Goal: Task Accomplishment & Management: Use online tool/utility

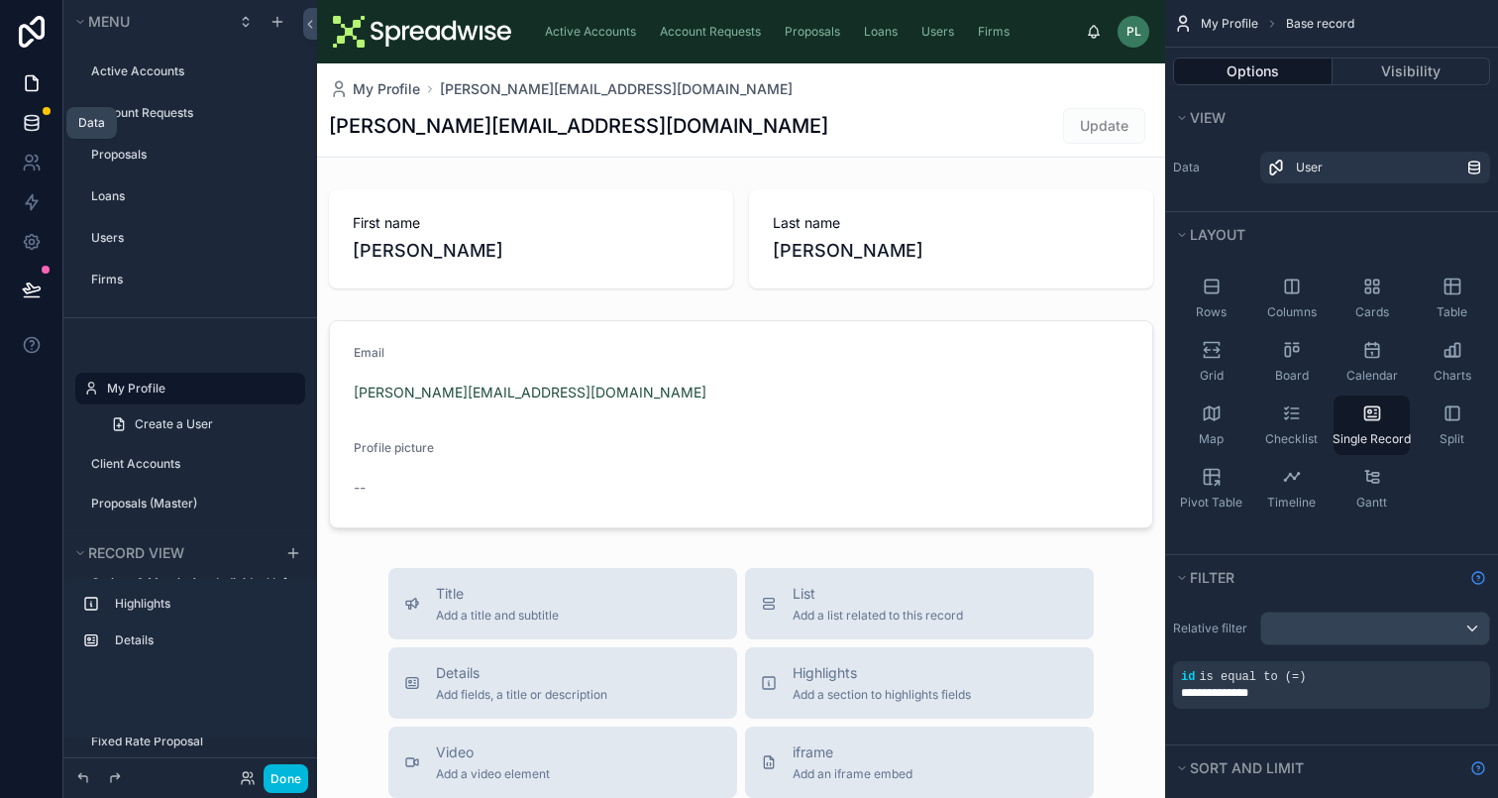
click at [32, 126] on icon at bounding box center [32, 123] width 20 height 20
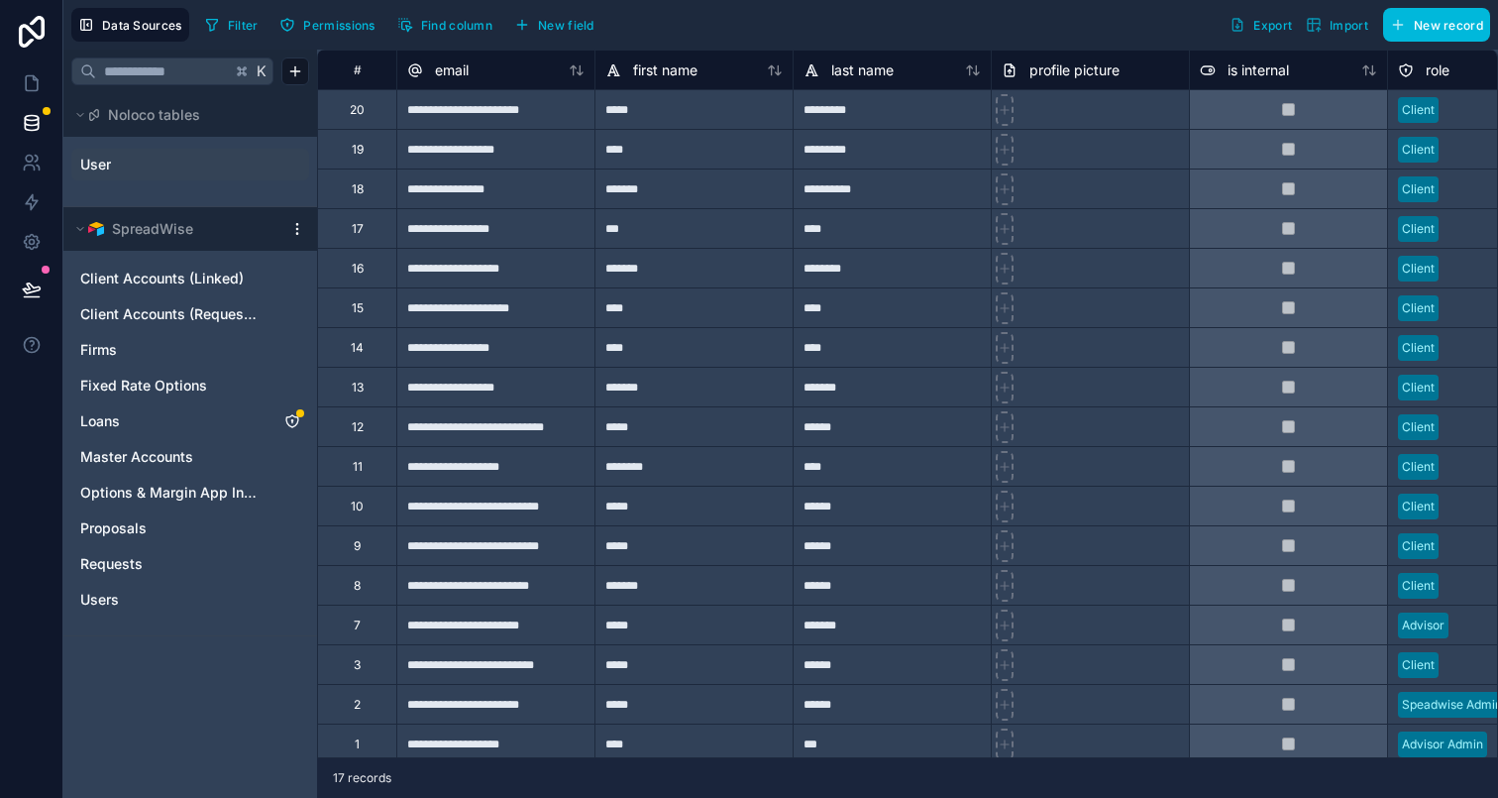
click at [177, 175] on div "User" at bounding box center [190, 165] width 238 height 32
click at [170, 175] on div "User" at bounding box center [190, 165] width 238 height 32
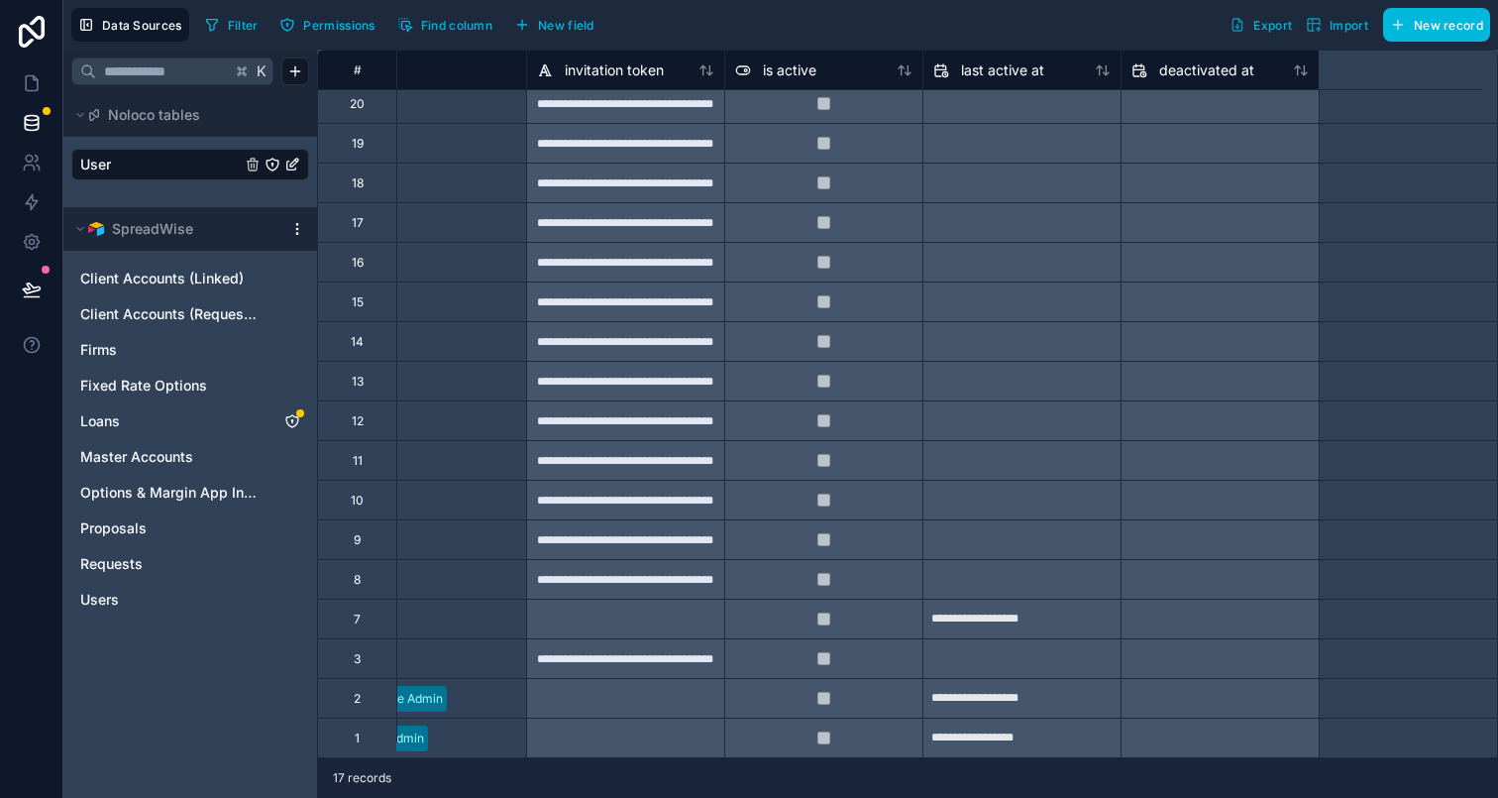
scroll to position [21, 0]
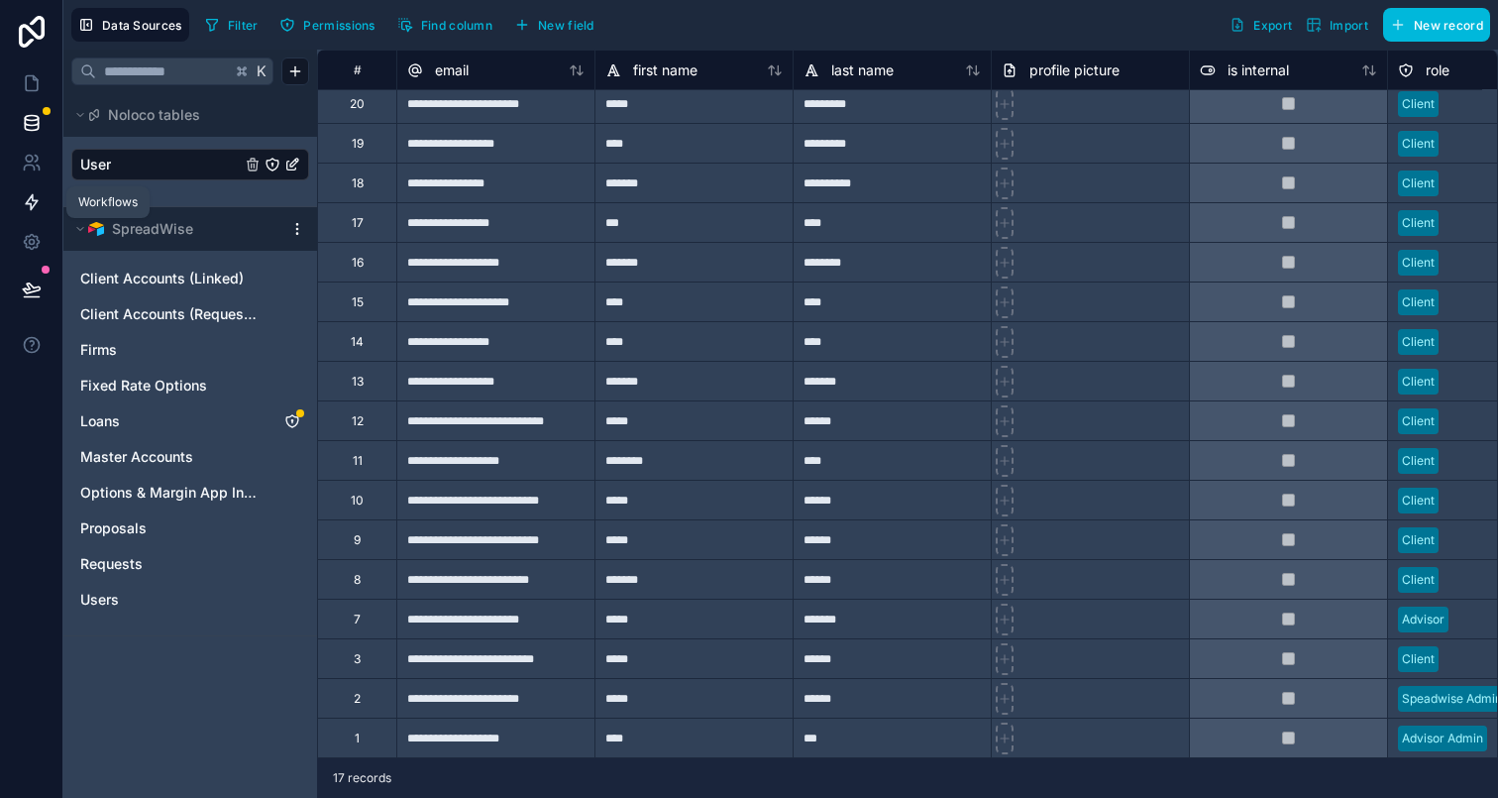
click at [31, 204] on icon at bounding box center [32, 202] width 12 height 15
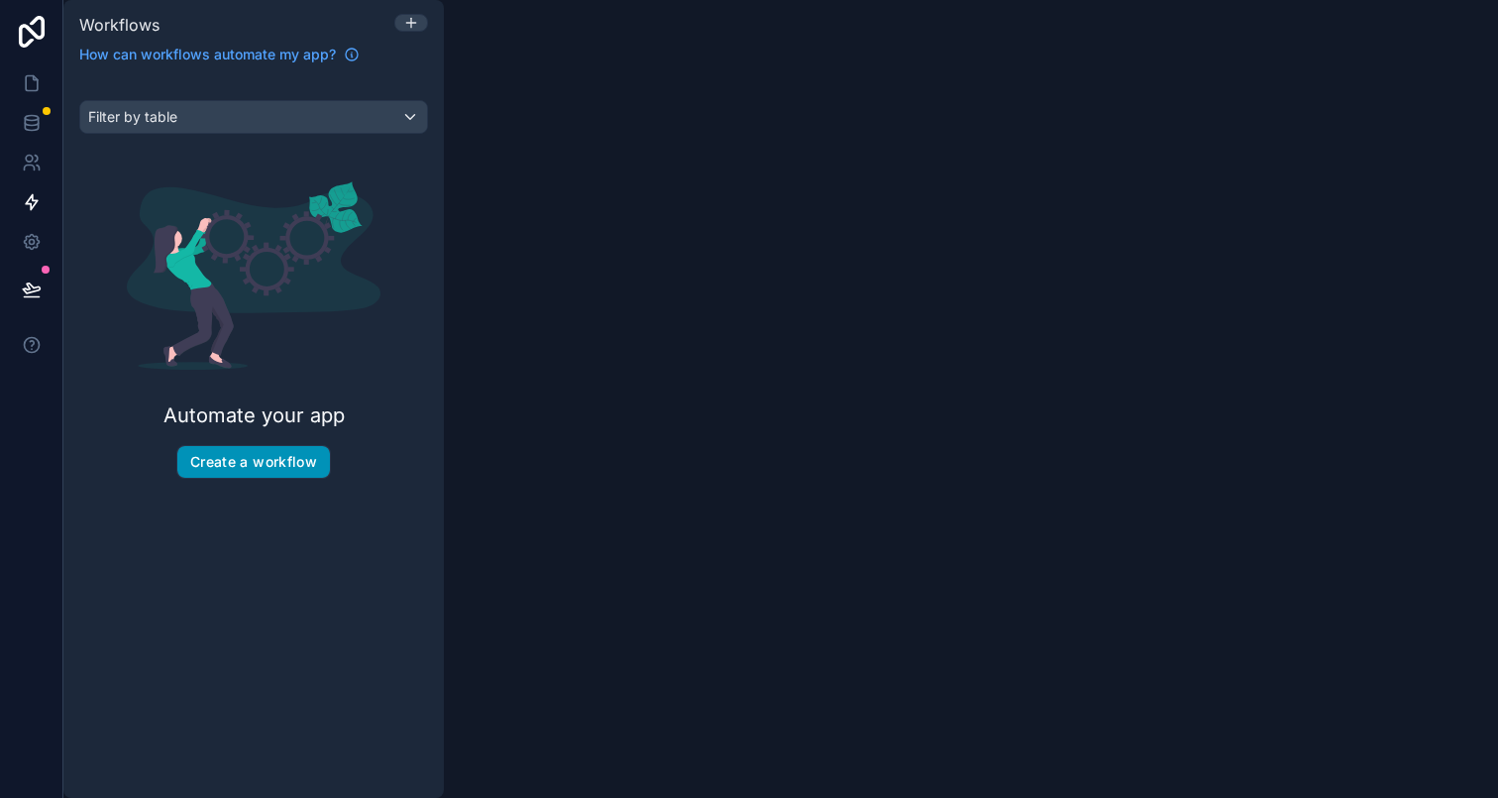
click at [224, 448] on button "Create a workflow" at bounding box center [253, 462] width 153 height 32
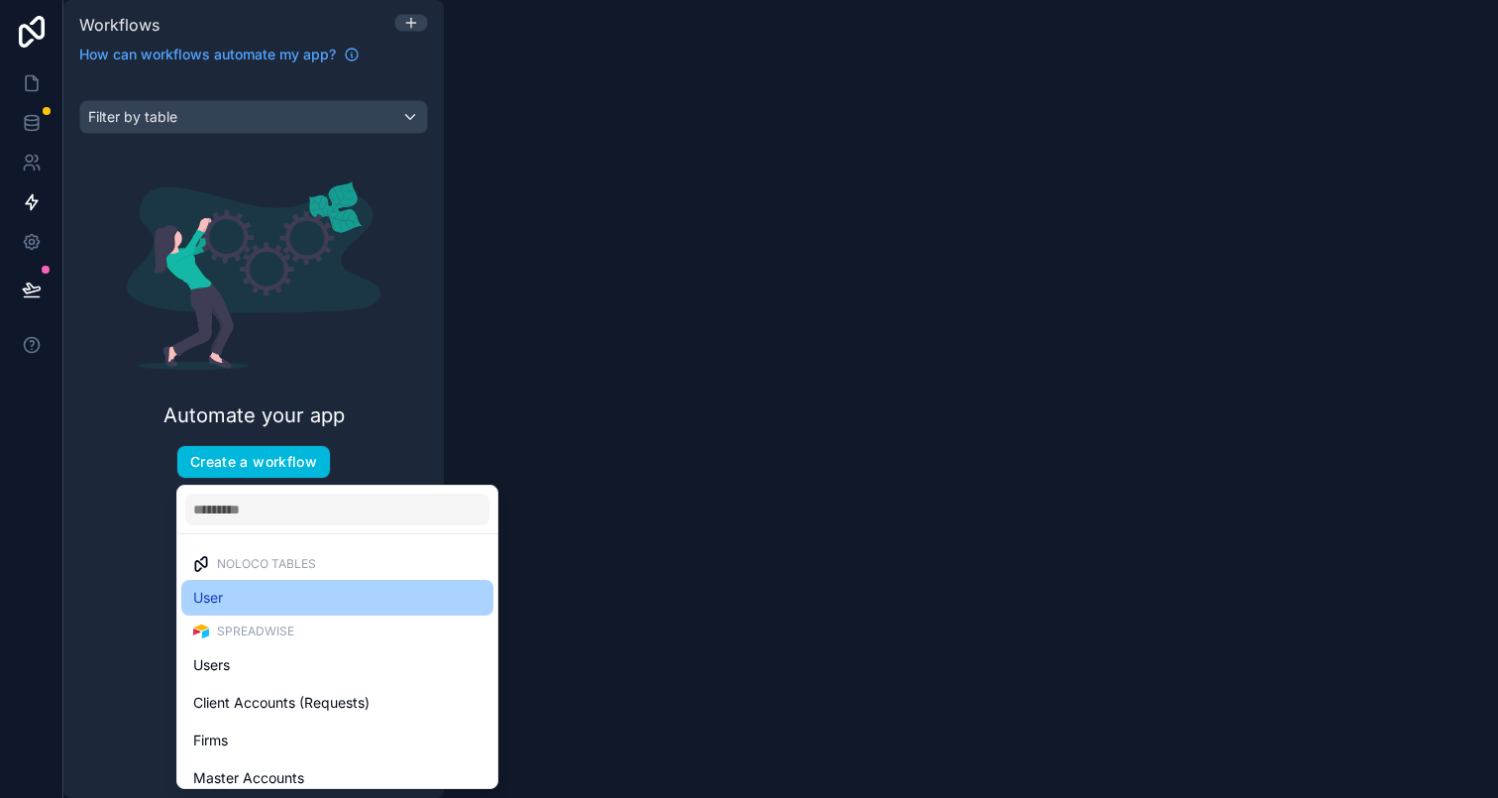
click at [283, 595] on div "User" at bounding box center [337, 598] width 288 height 24
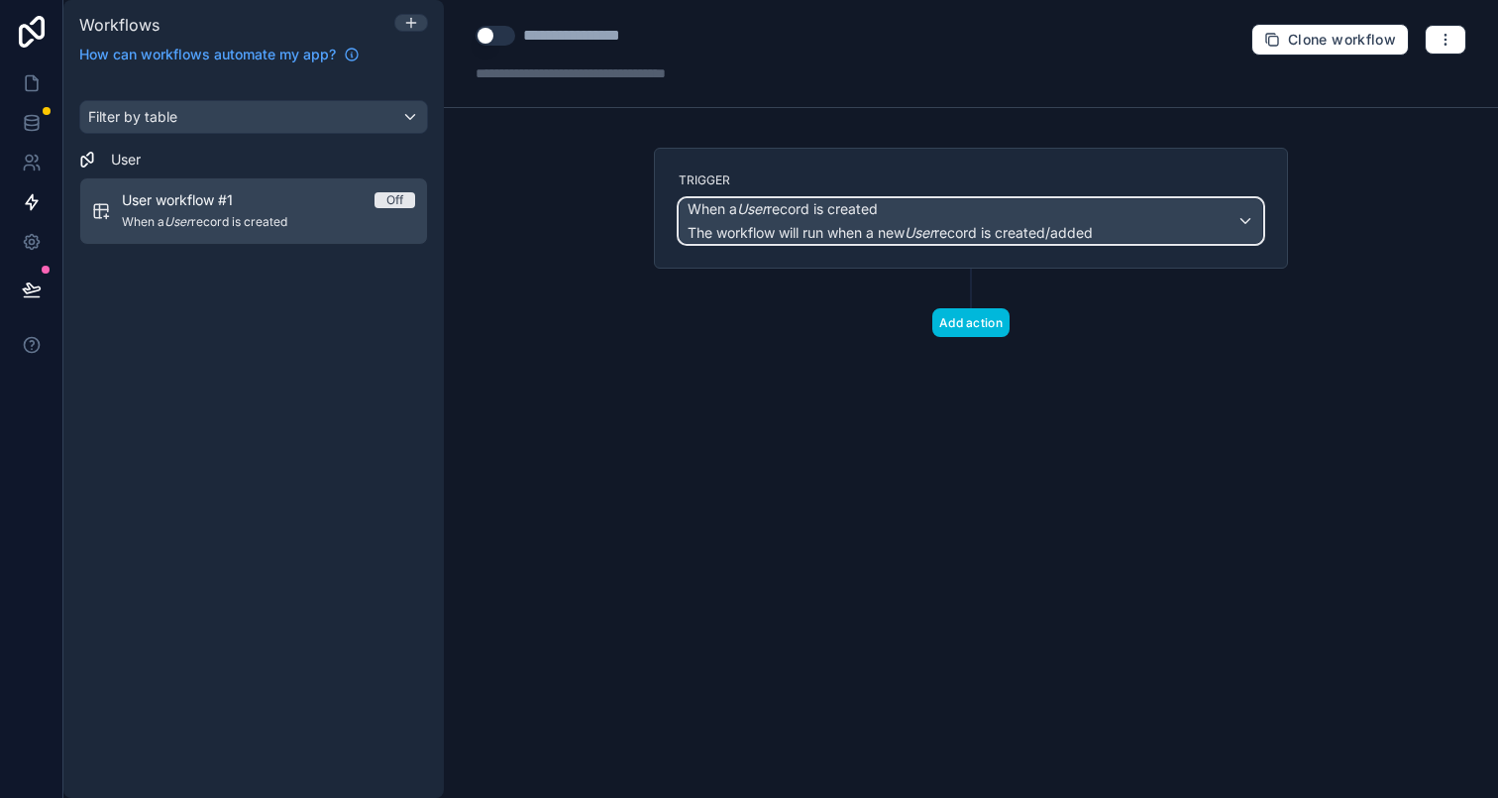
click at [788, 223] on span "The workflow will run when a new User record is created/added" at bounding box center [890, 233] width 405 height 20
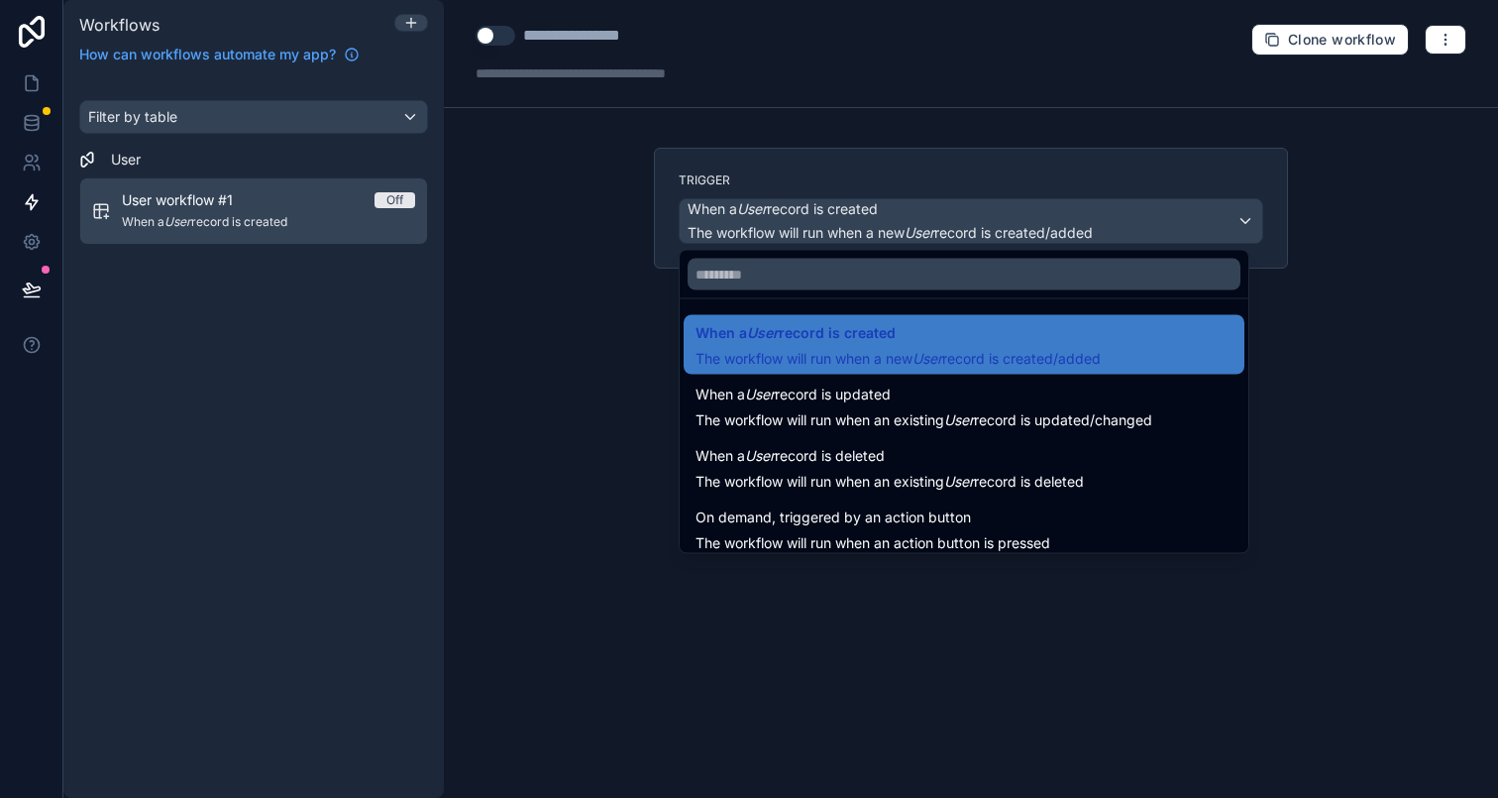
click at [1161, 186] on div at bounding box center [749, 399] width 1498 height 798
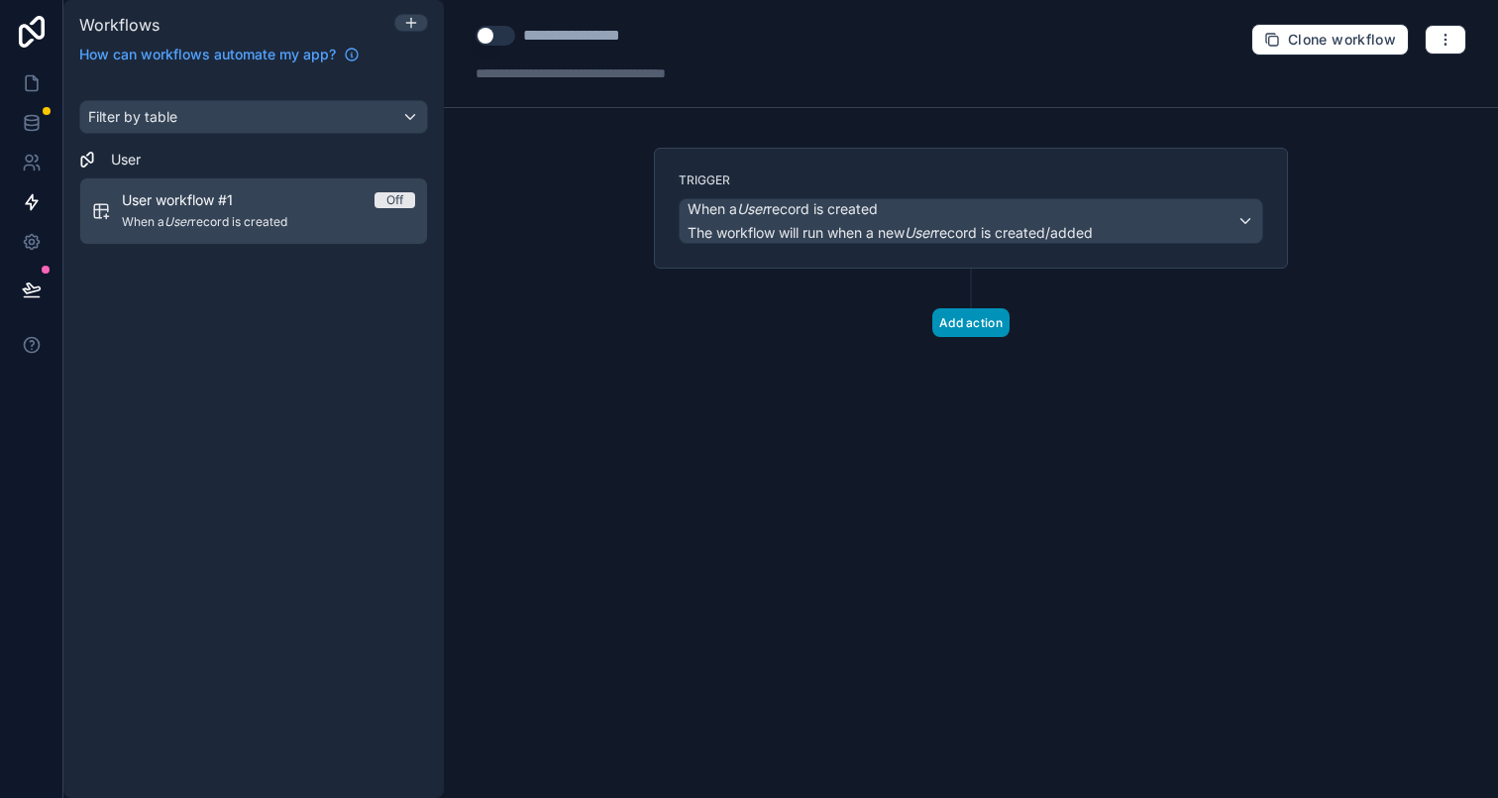
click at [972, 331] on button "Add action" at bounding box center [970, 322] width 77 height 29
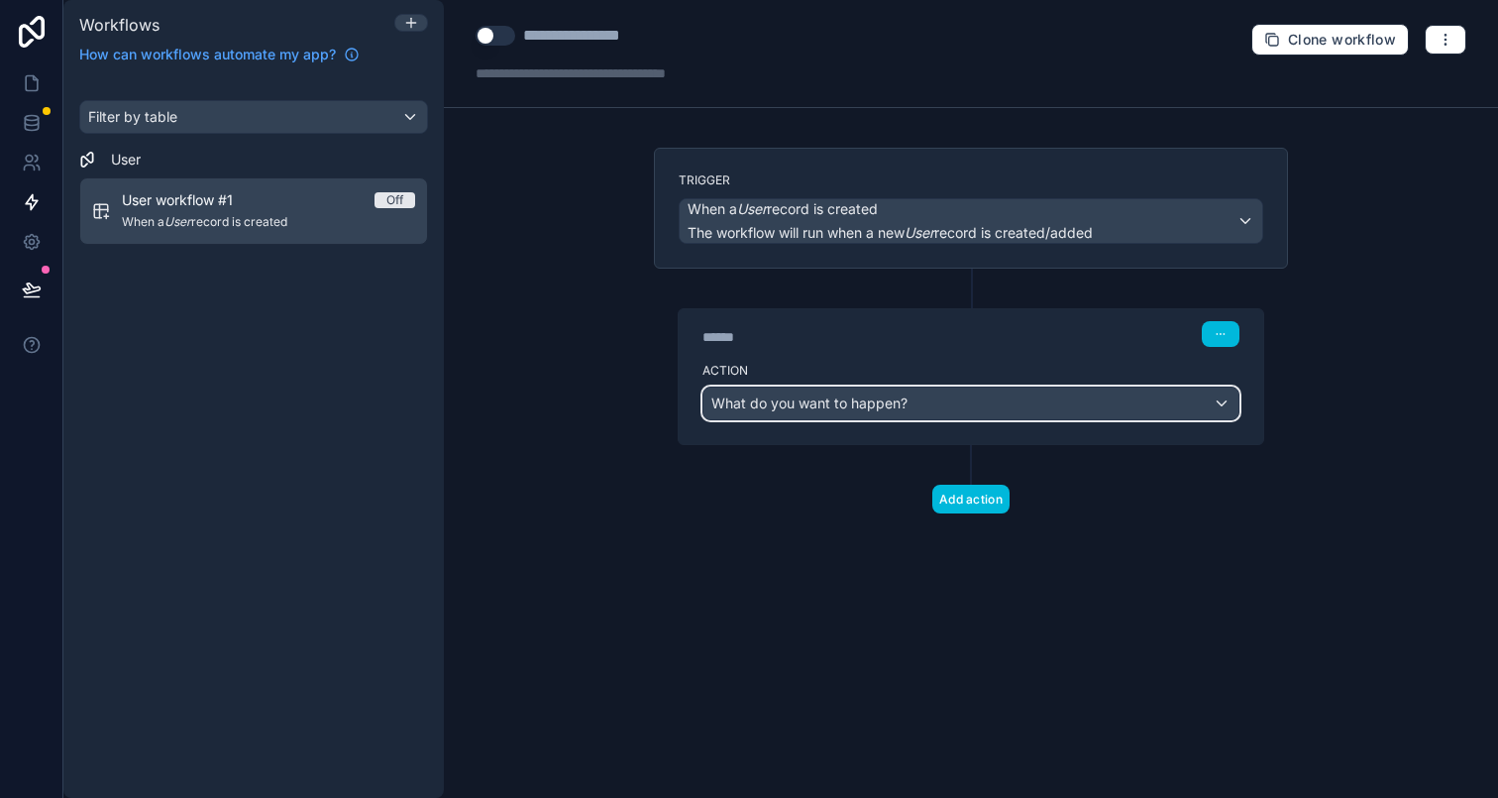
click at [889, 408] on span "What do you want to happen?" at bounding box center [809, 402] width 196 height 17
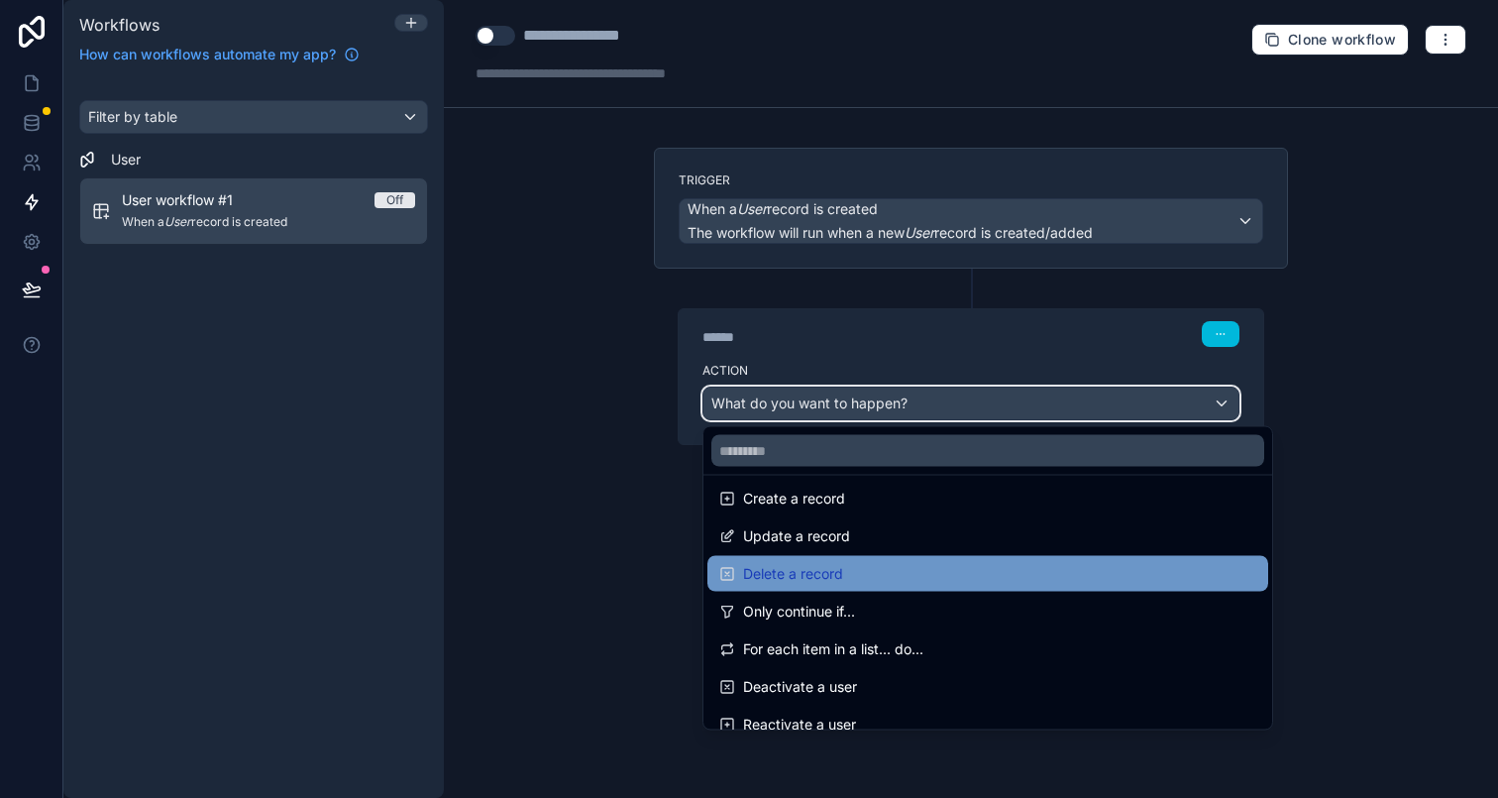
scroll to position [168, 0]
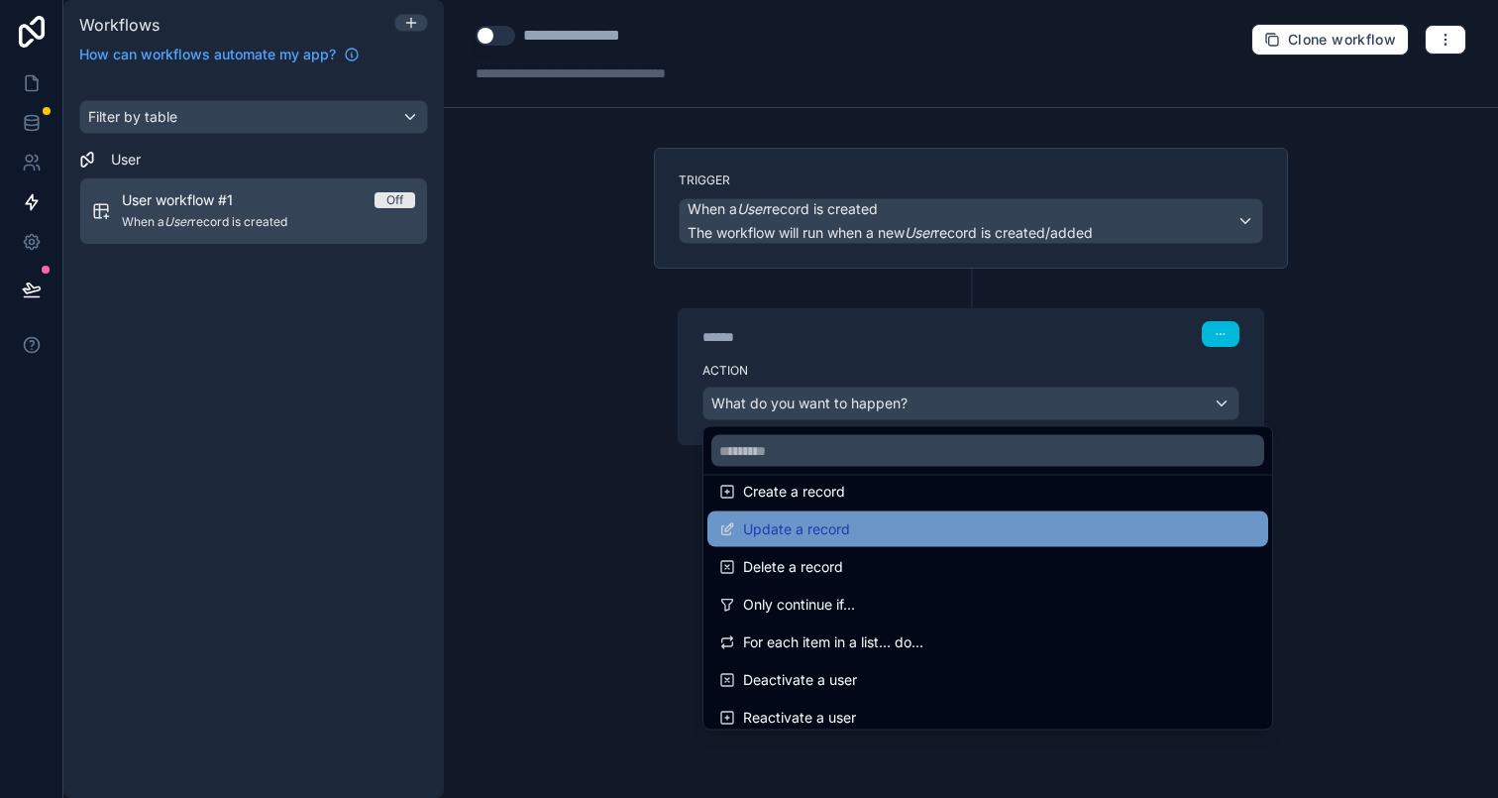
click at [836, 540] on span "Update a record" at bounding box center [796, 529] width 107 height 24
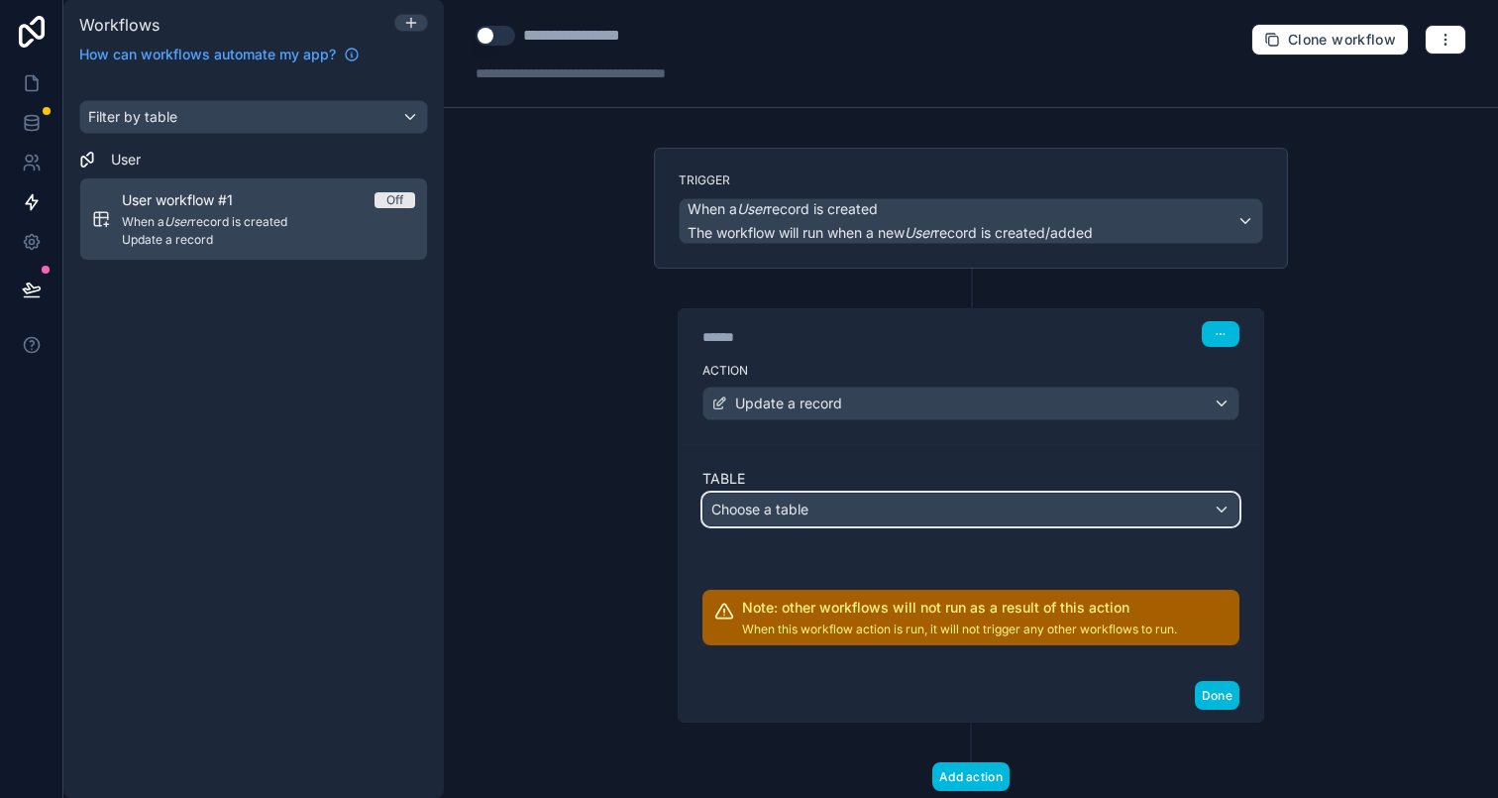
click at [799, 522] on div "Choose a table" at bounding box center [970, 509] width 535 height 32
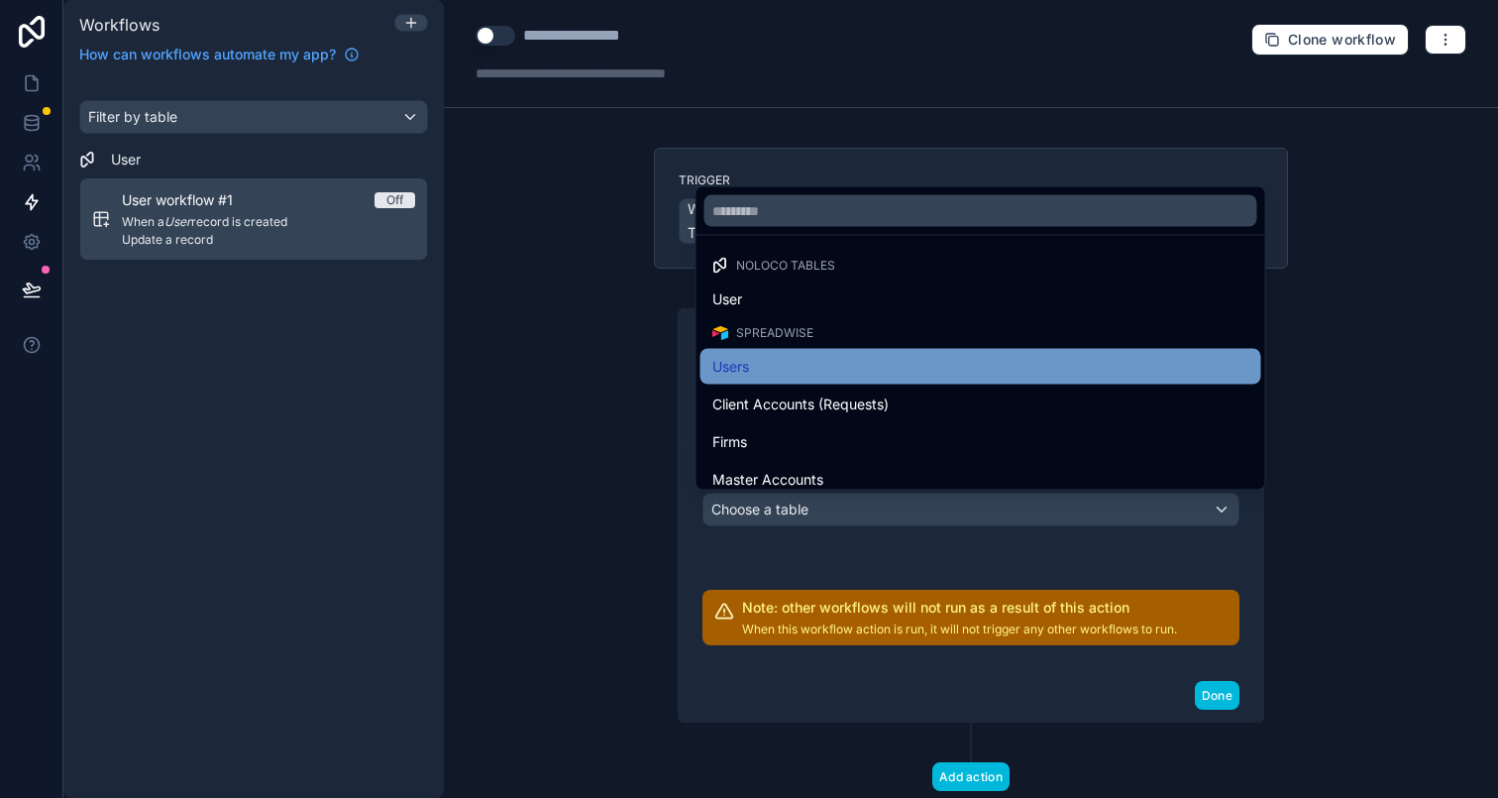
click at [764, 357] on div "Users" at bounding box center [980, 367] width 537 height 24
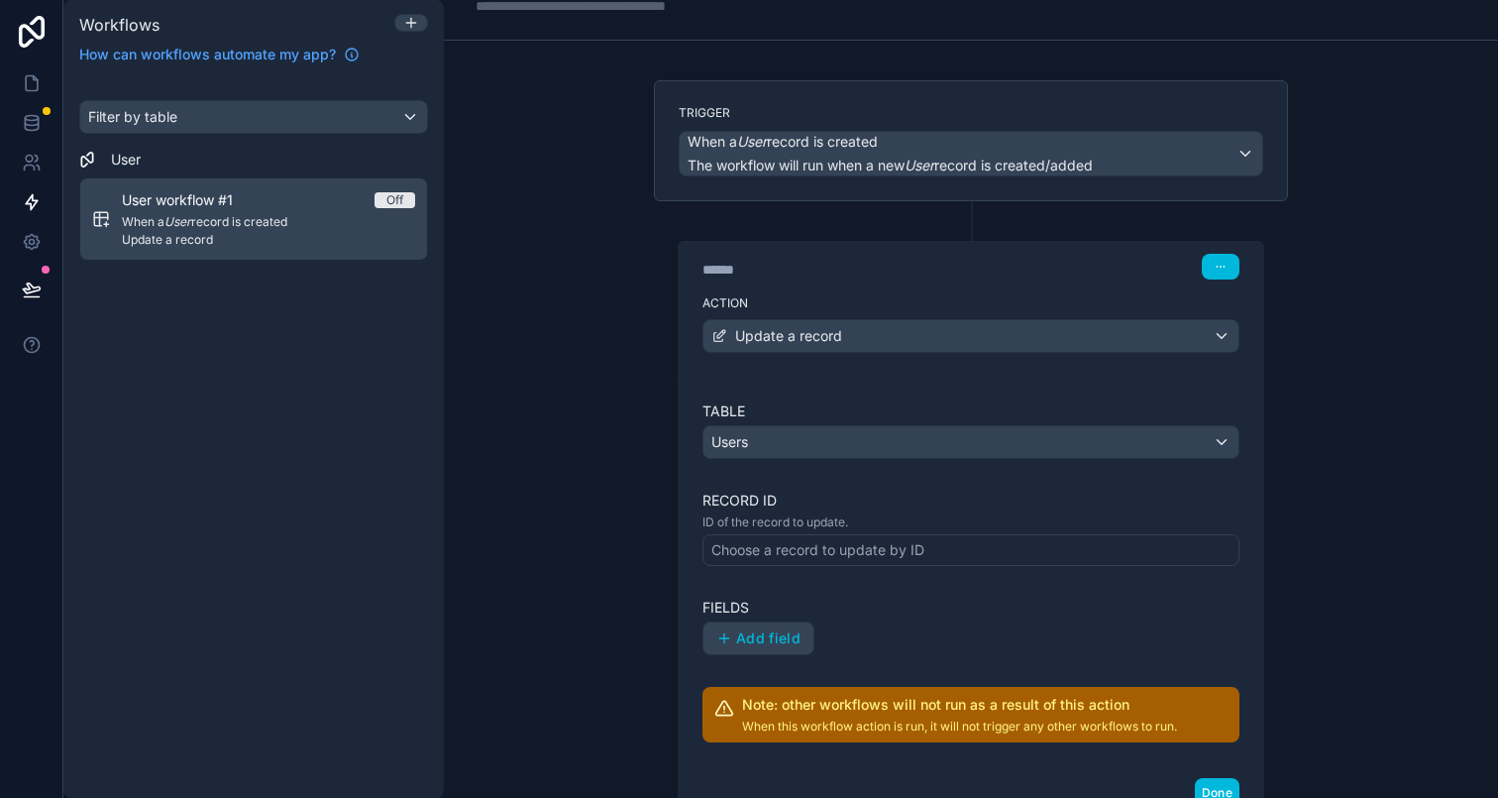
scroll to position [106, 0]
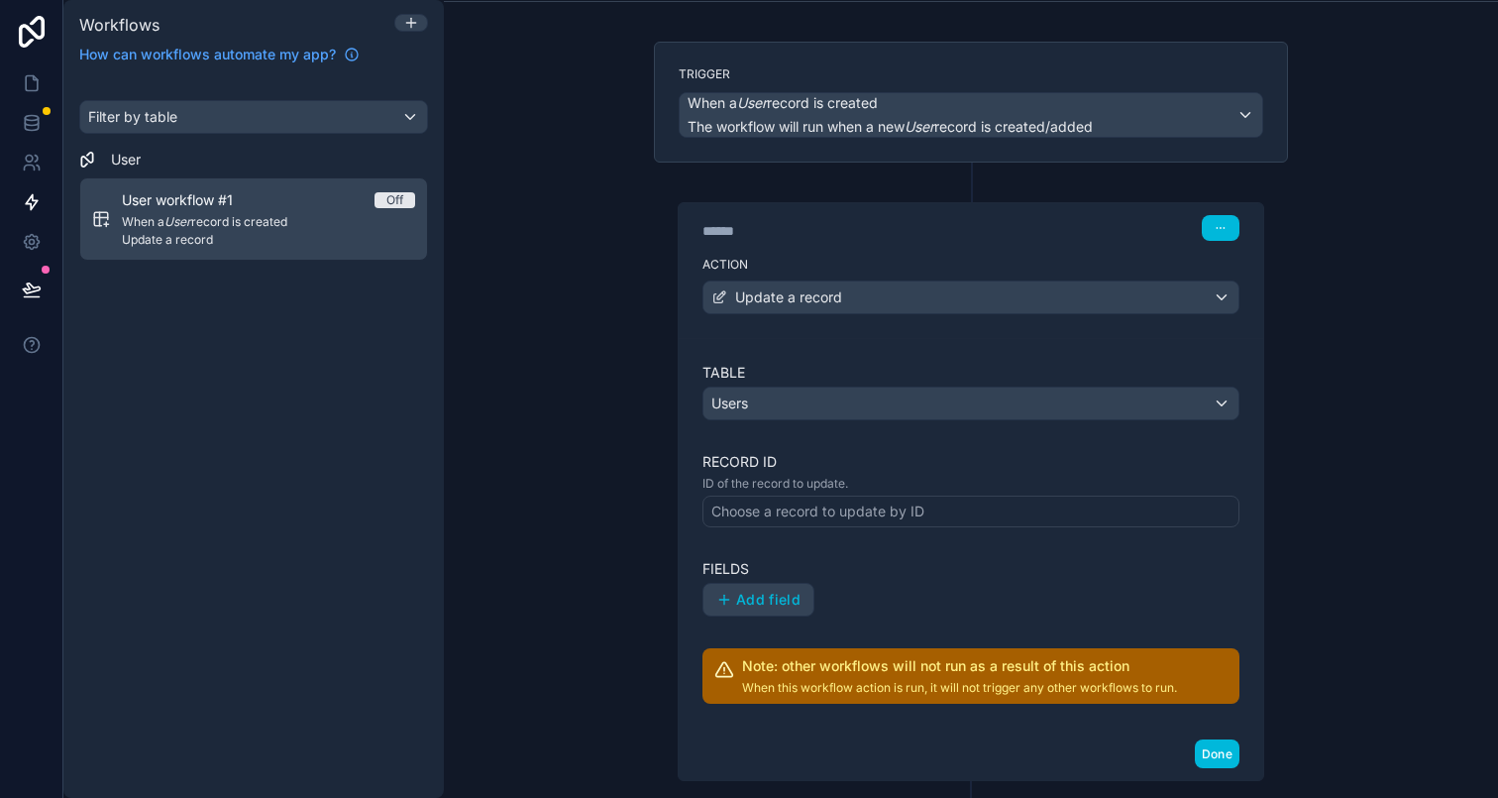
click at [786, 517] on div "Choose a record to update by ID" at bounding box center [817, 511] width 213 height 20
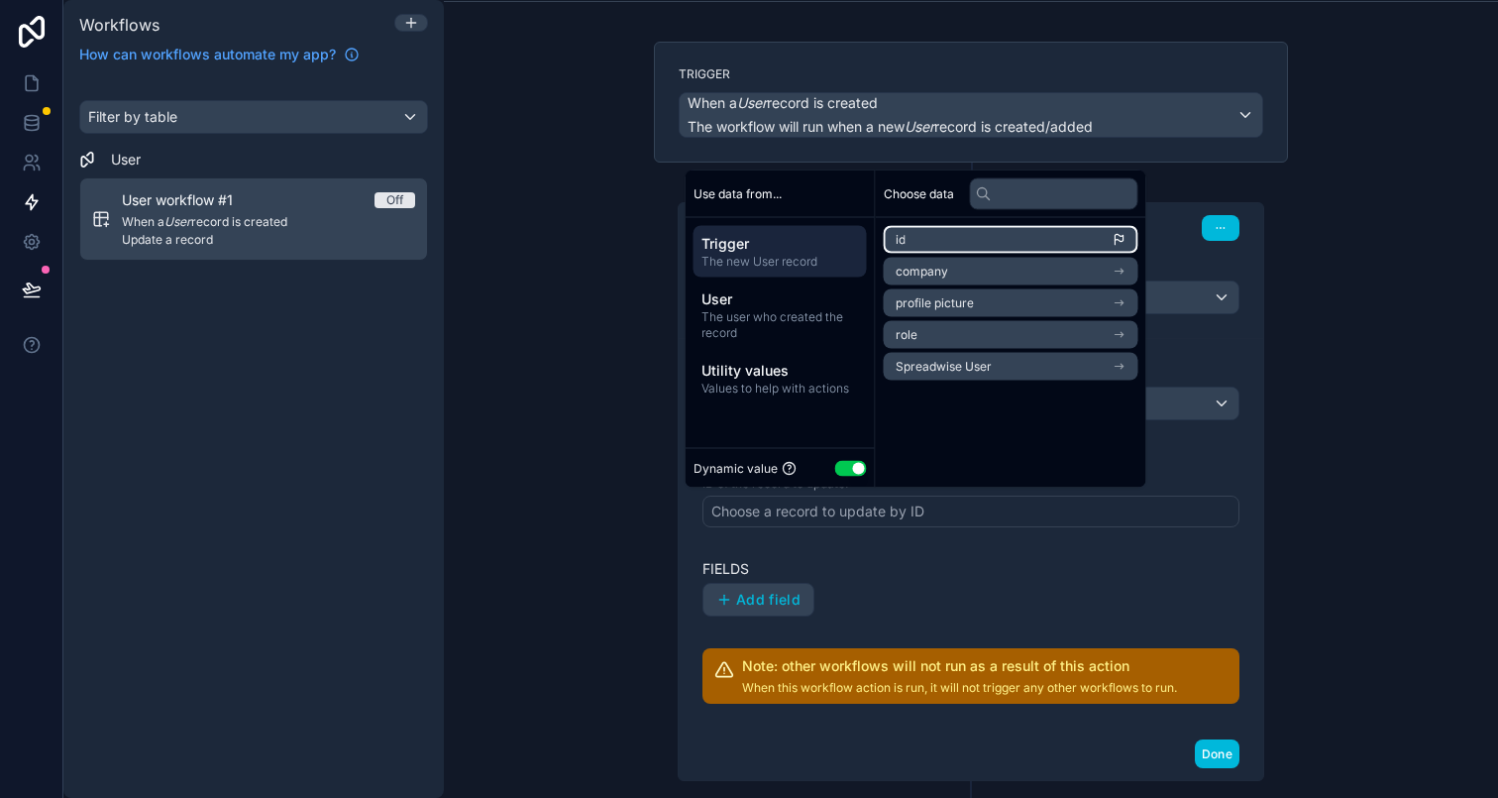
click at [962, 238] on li "id" at bounding box center [1011, 240] width 255 height 28
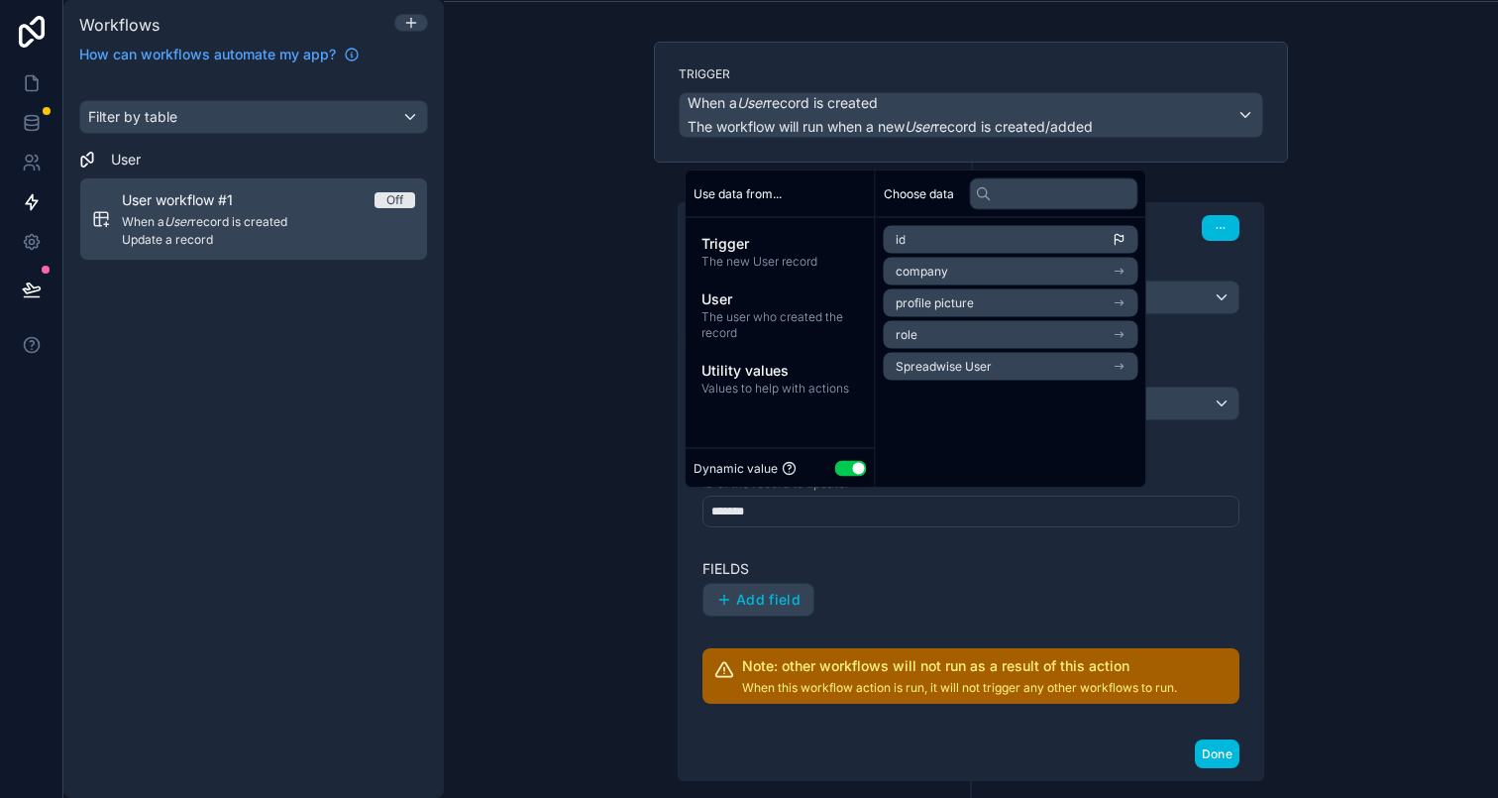
scroll to position [110, 0]
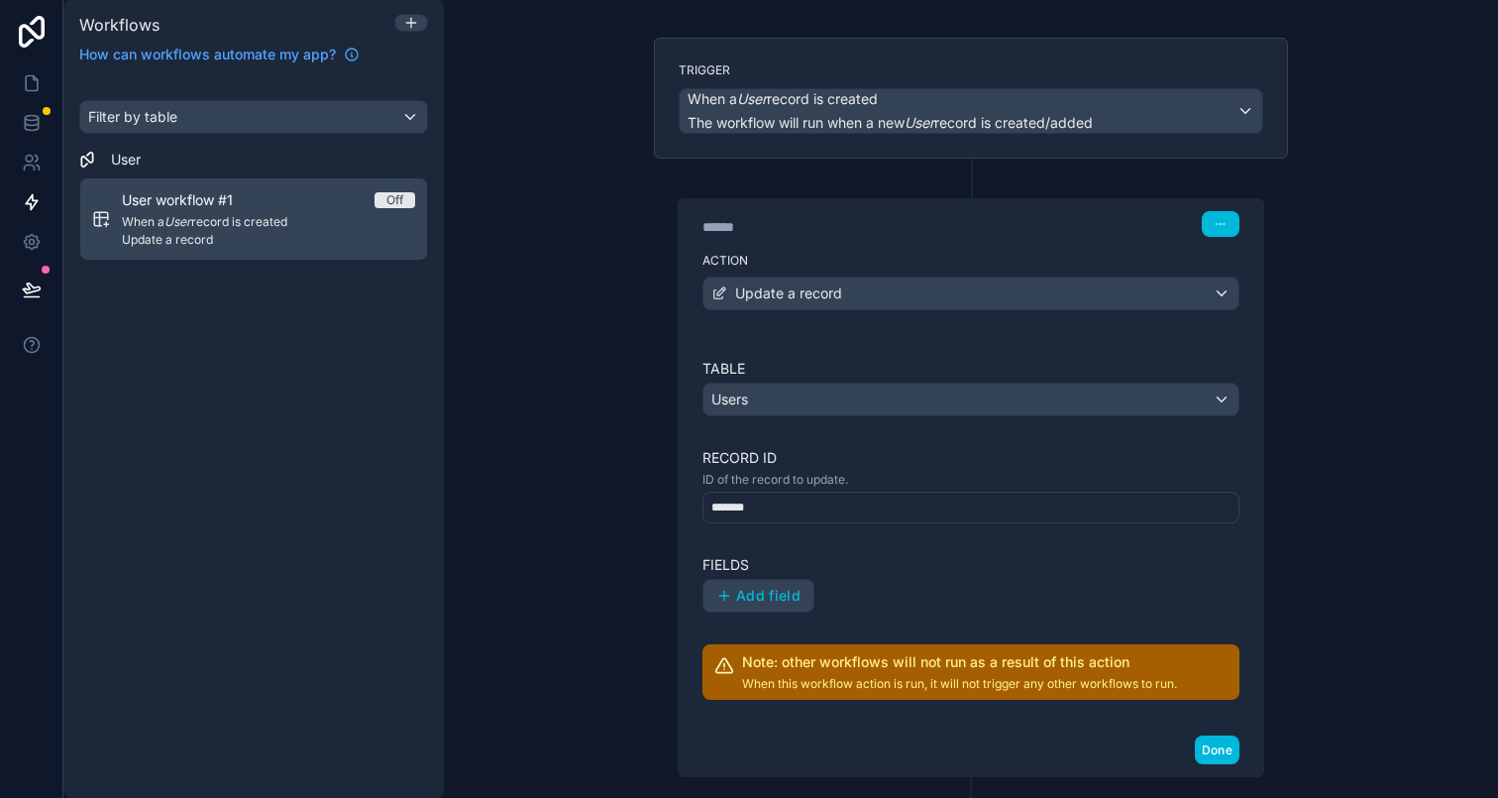
click at [570, 337] on div "**********" at bounding box center [971, 399] width 1054 height 798
click at [43, 125] on link at bounding box center [31, 123] width 62 height 40
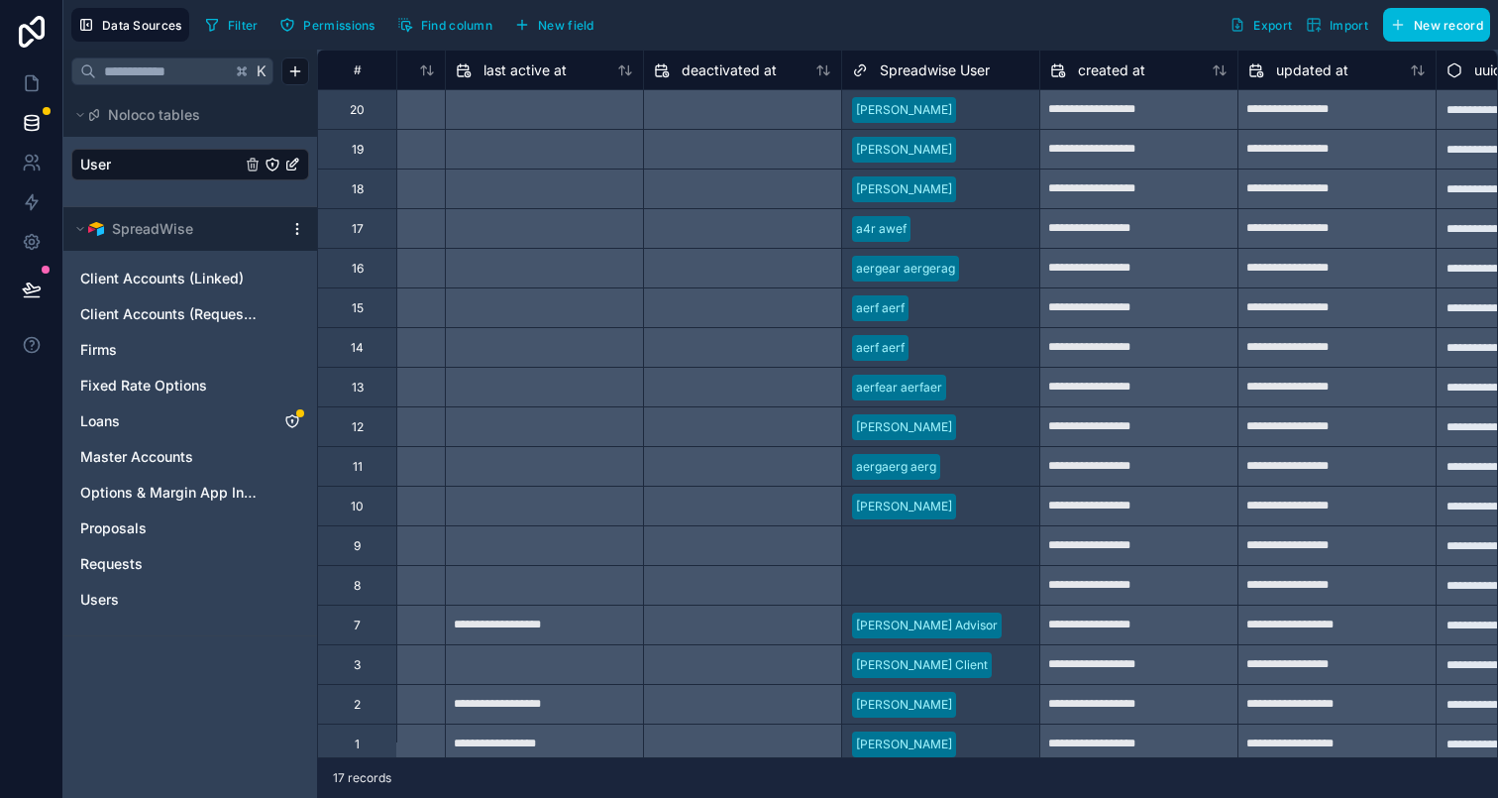
scroll to position [0, 1688]
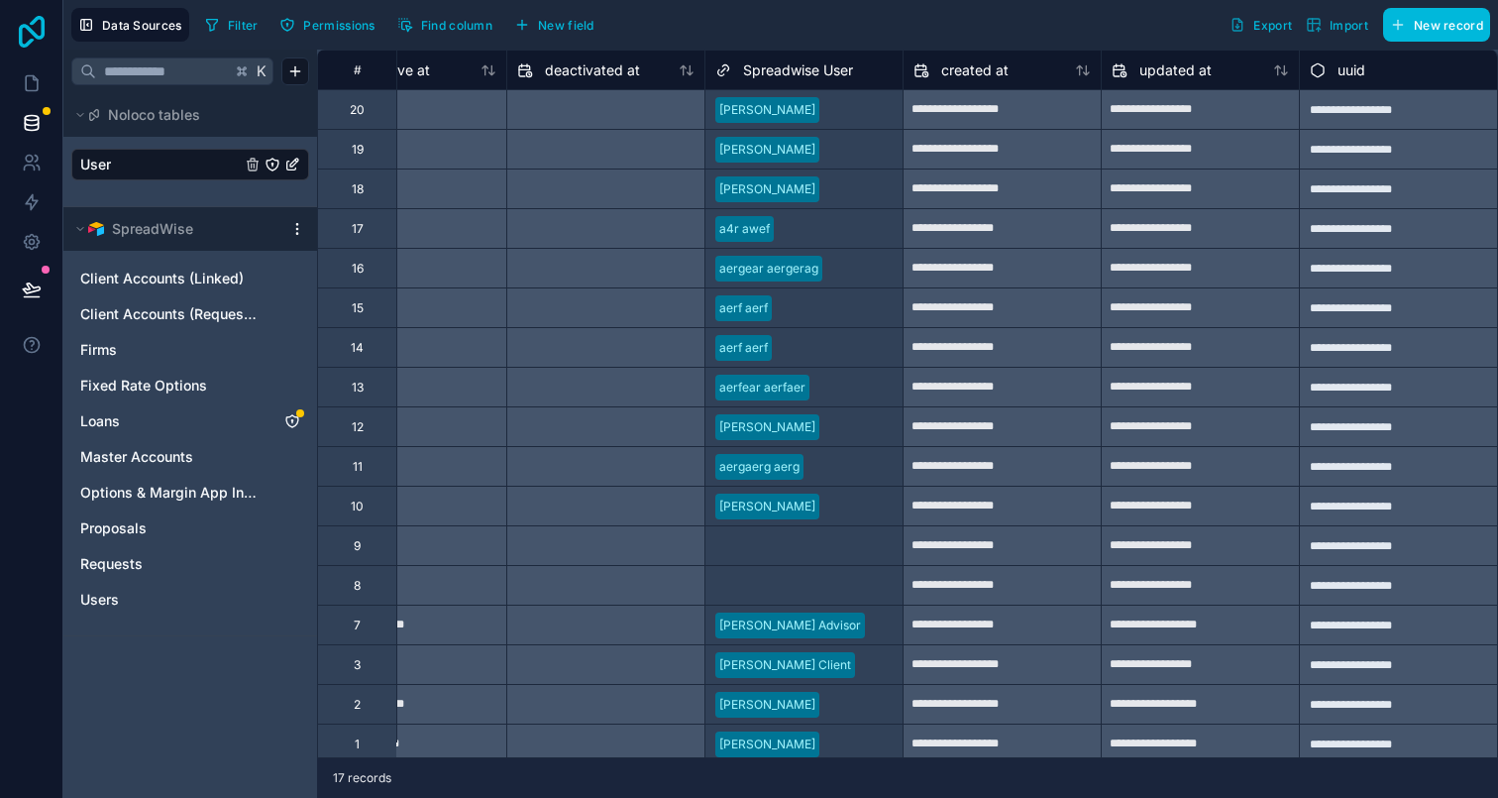
click at [25, 39] on icon at bounding box center [32, 32] width 40 height 32
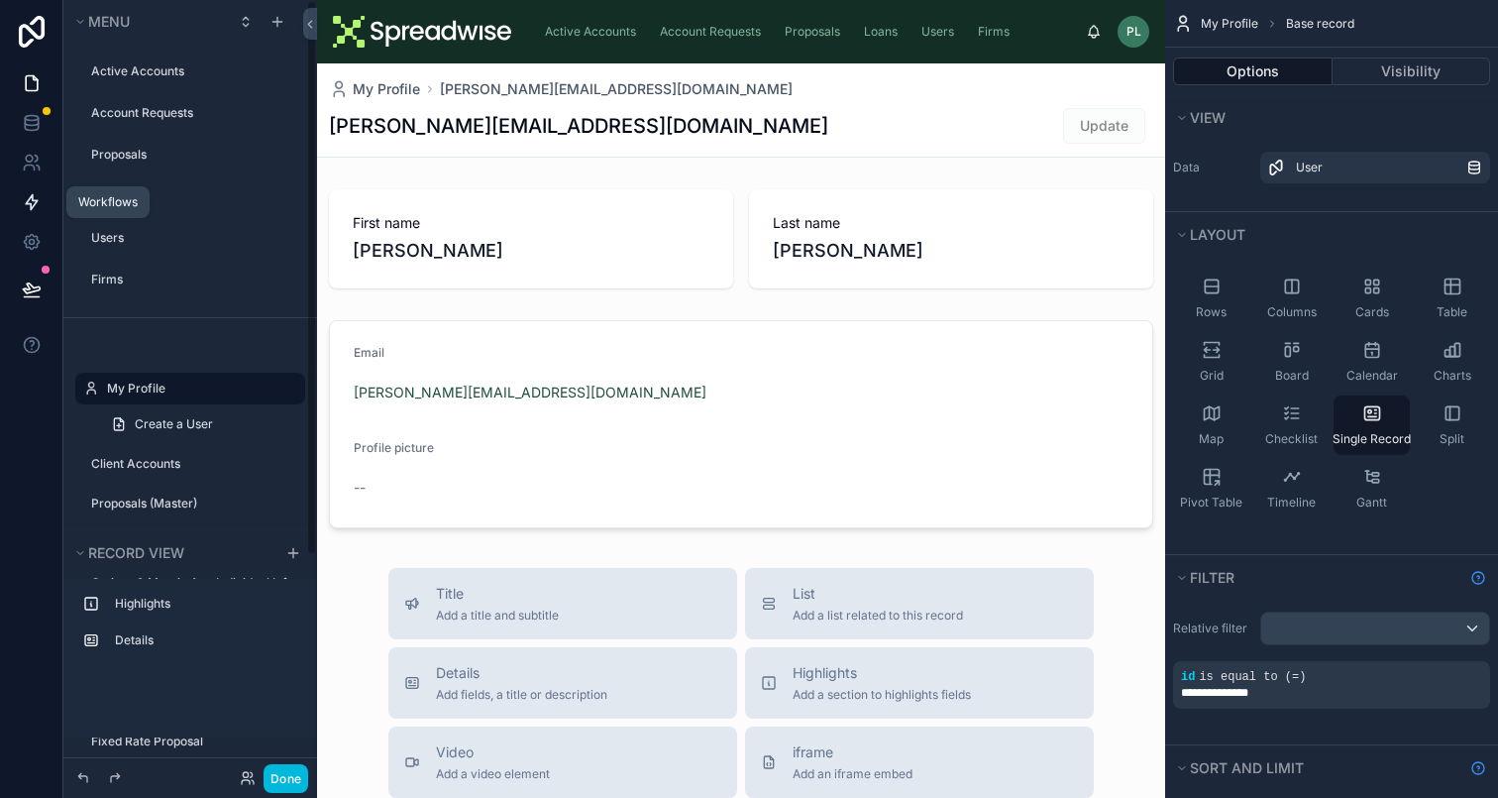
click at [34, 206] on icon at bounding box center [32, 202] width 20 height 20
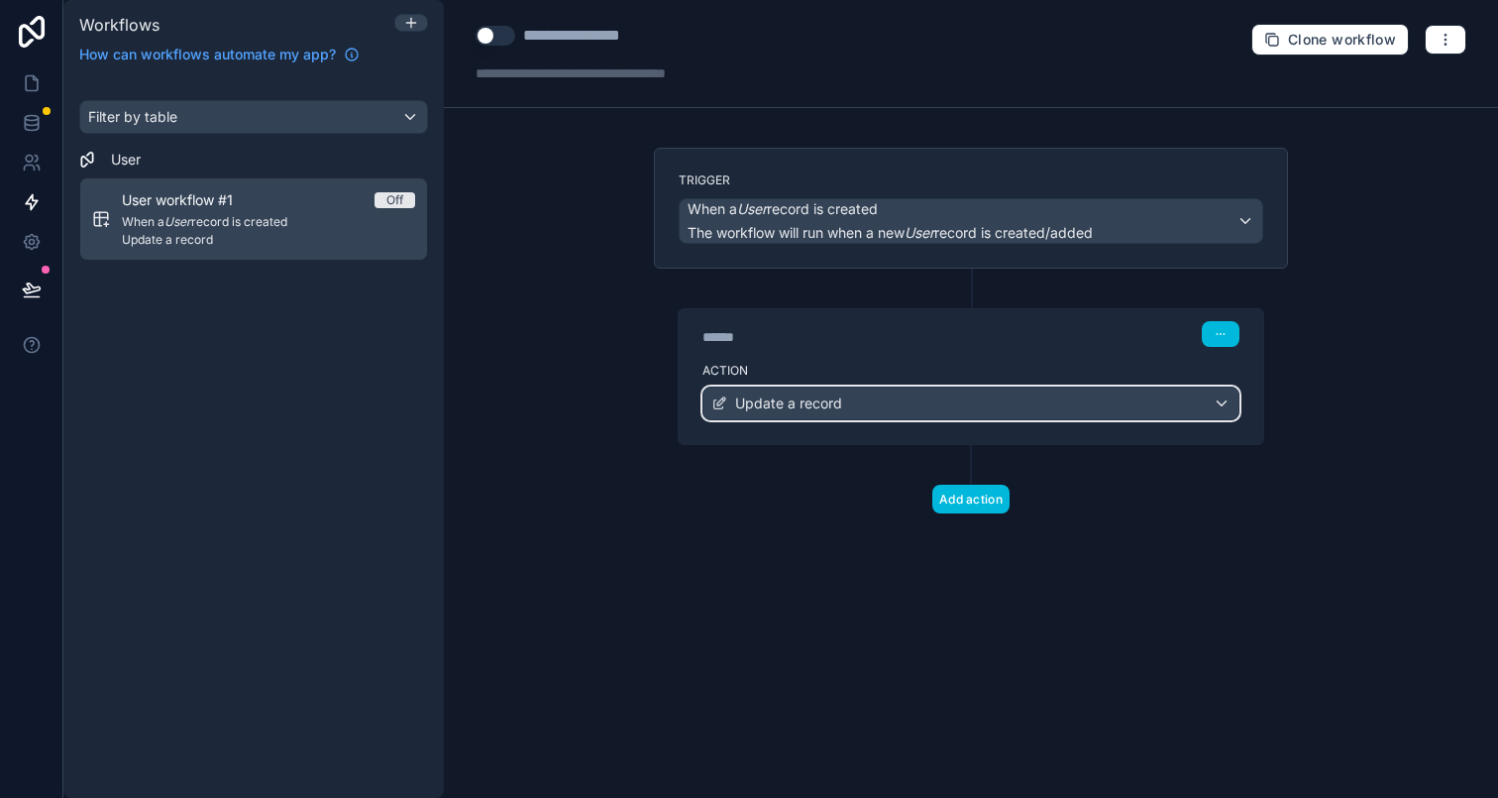
click at [798, 404] on span "Update a record" at bounding box center [788, 403] width 107 height 20
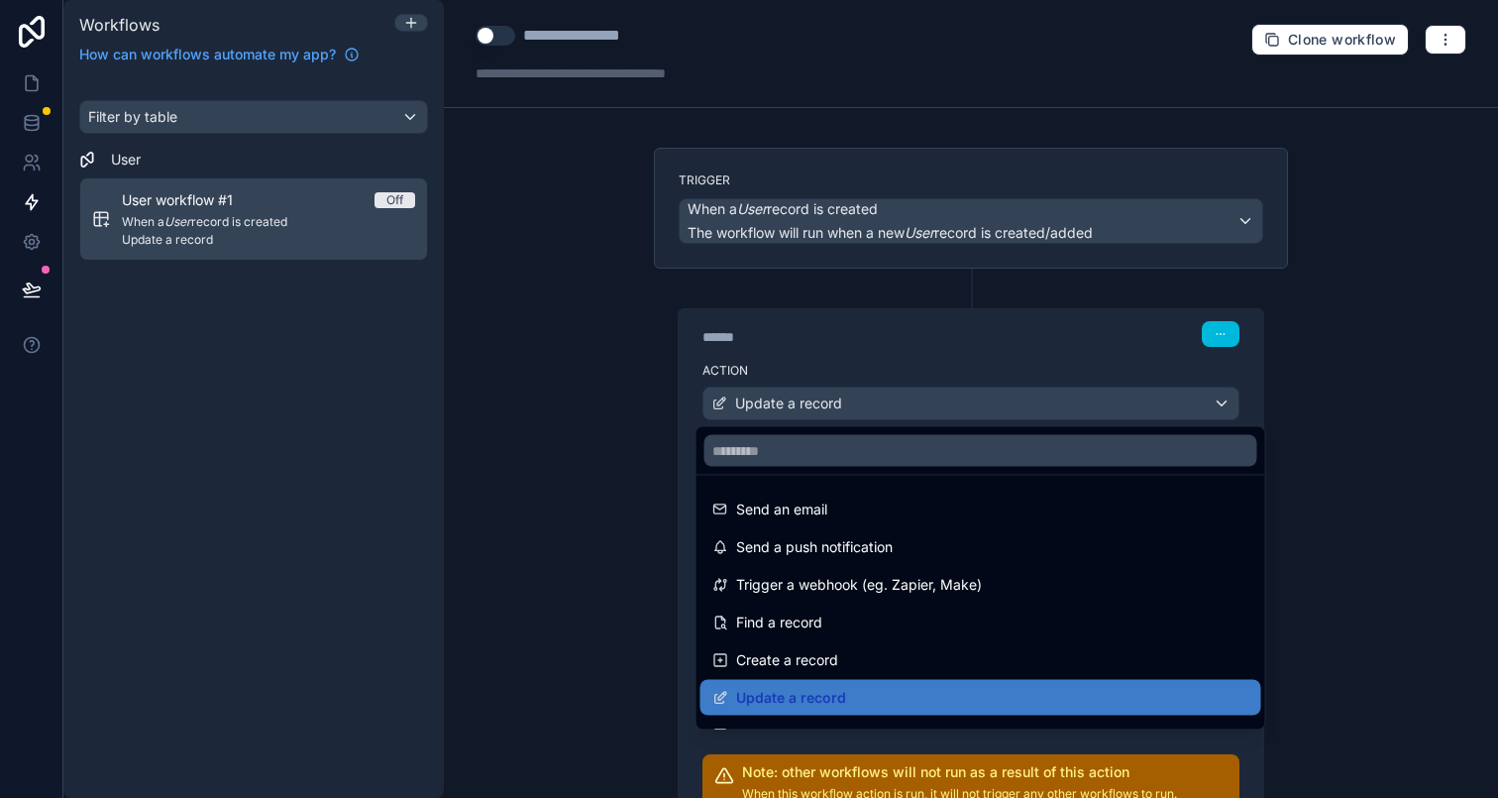
click at [585, 528] on div at bounding box center [749, 399] width 1498 height 798
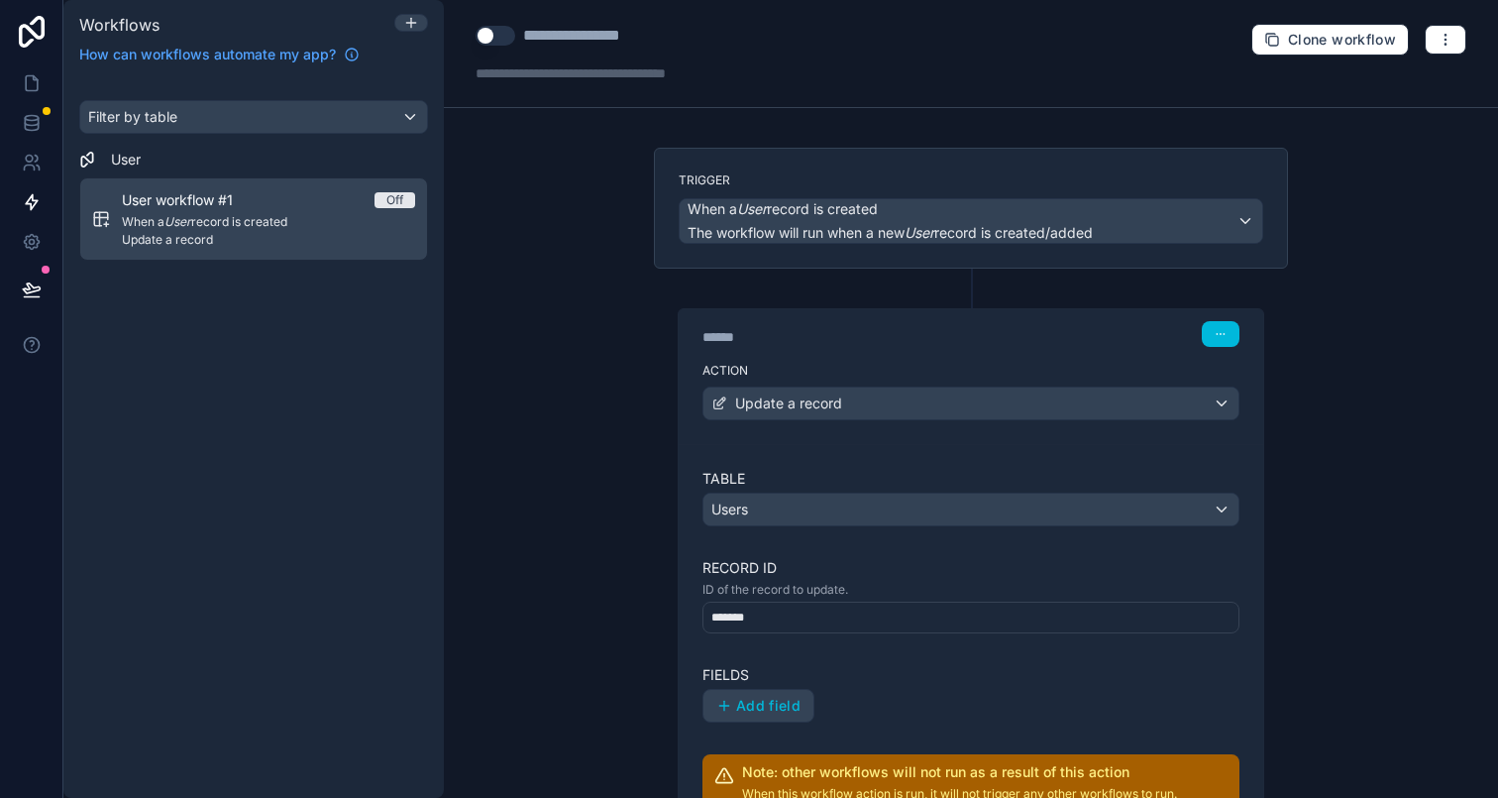
click at [807, 613] on div "*******" at bounding box center [971, 617] width 537 height 32
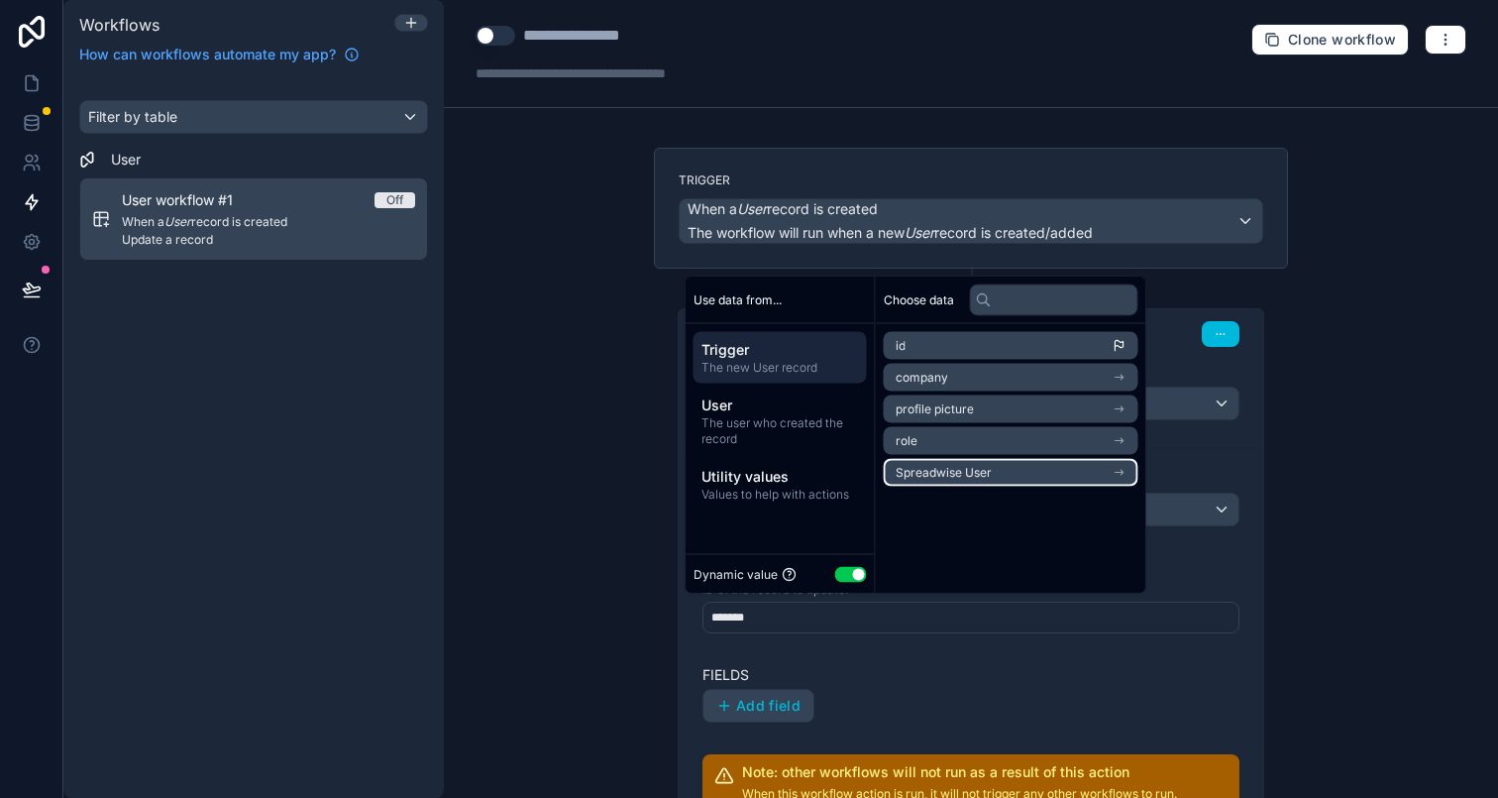
click at [959, 468] on span "Spreadwise User" at bounding box center [944, 473] width 96 height 16
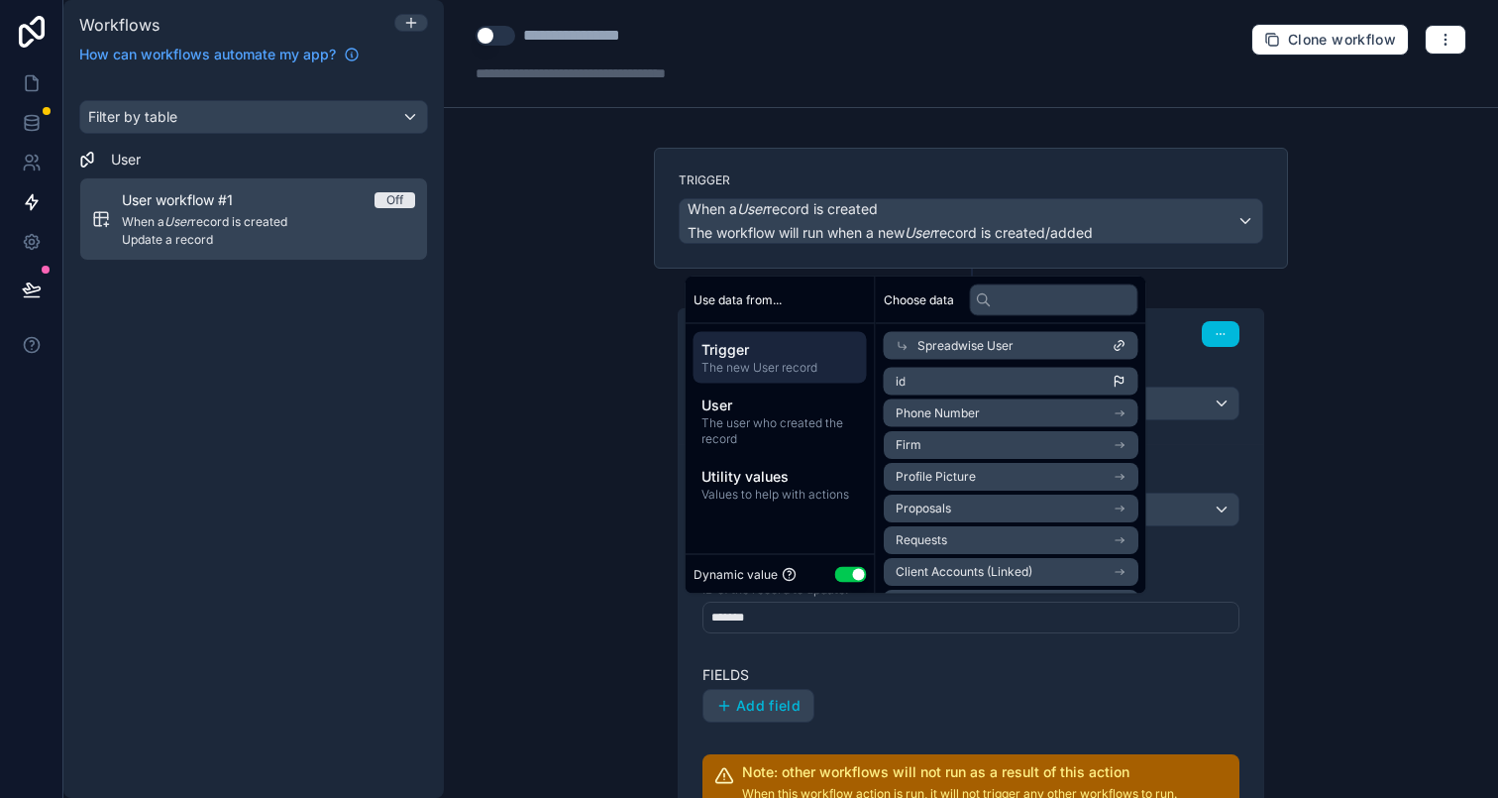
click at [982, 348] on span "Spreadwise User" at bounding box center [966, 346] width 96 height 16
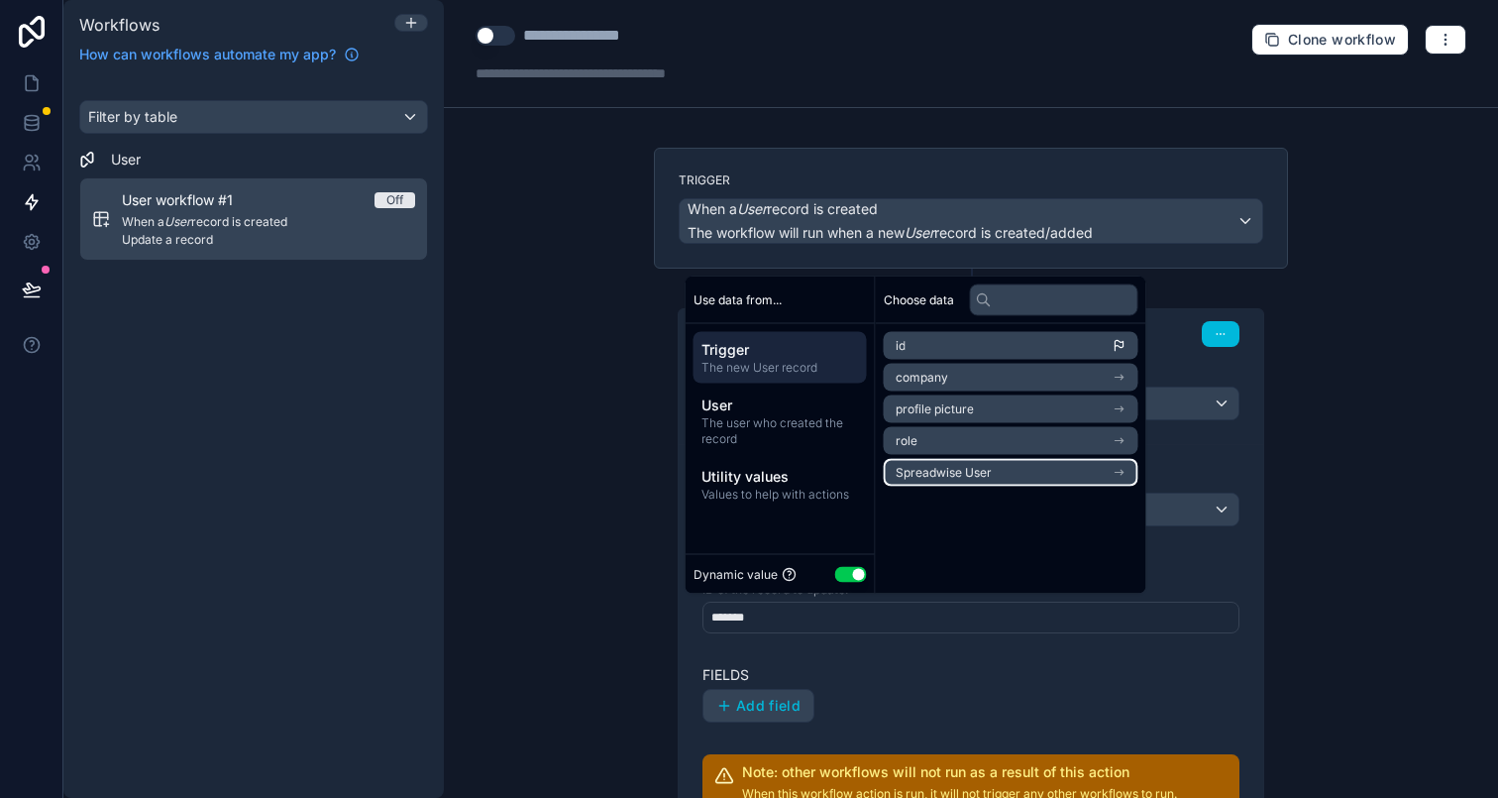
click at [947, 472] on span "Spreadwise User" at bounding box center [944, 473] width 96 height 16
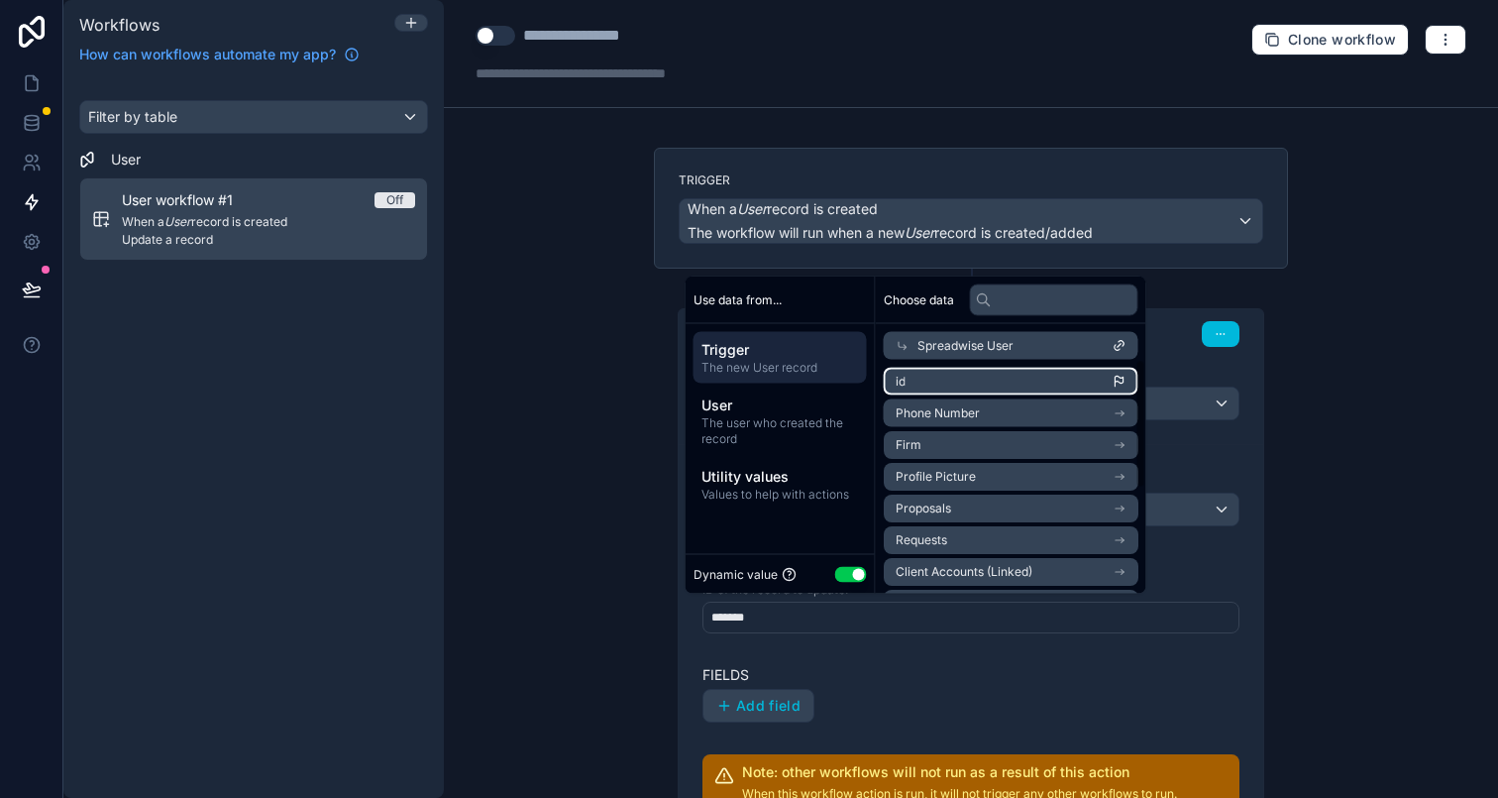
click at [956, 382] on li "id" at bounding box center [1011, 382] width 255 height 28
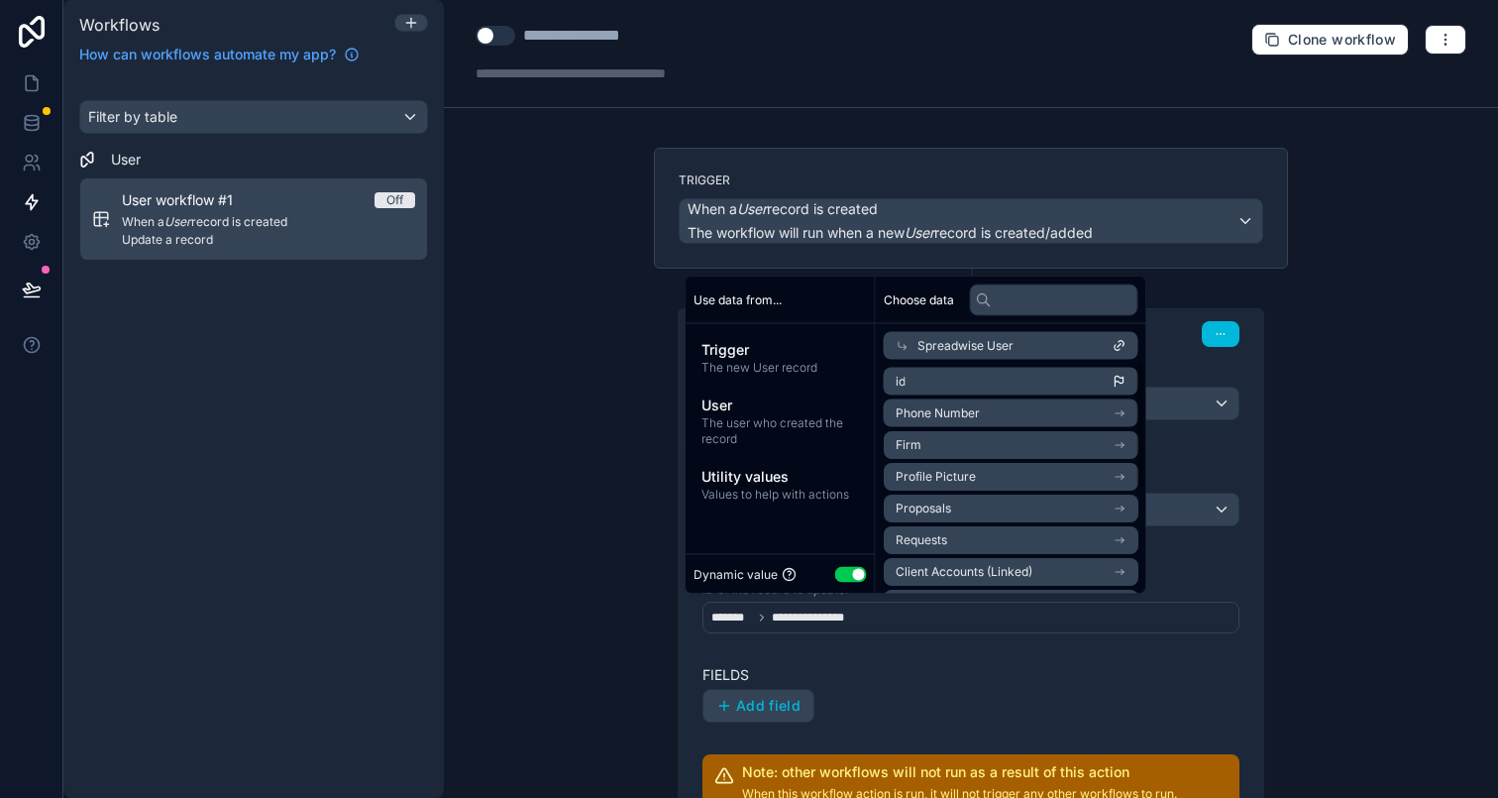
scroll to position [4, 0]
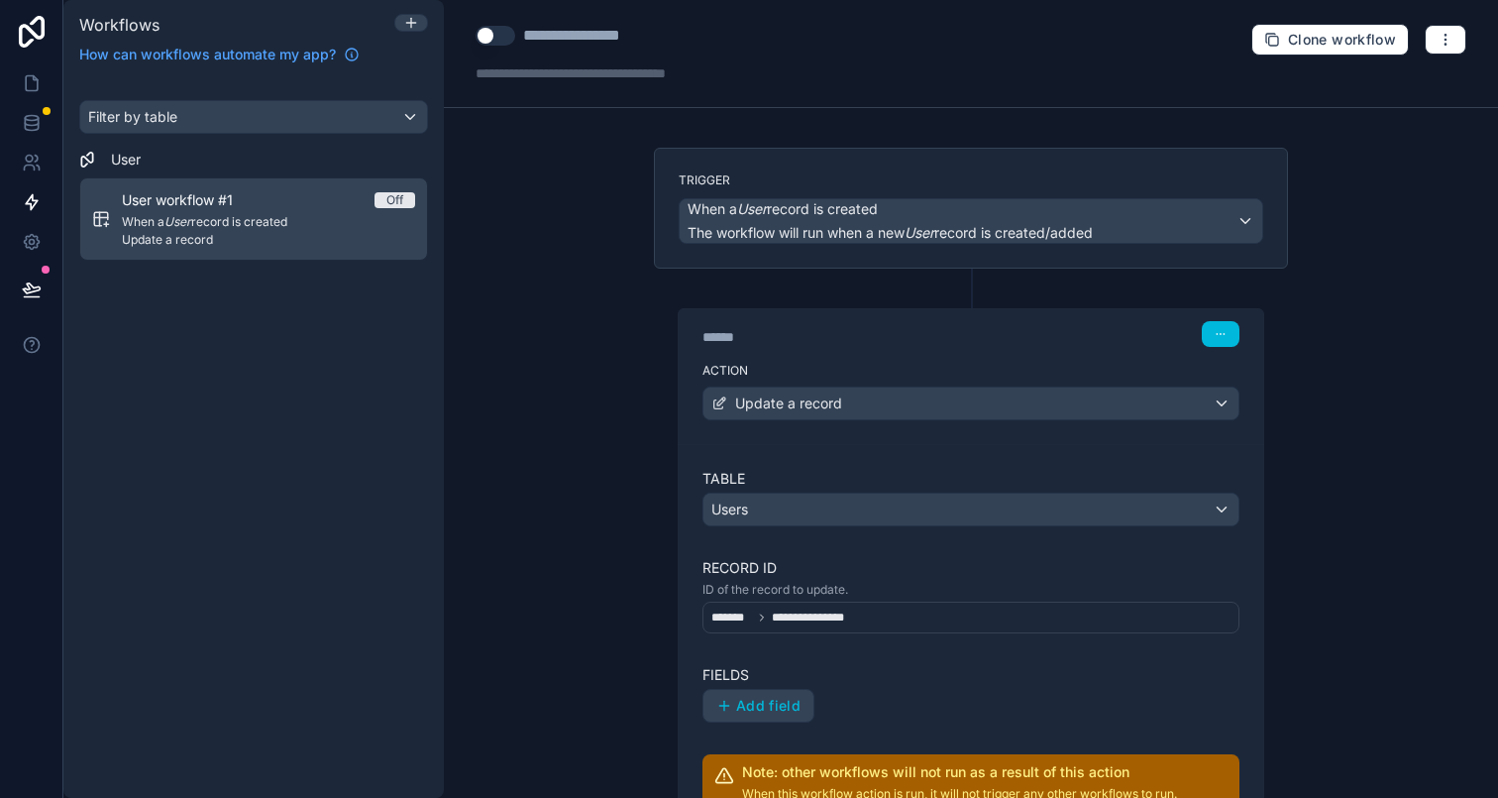
click at [566, 648] on div "**********" at bounding box center [971, 399] width 1054 height 798
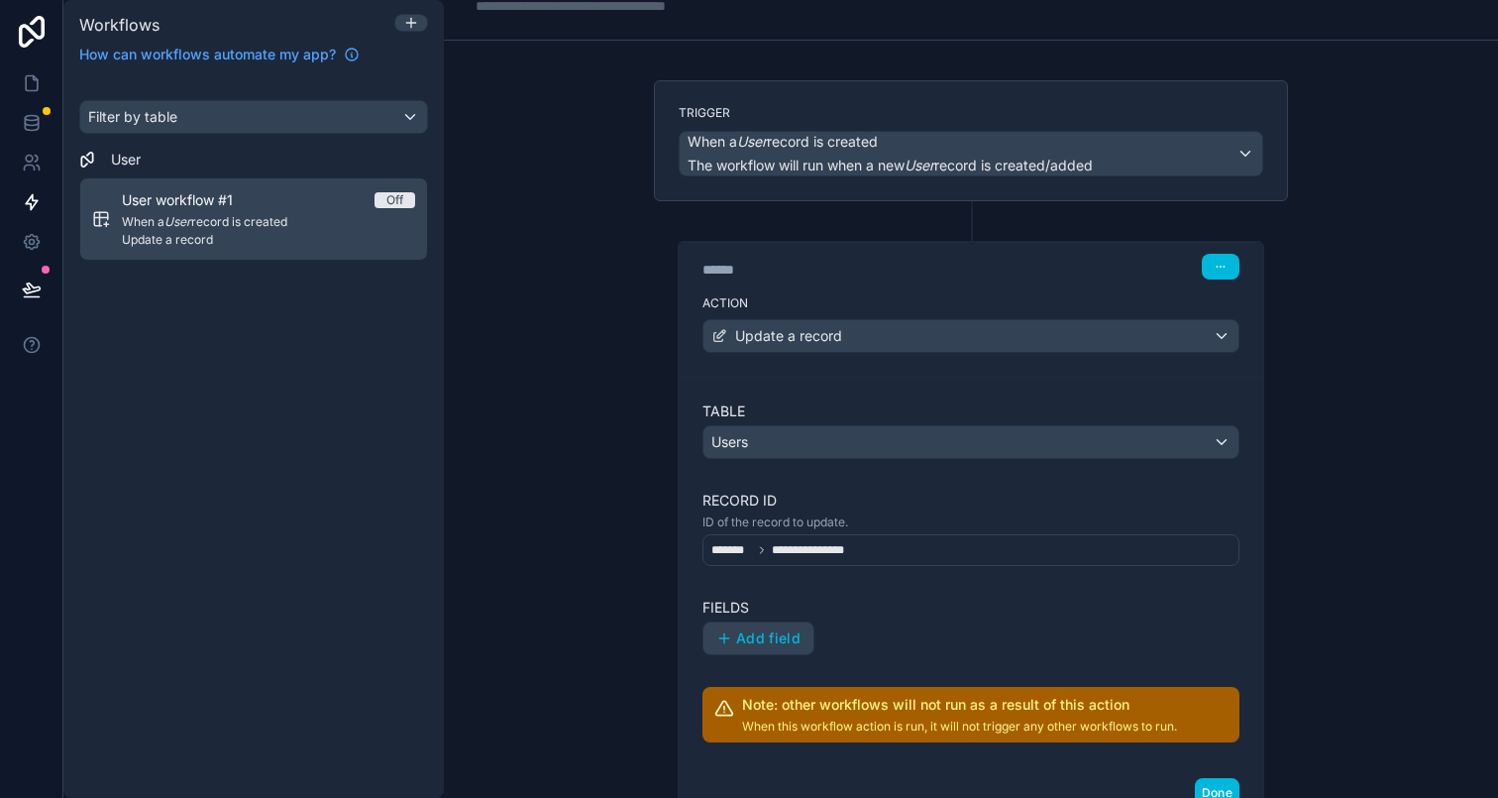
scroll to position [83, 0]
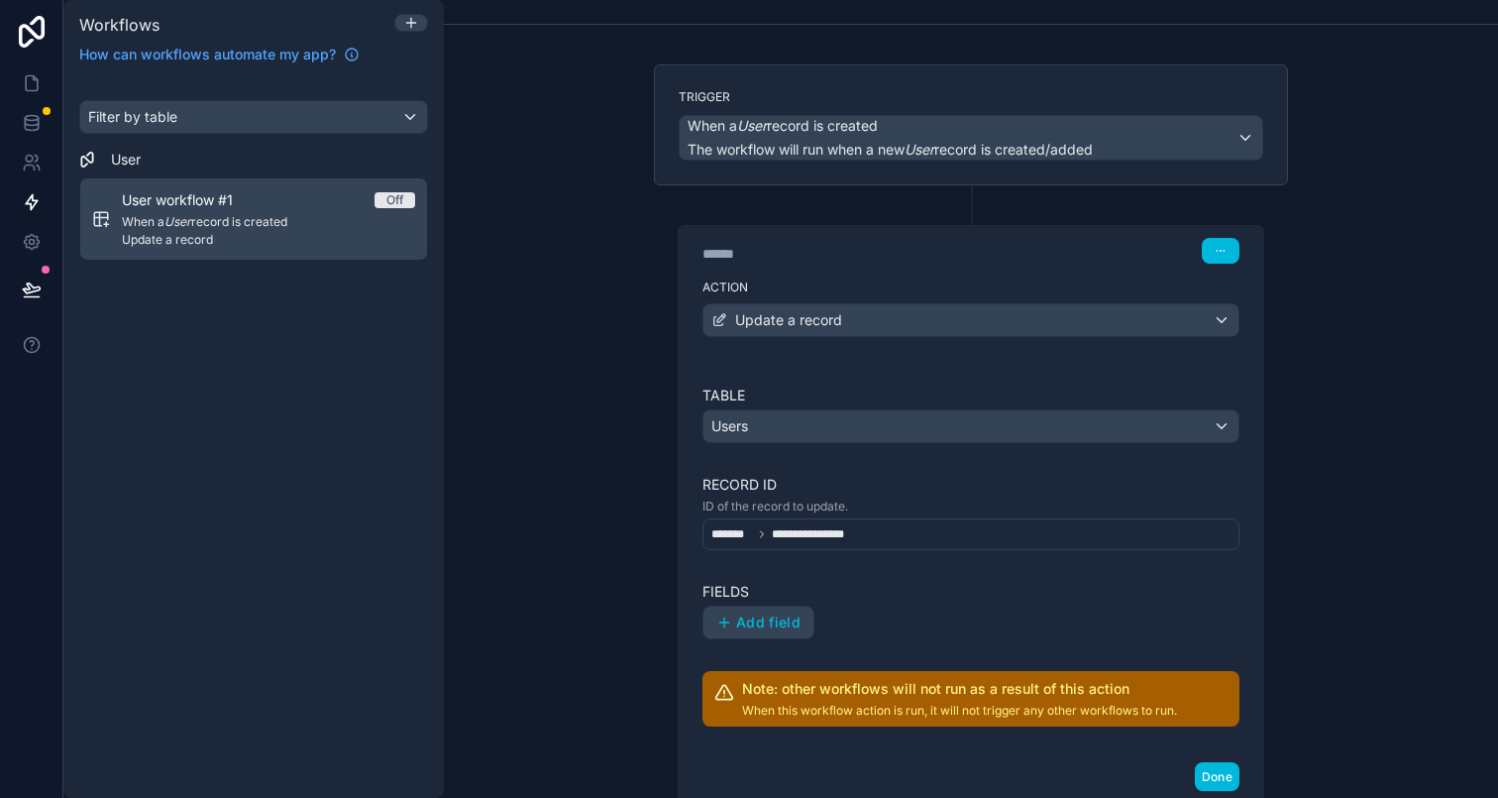
click at [733, 630] on button "Add field" at bounding box center [758, 622] width 110 height 32
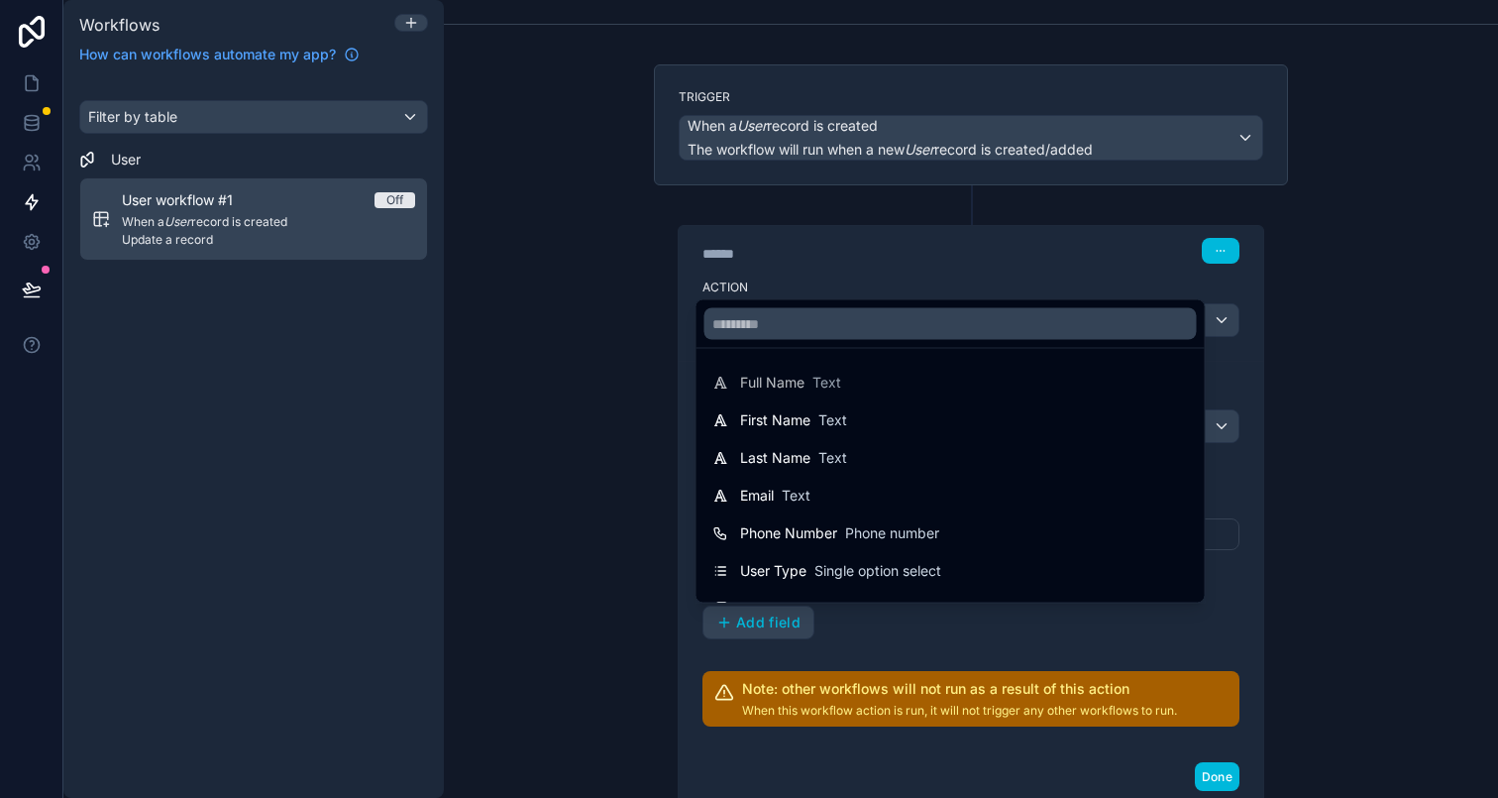
scroll to position [630, 0]
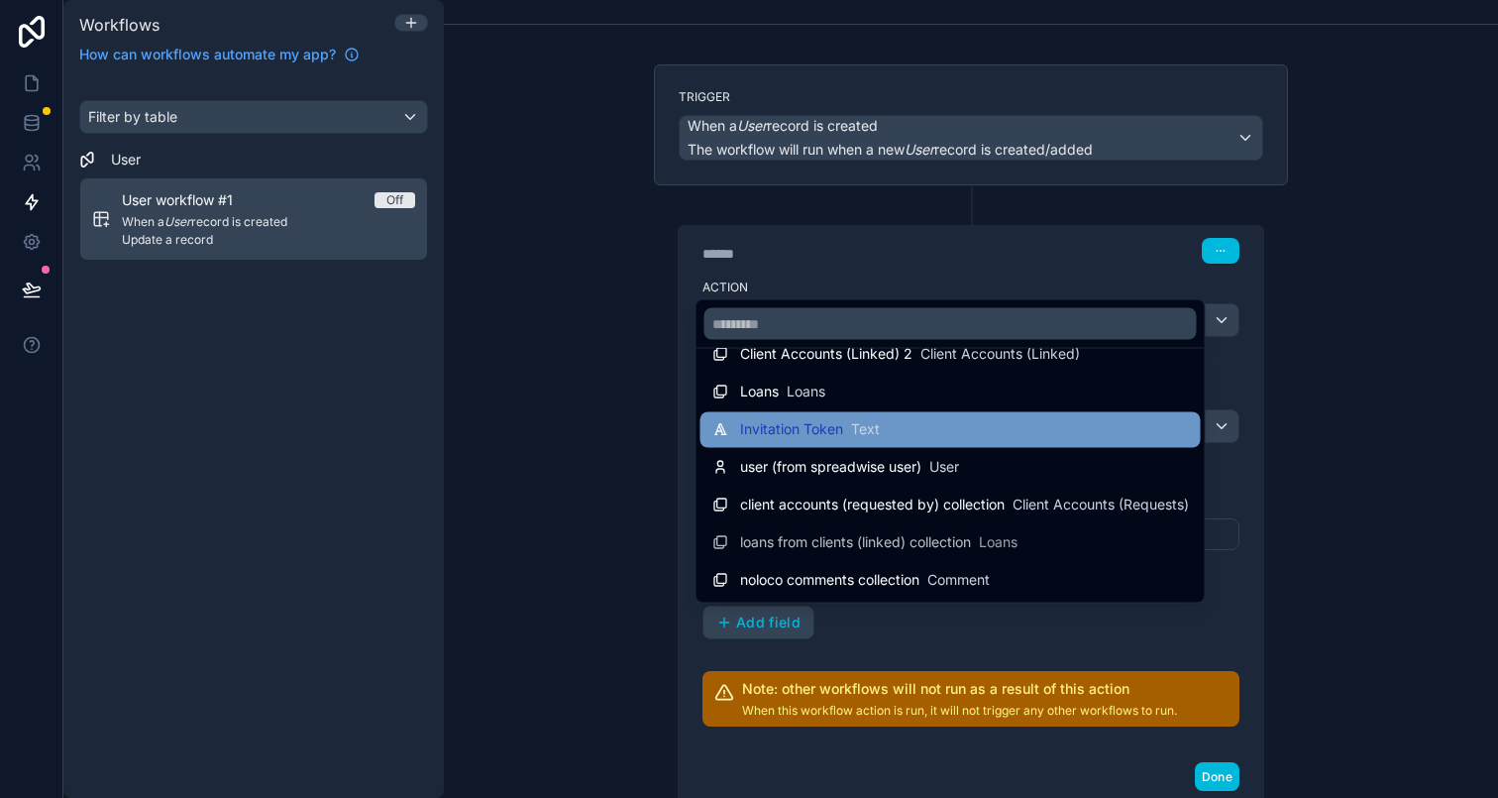
click at [820, 435] on span "Invitation Token" at bounding box center [791, 430] width 103 height 20
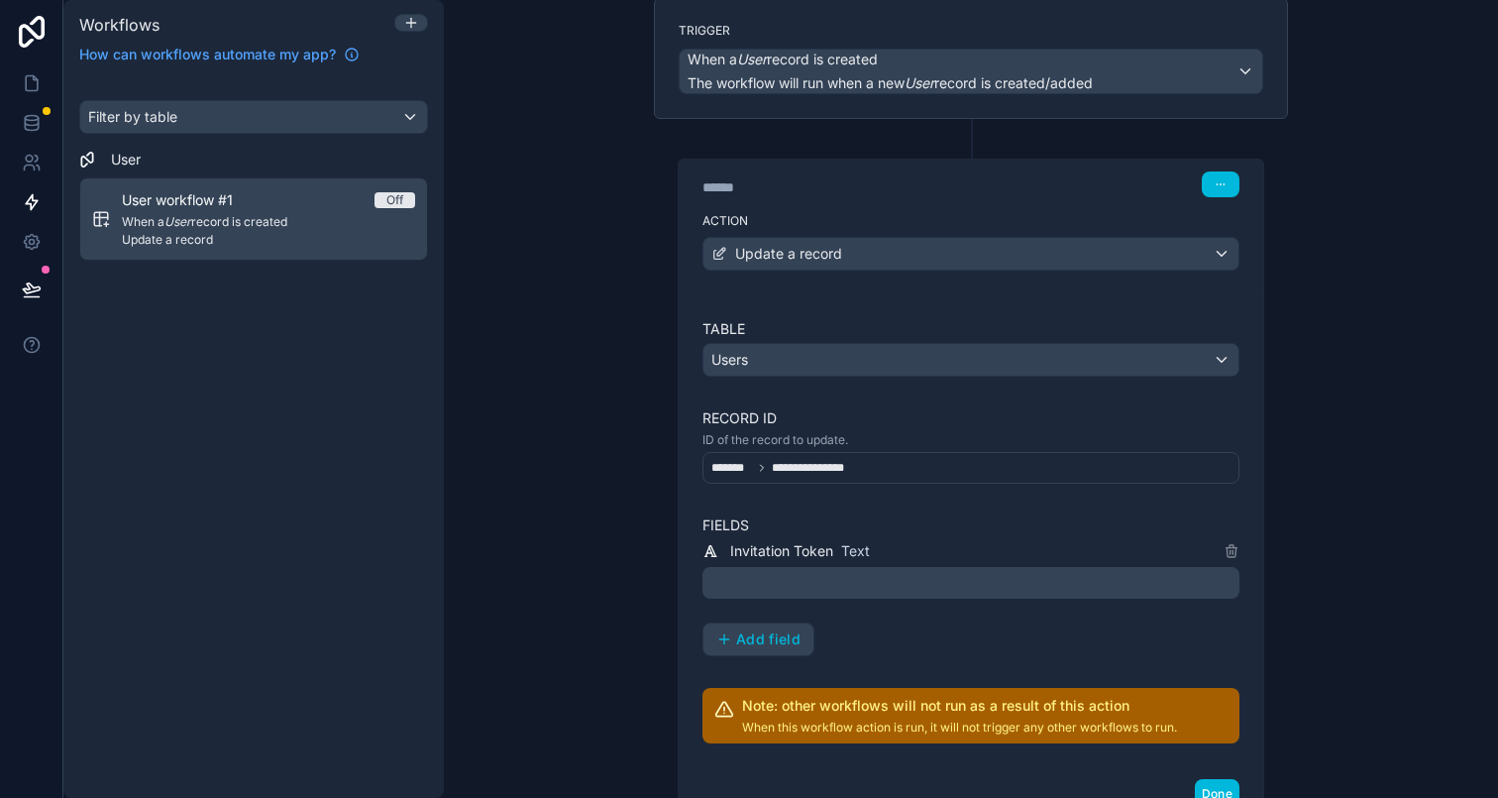
scroll to position [241, 0]
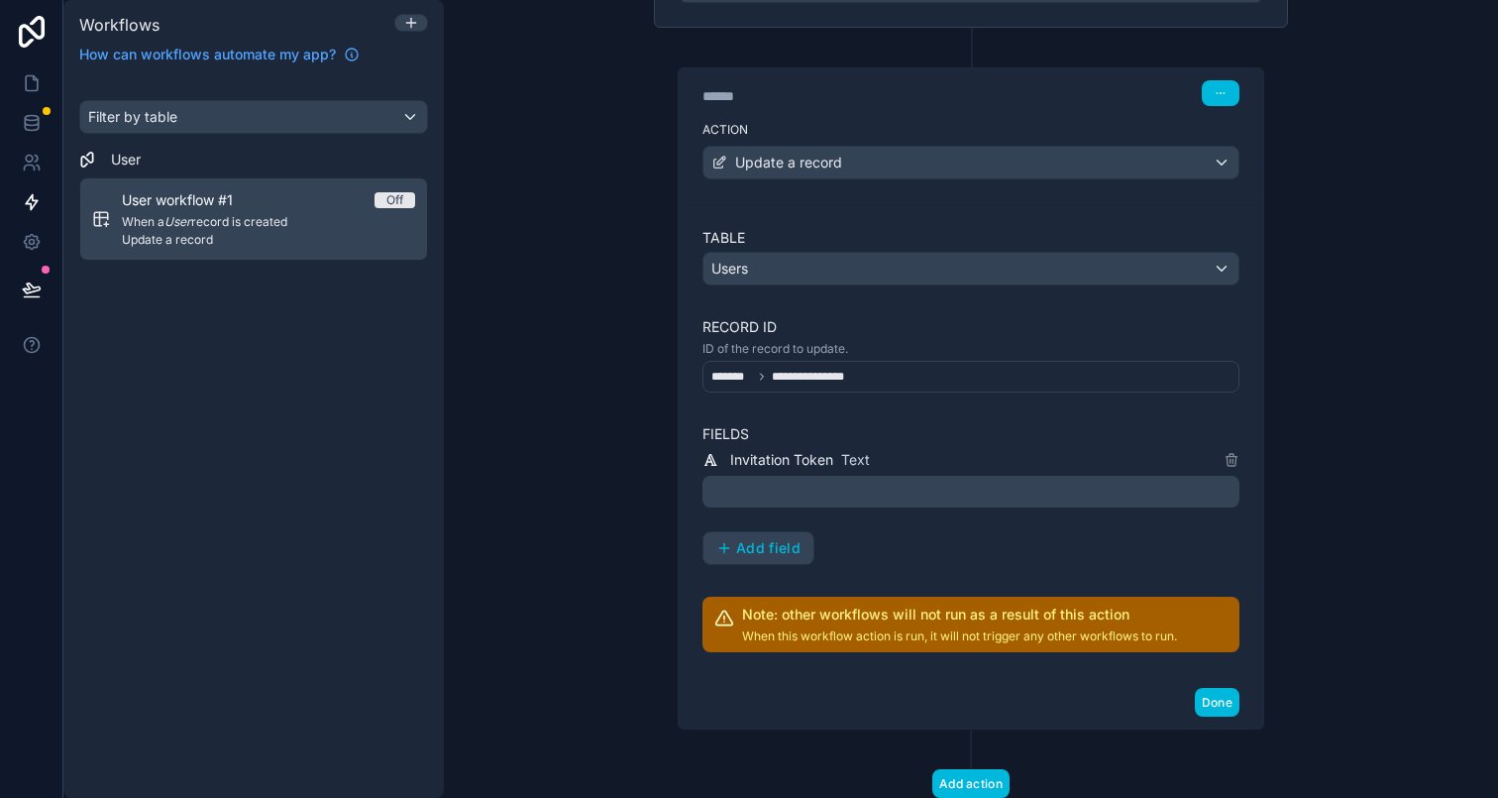
click at [793, 495] on p "﻿" at bounding box center [972, 492] width 525 height 24
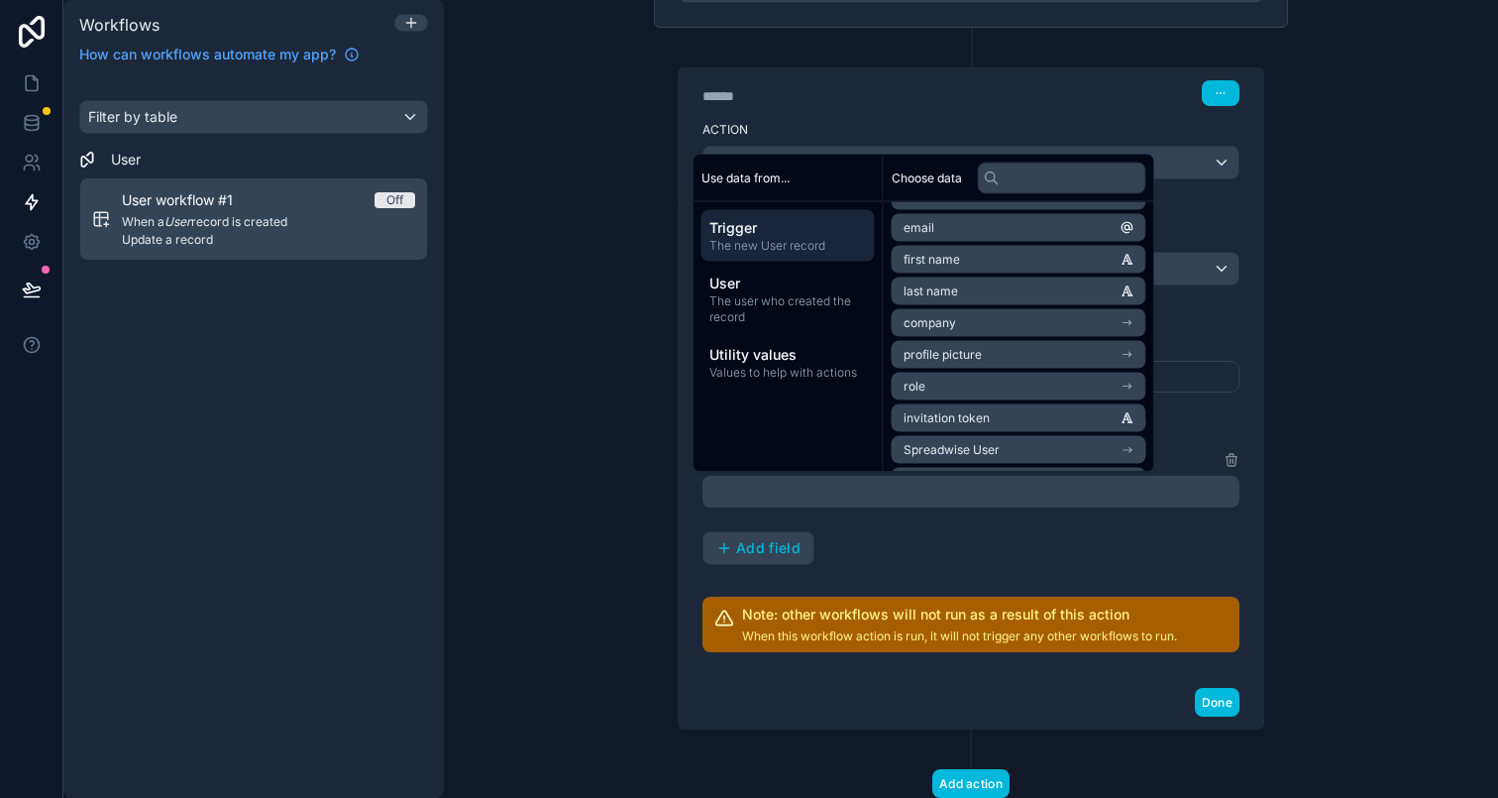
scroll to position [0, 0]
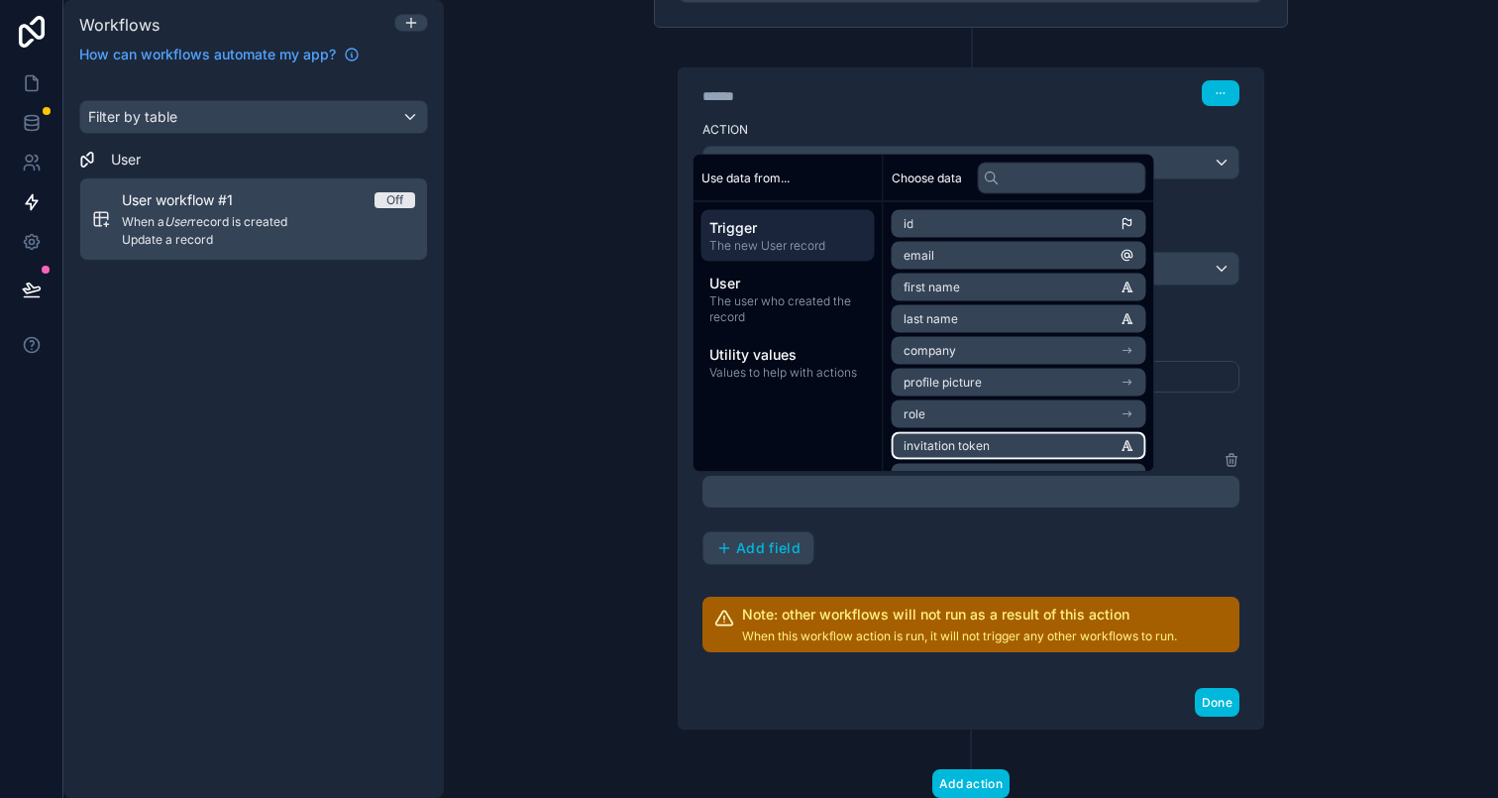
click at [987, 442] on span "invitation token" at bounding box center [947, 446] width 86 height 16
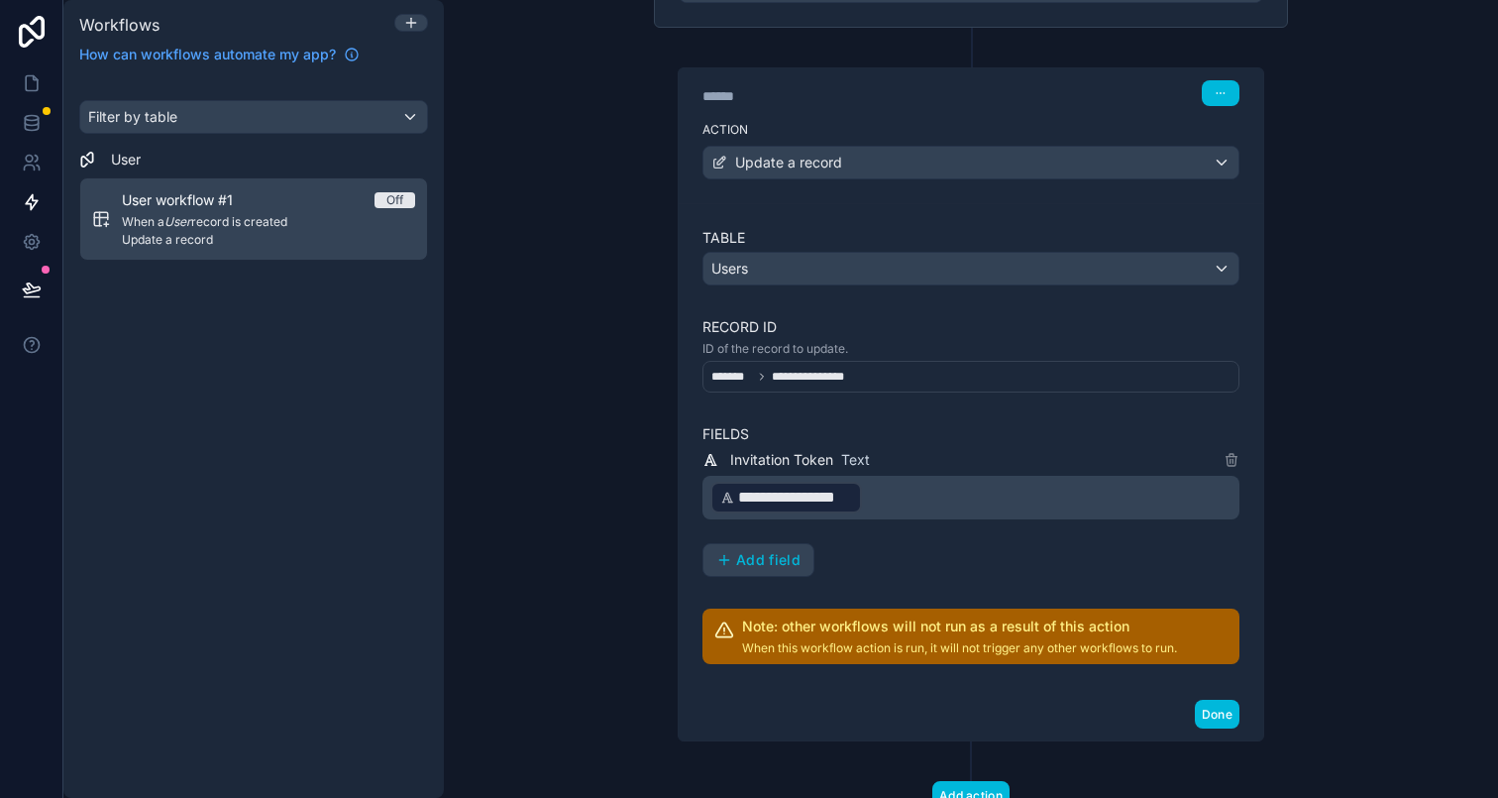
click at [1293, 622] on div "**********" at bounding box center [971, 390] width 666 height 966
click at [1225, 719] on button "Done" at bounding box center [1217, 714] width 45 height 29
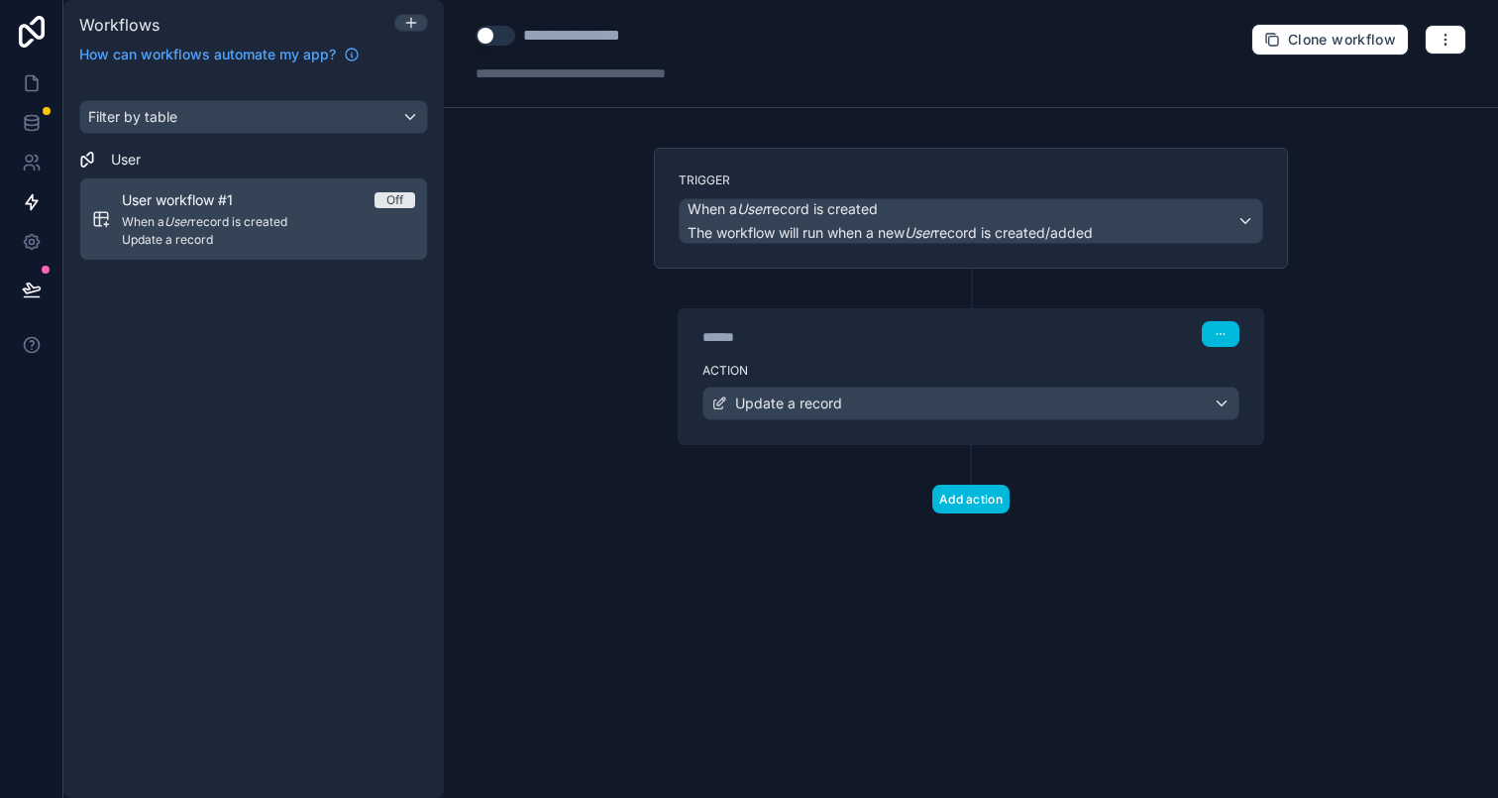
click at [485, 45] on button "Use setting" at bounding box center [496, 36] width 40 height 20
click at [194, 196] on span "User workflow #1" at bounding box center [189, 200] width 135 height 20
click at [586, 25] on div "**********" at bounding box center [596, 36] width 146 height 24
click at [586, 28] on div "**********" at bounding box center [596, 36] width 146 height 24
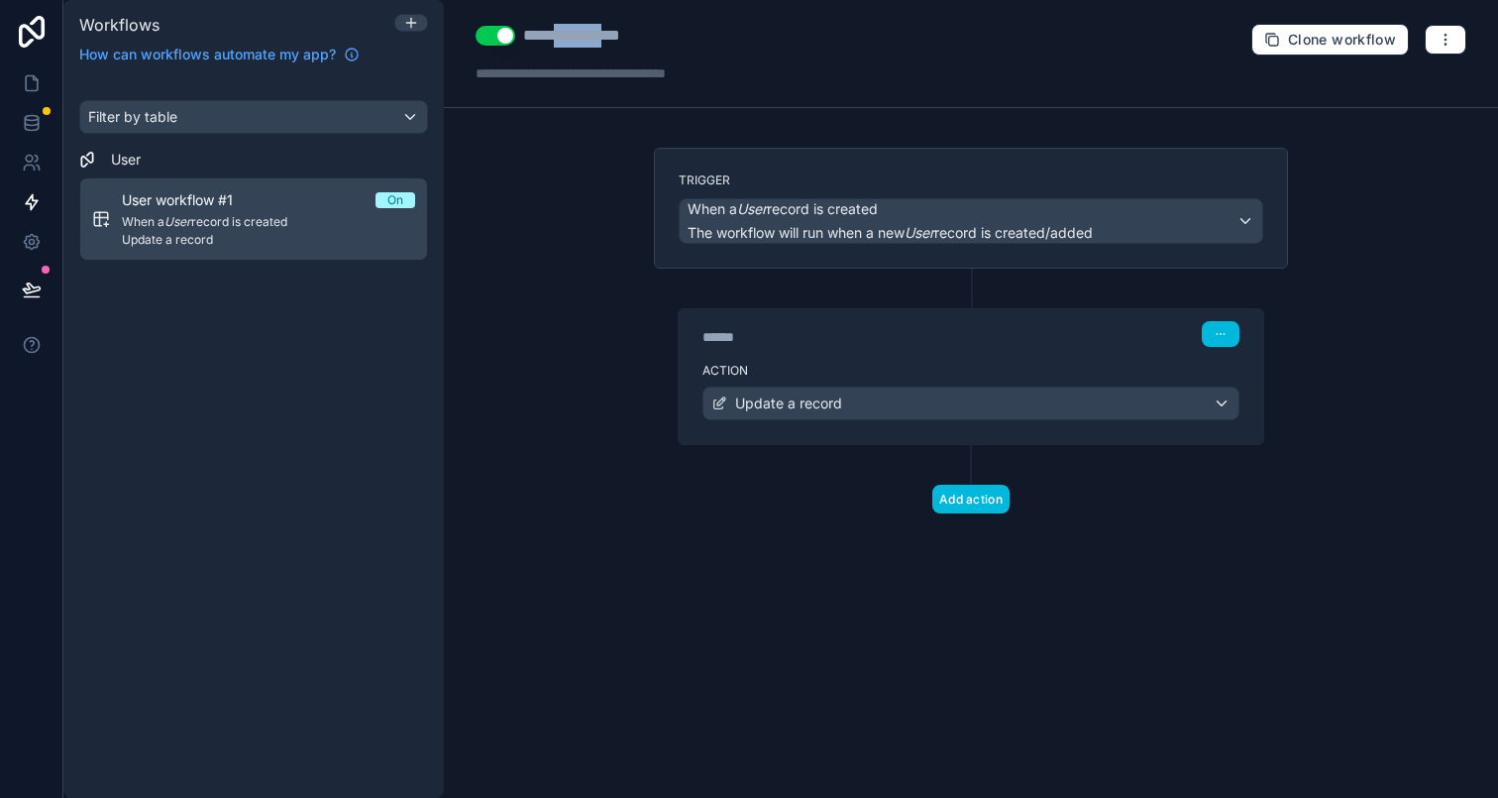
type div "**********"
click at [1368, 304] on div "**********" at bounding box center [971, 399] width 1054 height 798
click at [29, 81] on icon at bounding box center [32, 83] width 20 height 20
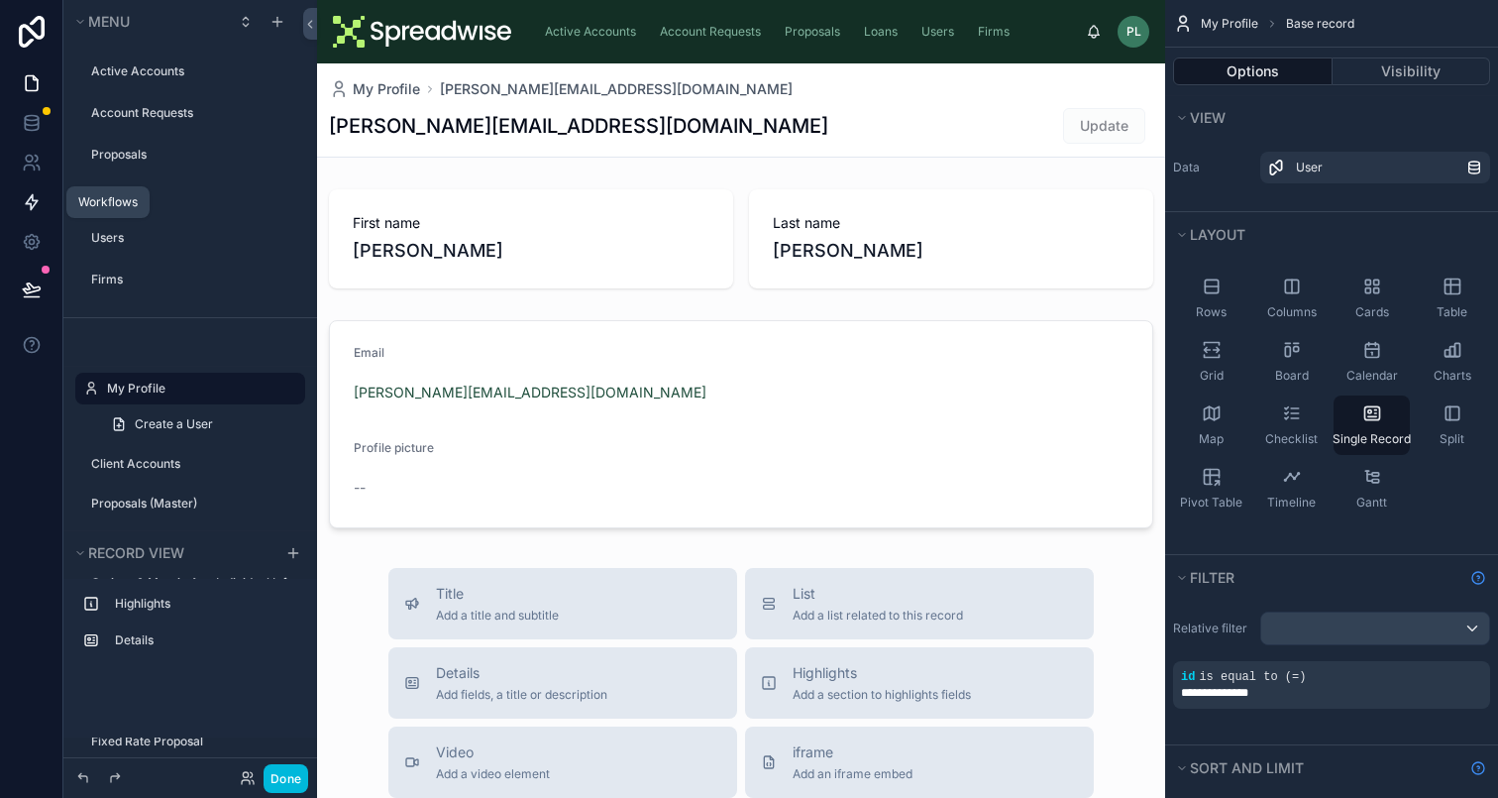
click at [34, 208] on icon at bounding box center [32, 202] width 20 height 20
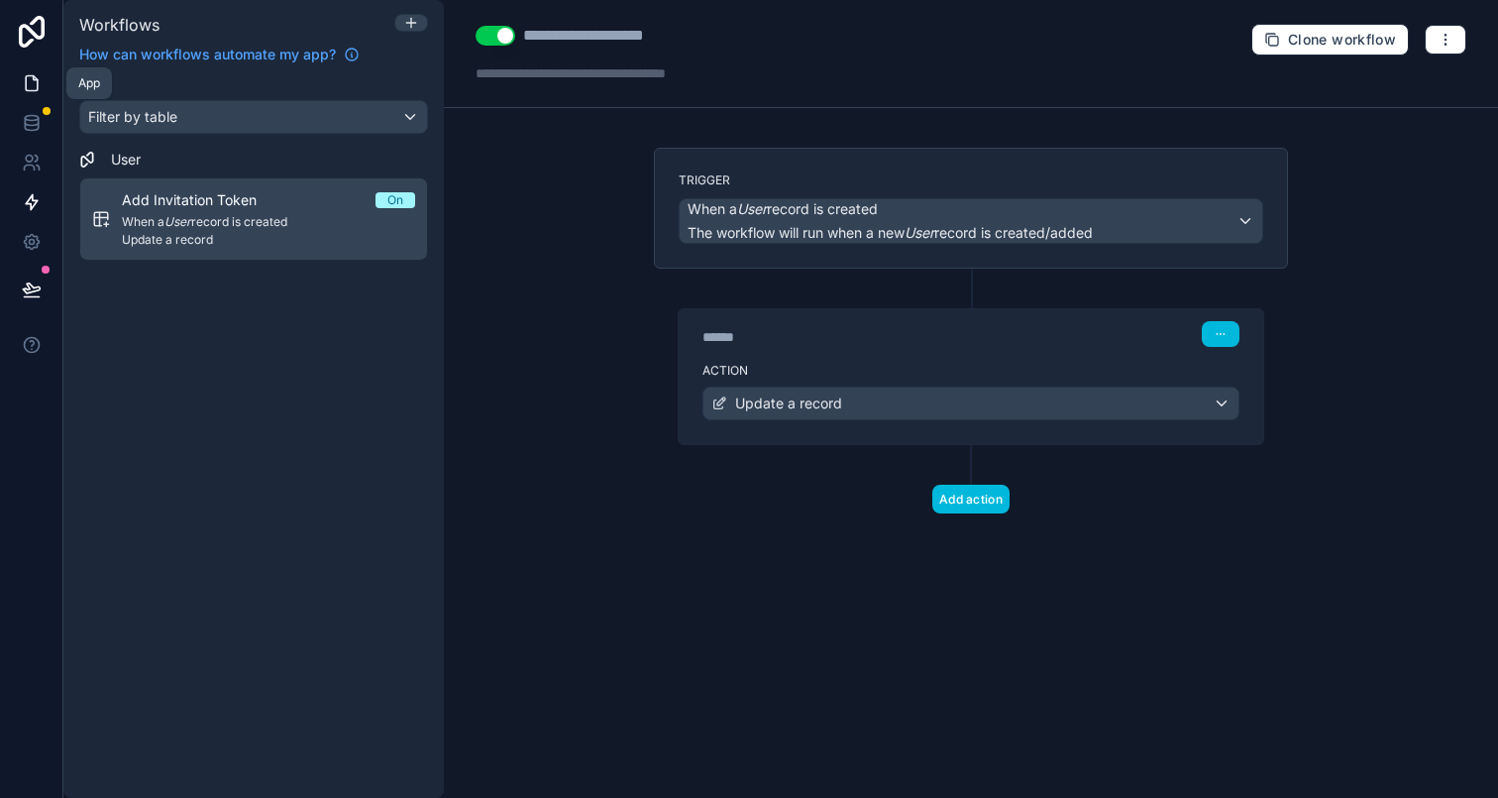
click at [24, 77] on icon at bounding box center [32, 83] width 20 height 20
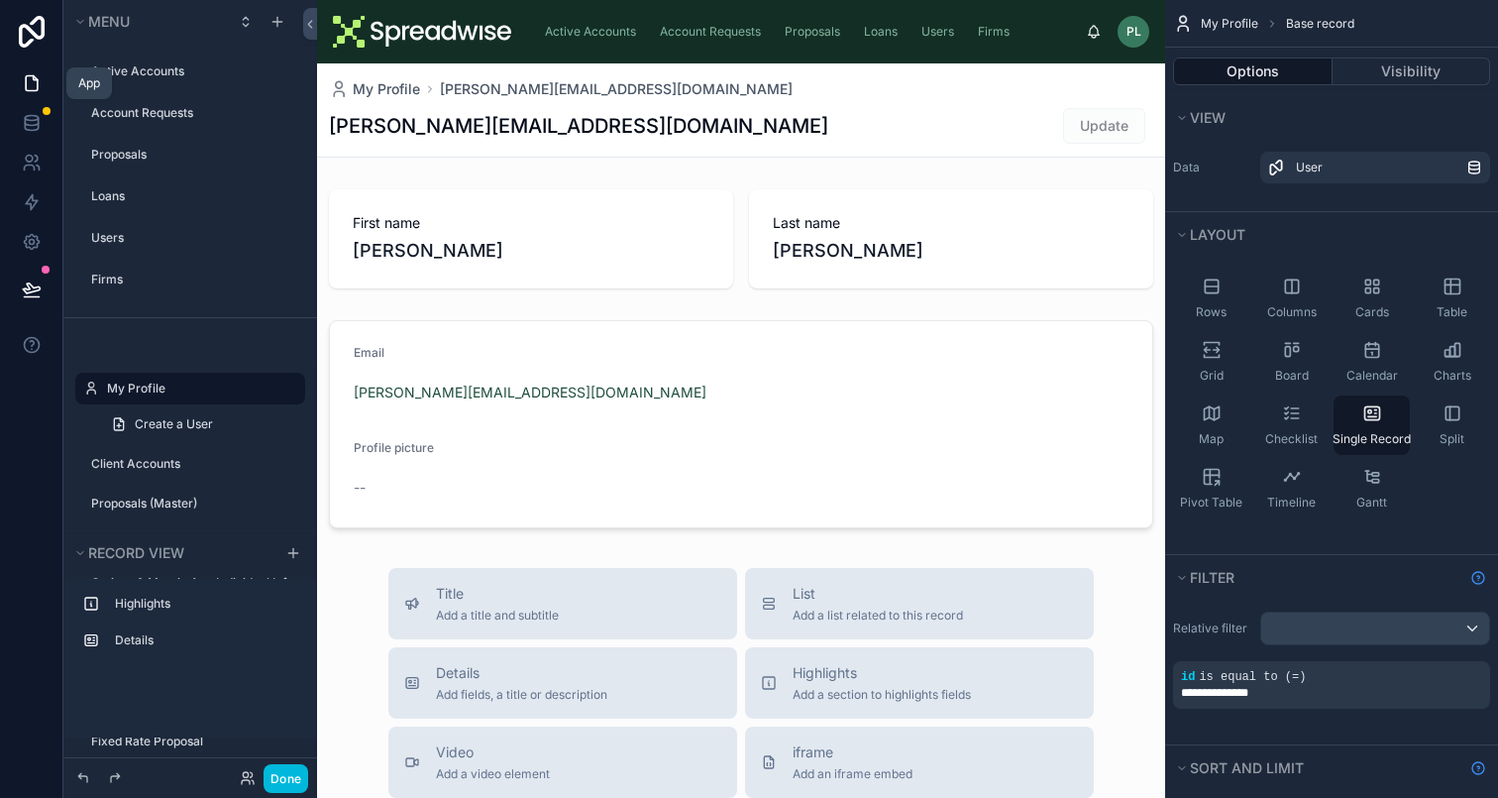
click at [18, 84] on link at bounding box center [31, 83] width 62 height 40
click at [30, 120] on icon at bounding box center [31, 118] width 13 height 5
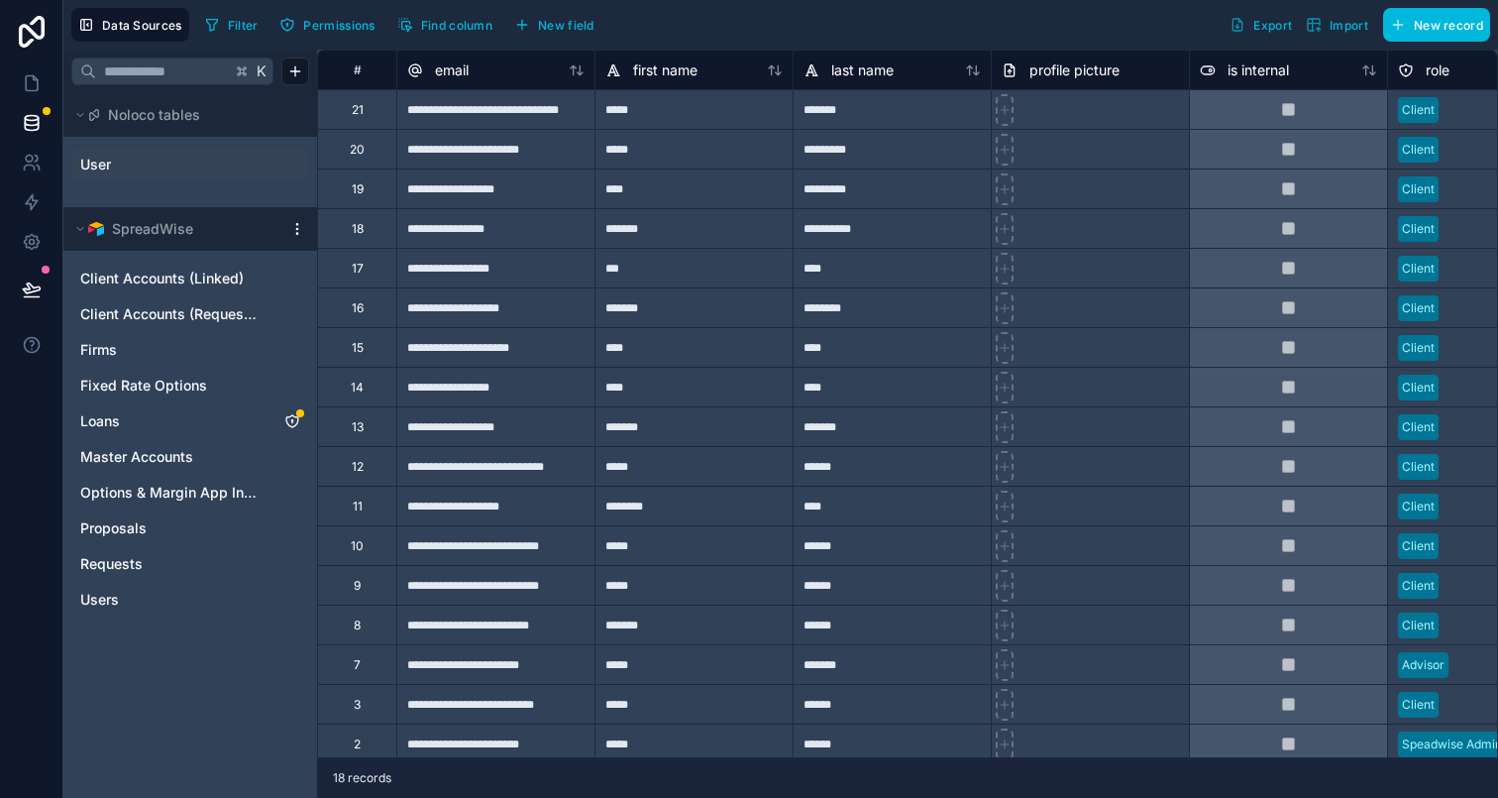
click at [120, 153] on div "User" at bounding box center [190, 165] width 238 height 32
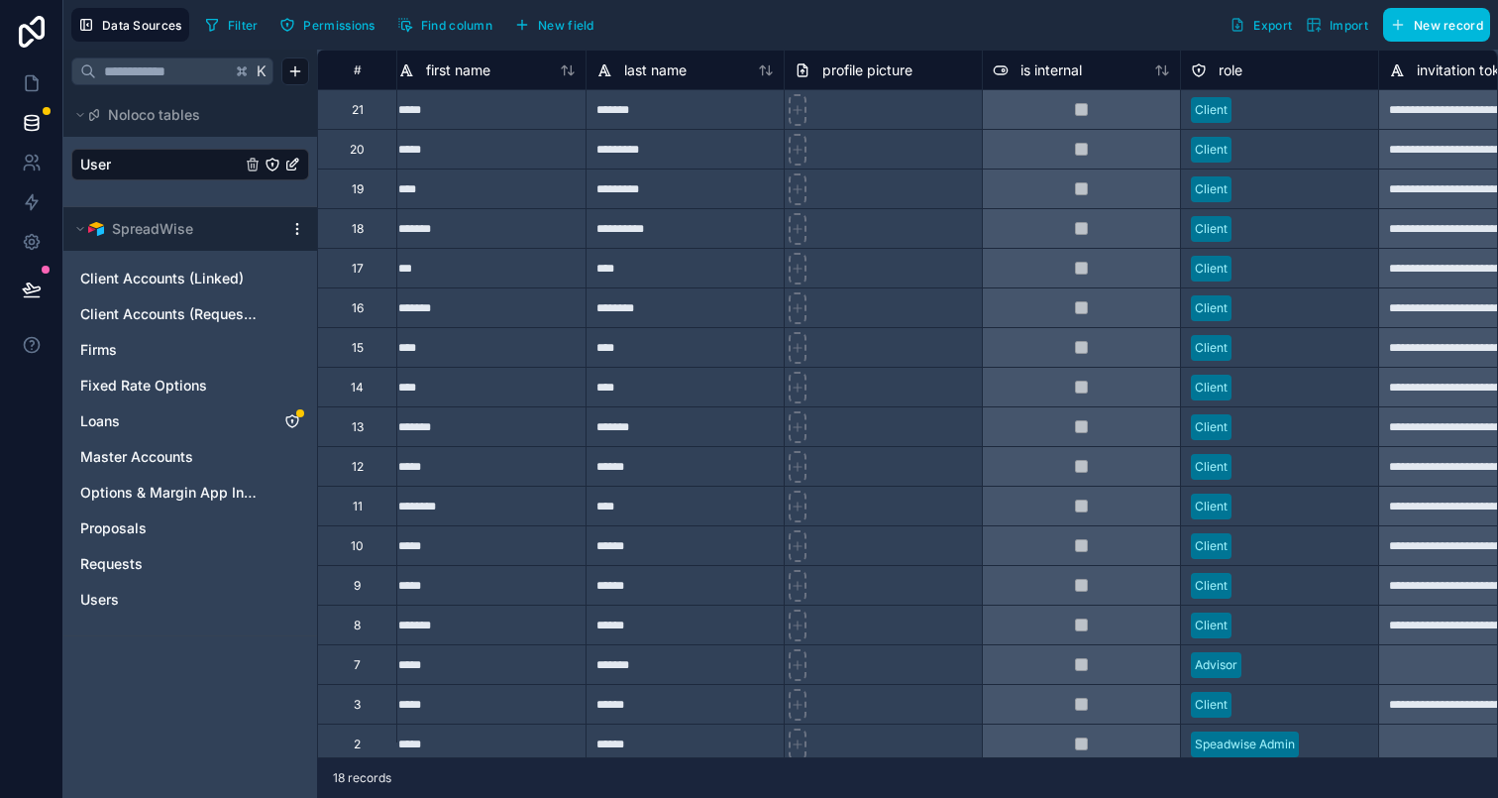
scroll to position [0, 531]
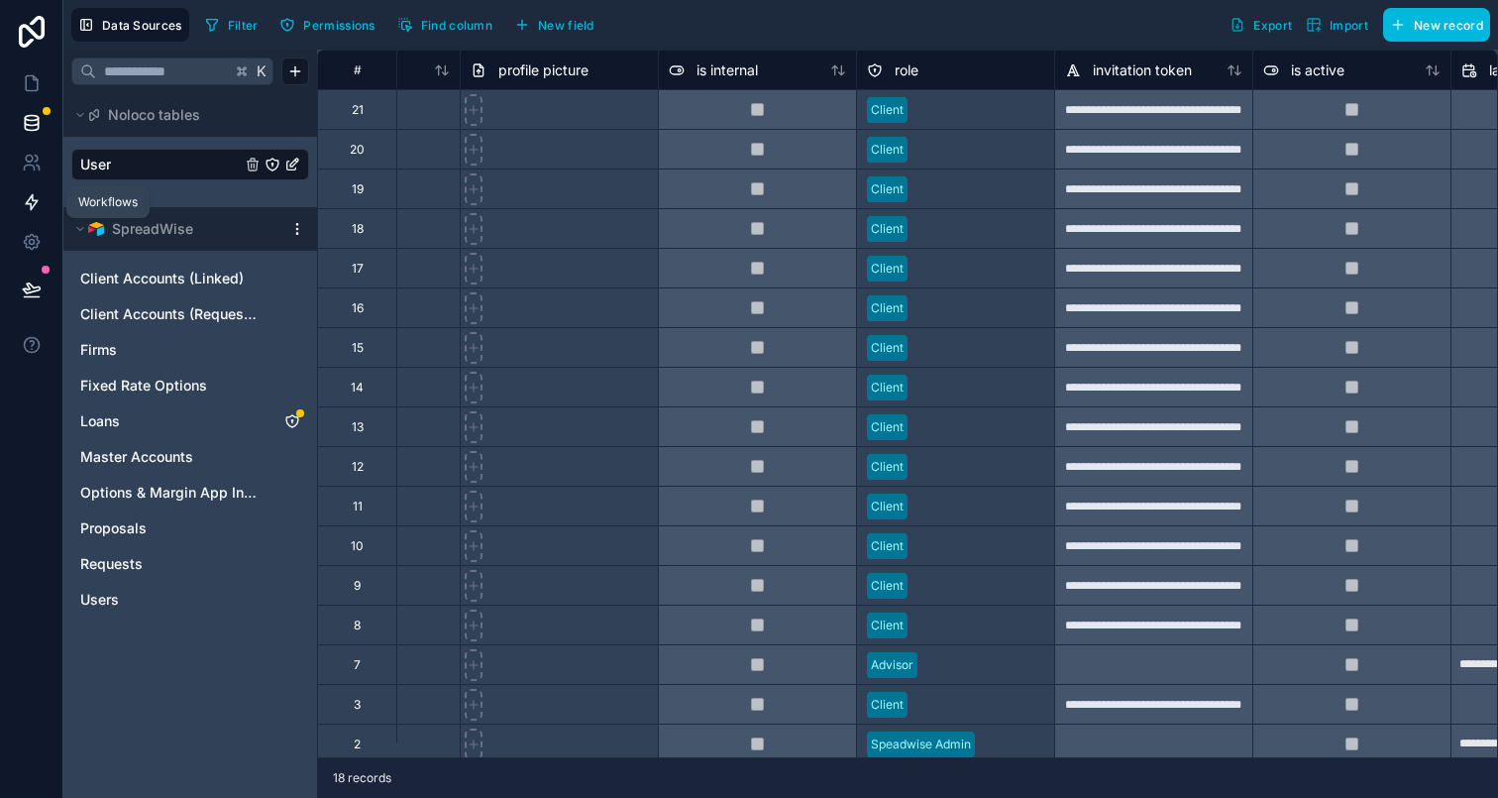
click at [34, 199] on icon at bounding box center [32, 202] width 20 height 20
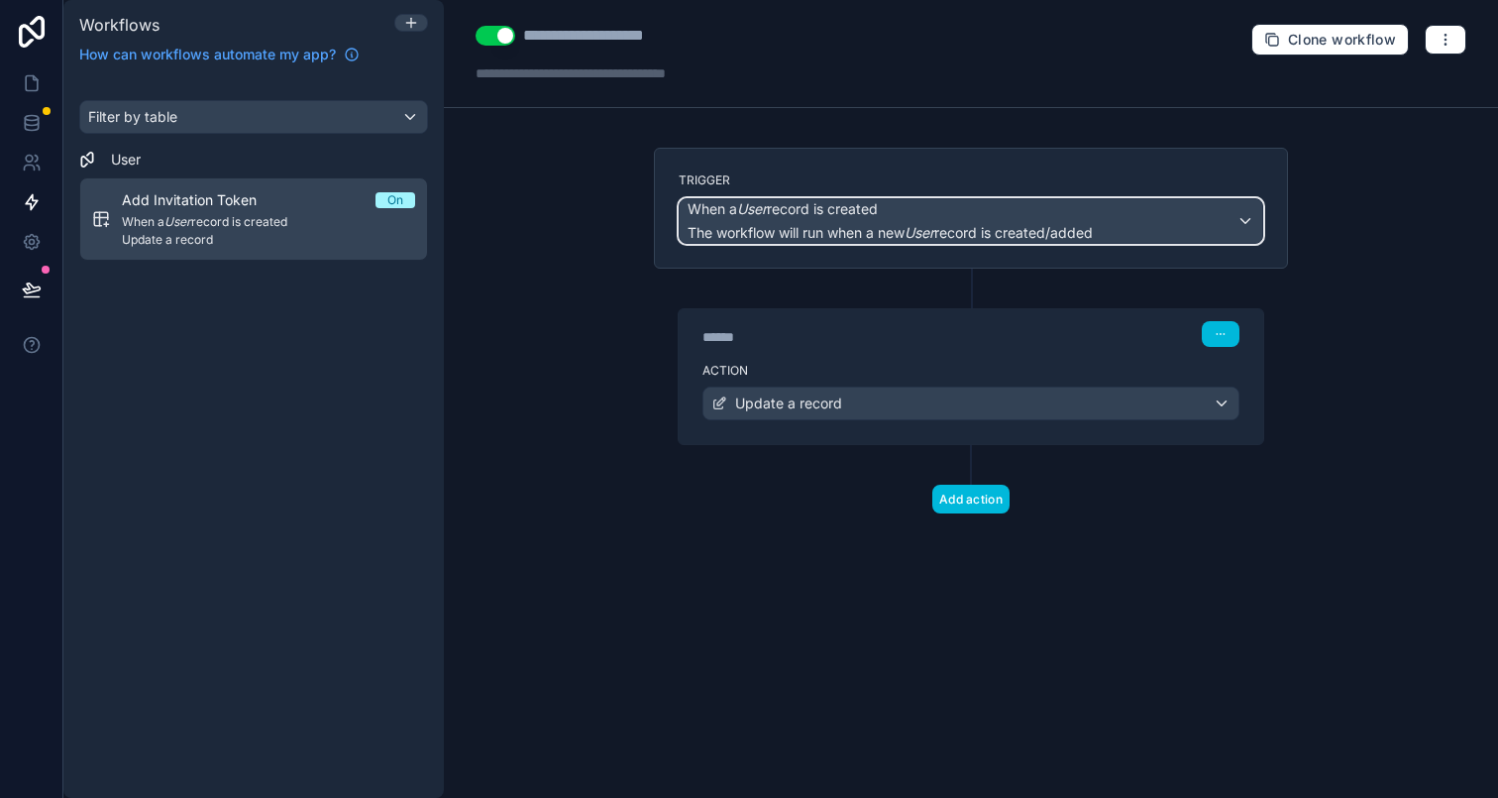
click at [788, 216] on span "When a User record is created" at bounding box center [783, 209] width 190 height 20
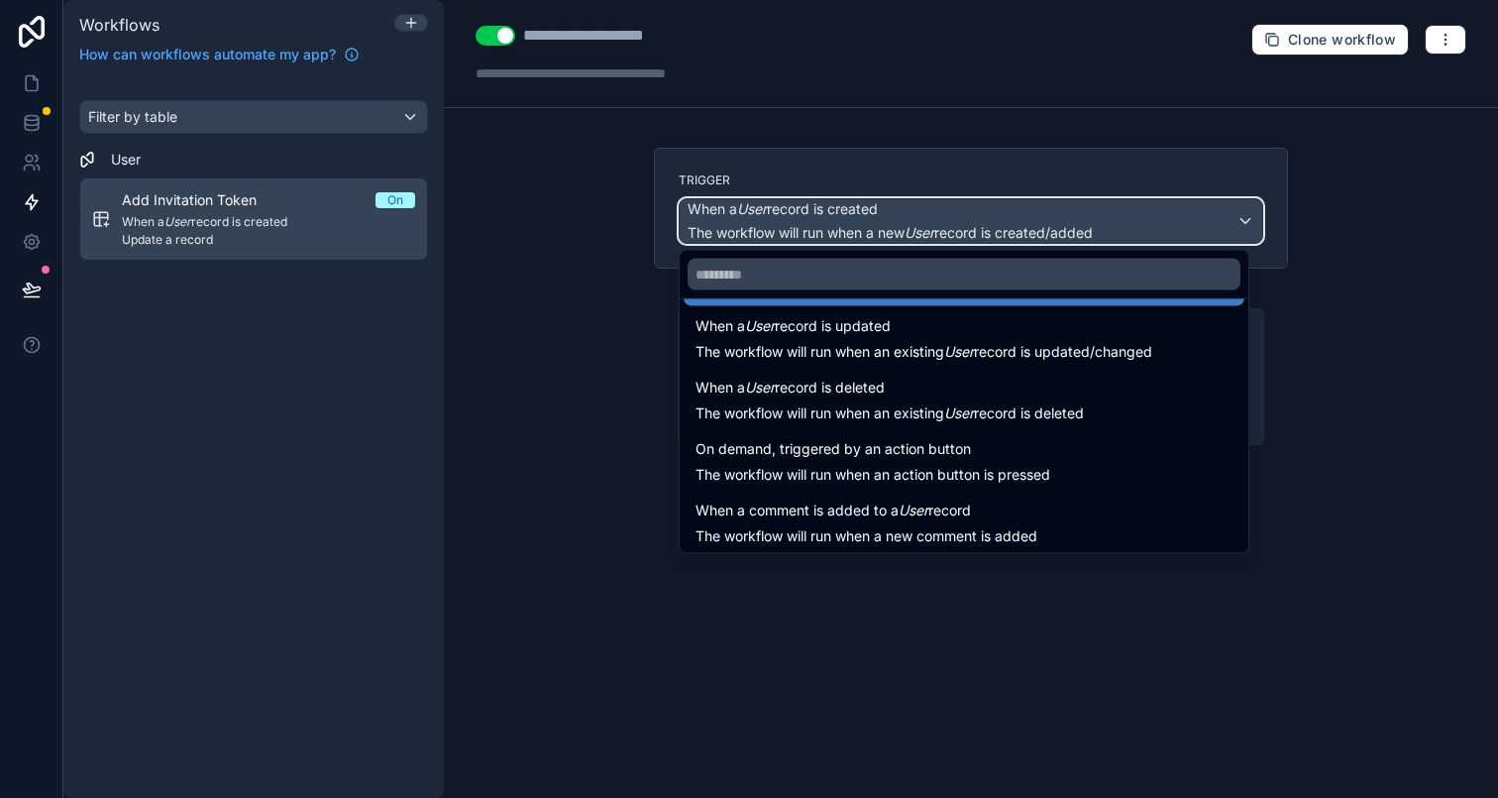
scroll to position [71, 0]
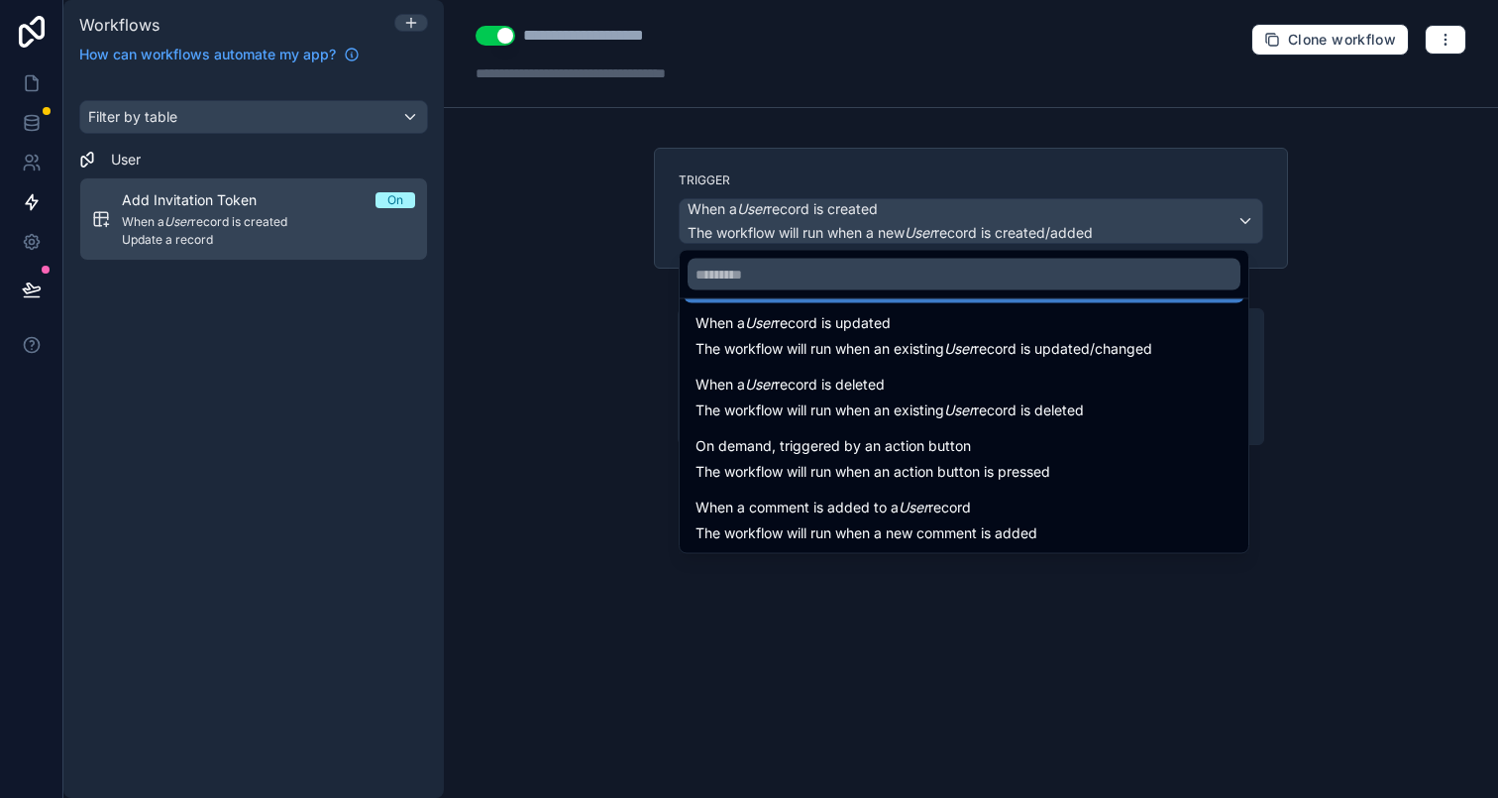
click at [561, 388] on div at bounding box center [749, 399] width 1498 height 798
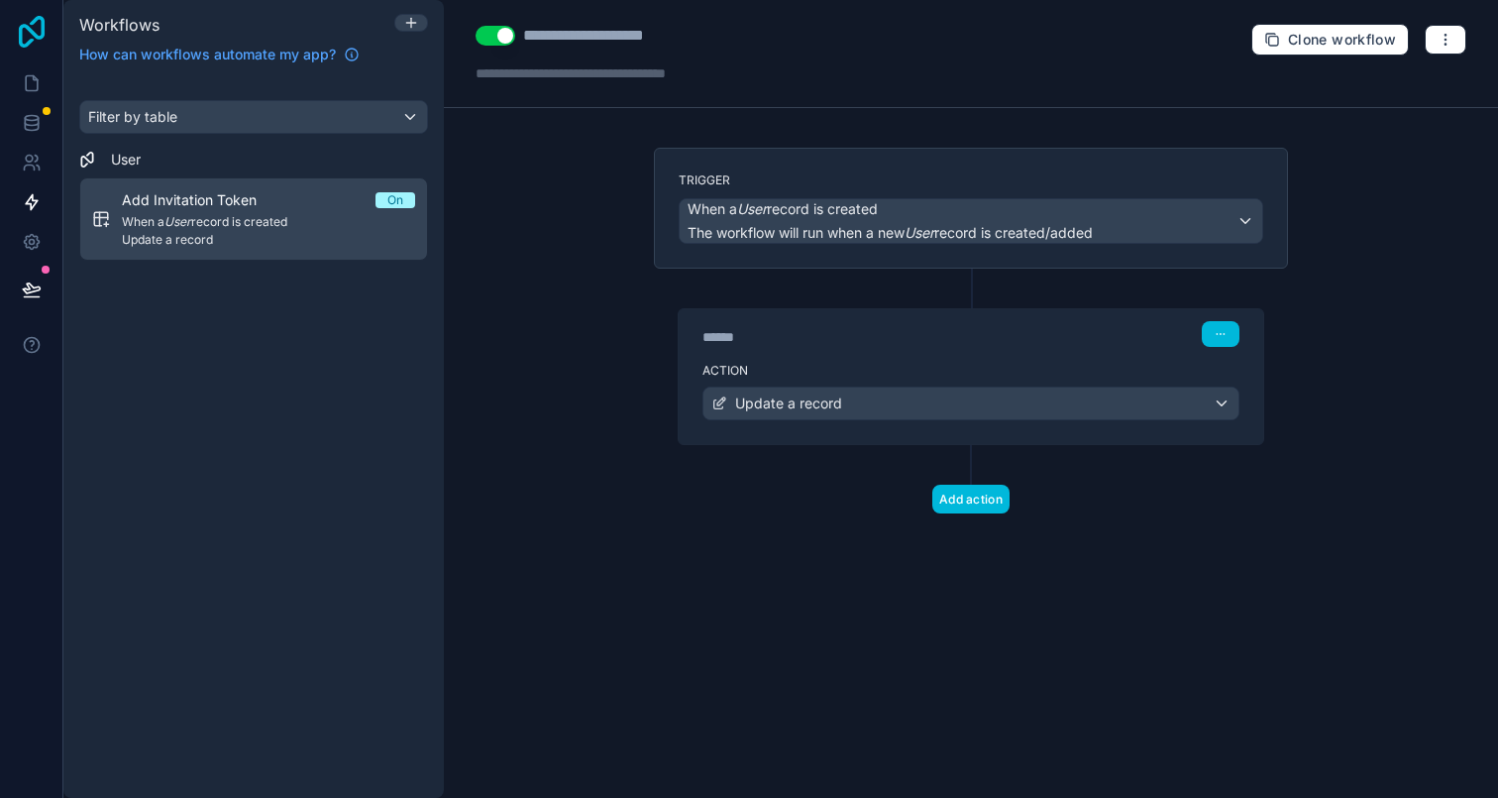
click at [28, 39] on icon at bounding box center [32, 32] width 40 height 32
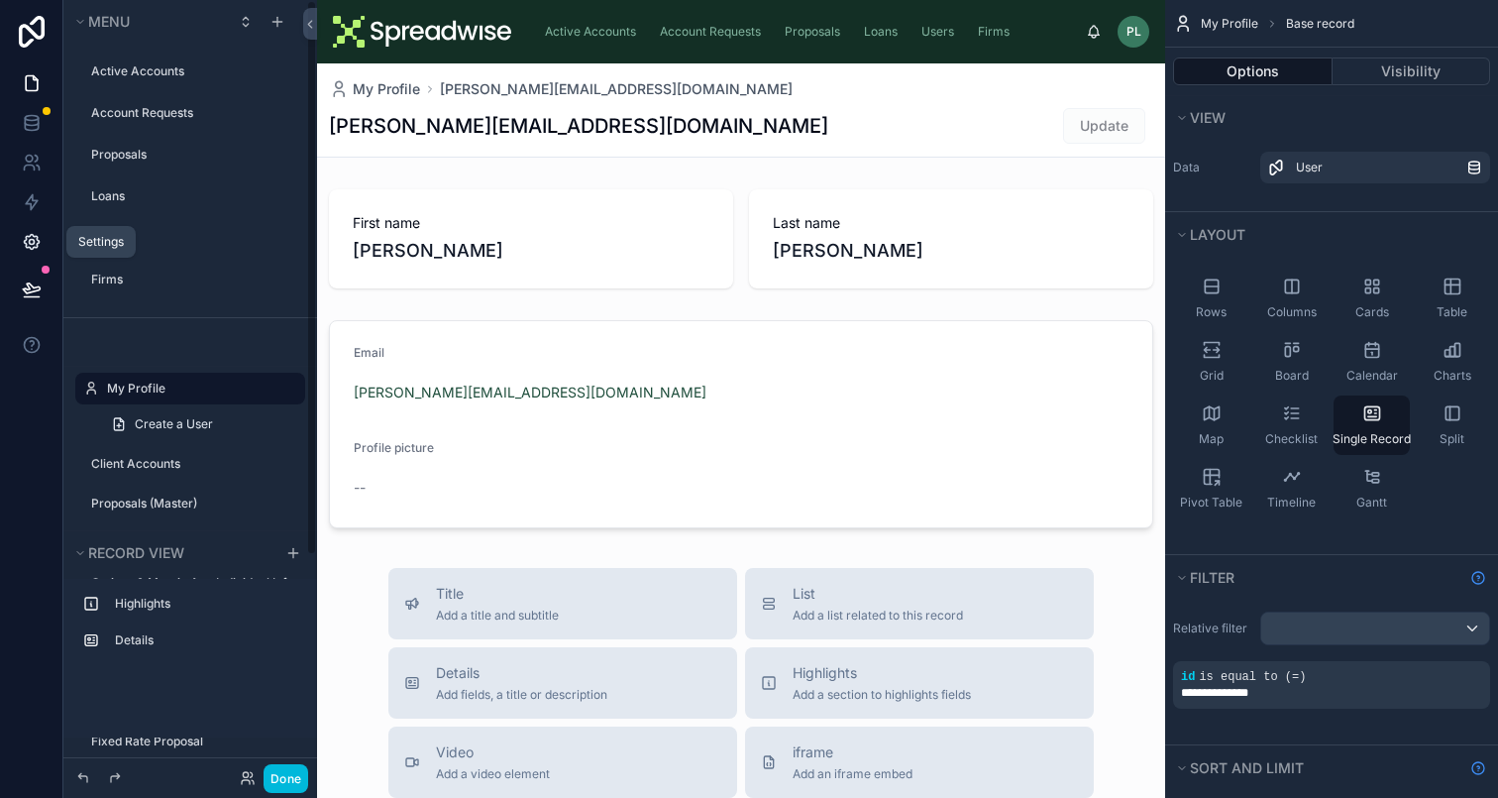
click at [41, 248] on link at bounding box center [31, 242] width 62 height 40
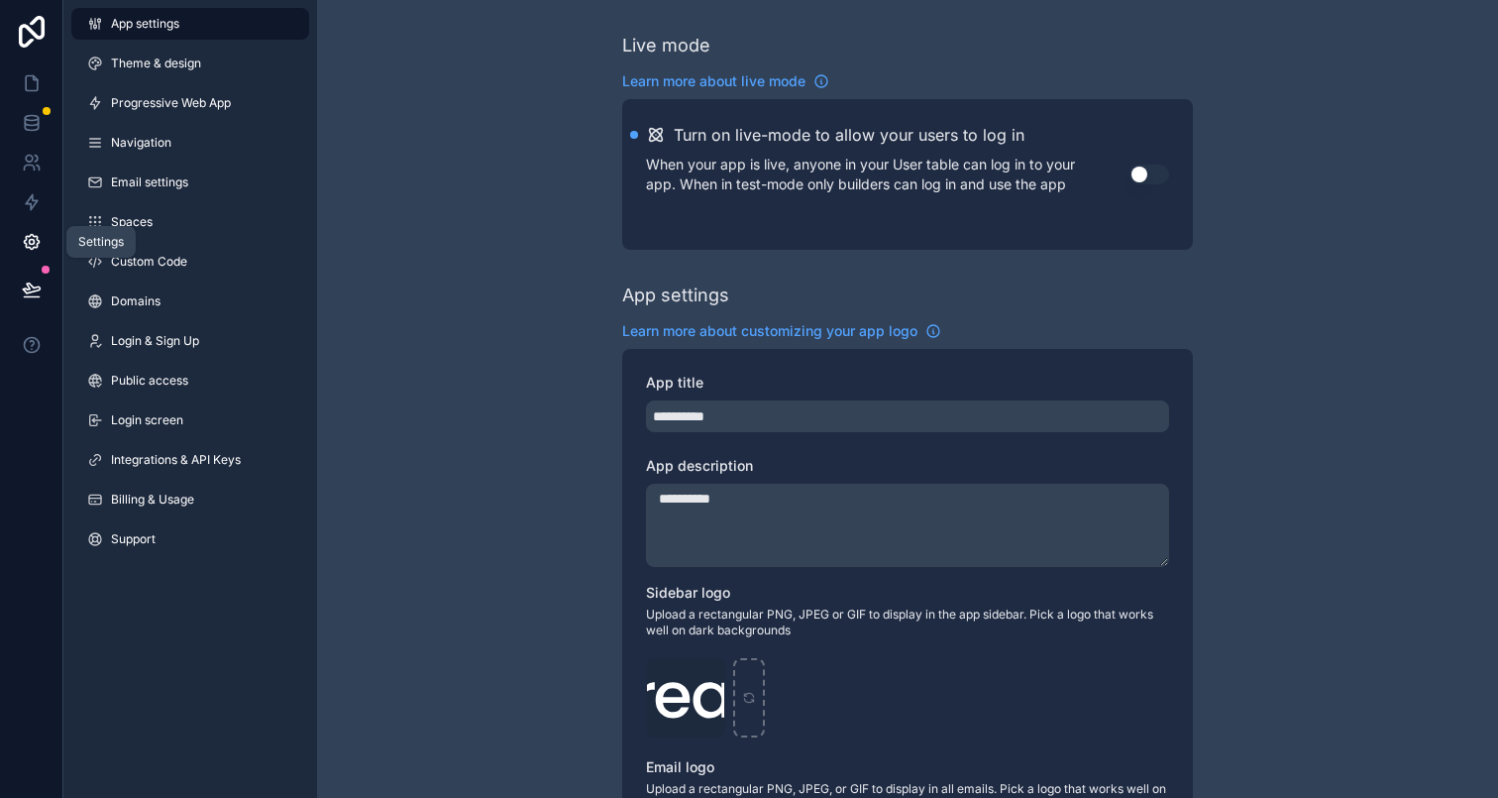
click at [43, 240] on link at bounding box center [31, 242] width 62 height 40
click at [35, 194] on icon at bounding box center [32, 202] width 20 height 20
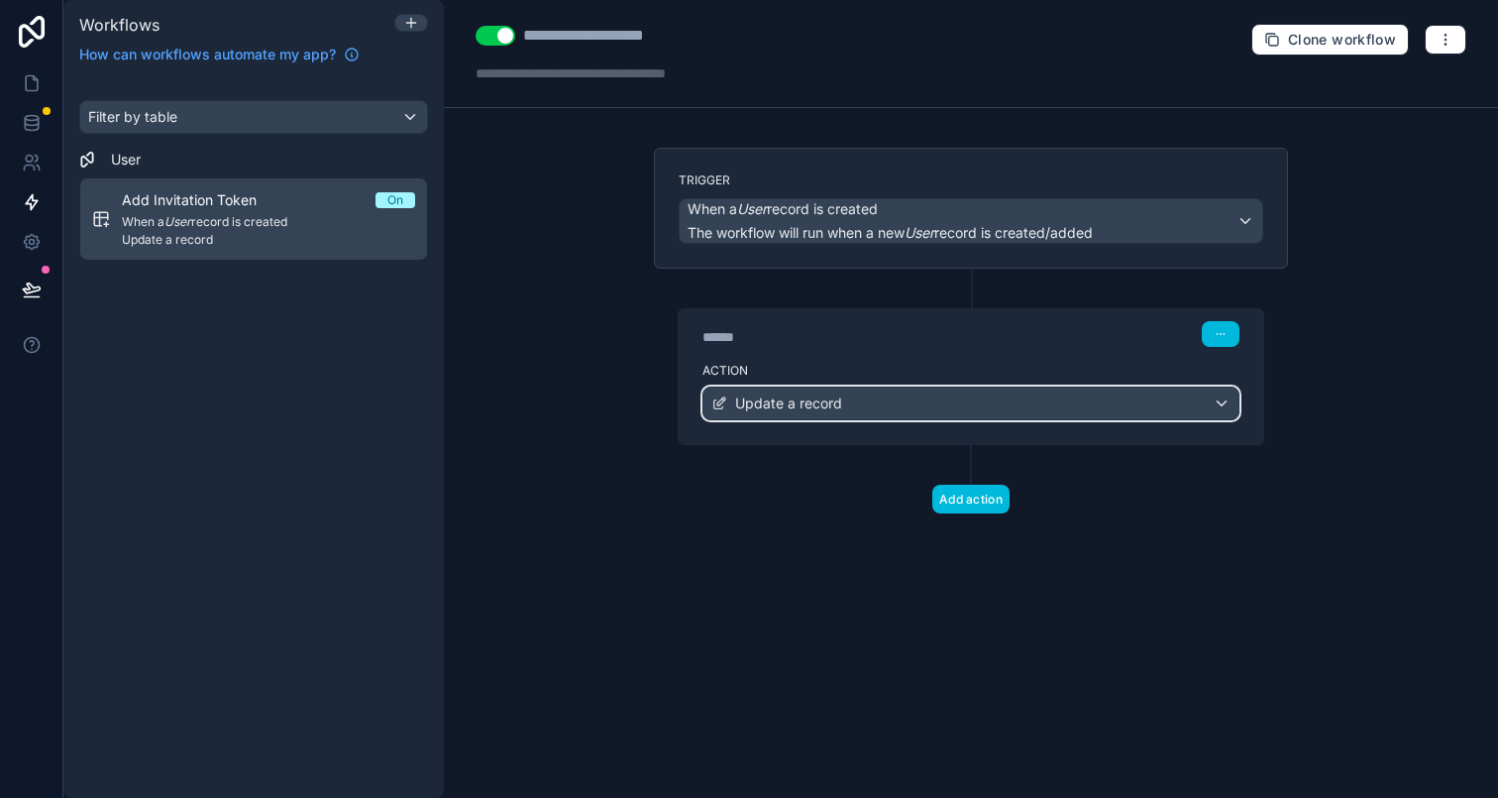
click at [1004, 396] on div "Update a record" at bounding box center [970, 403] width 535 height 32
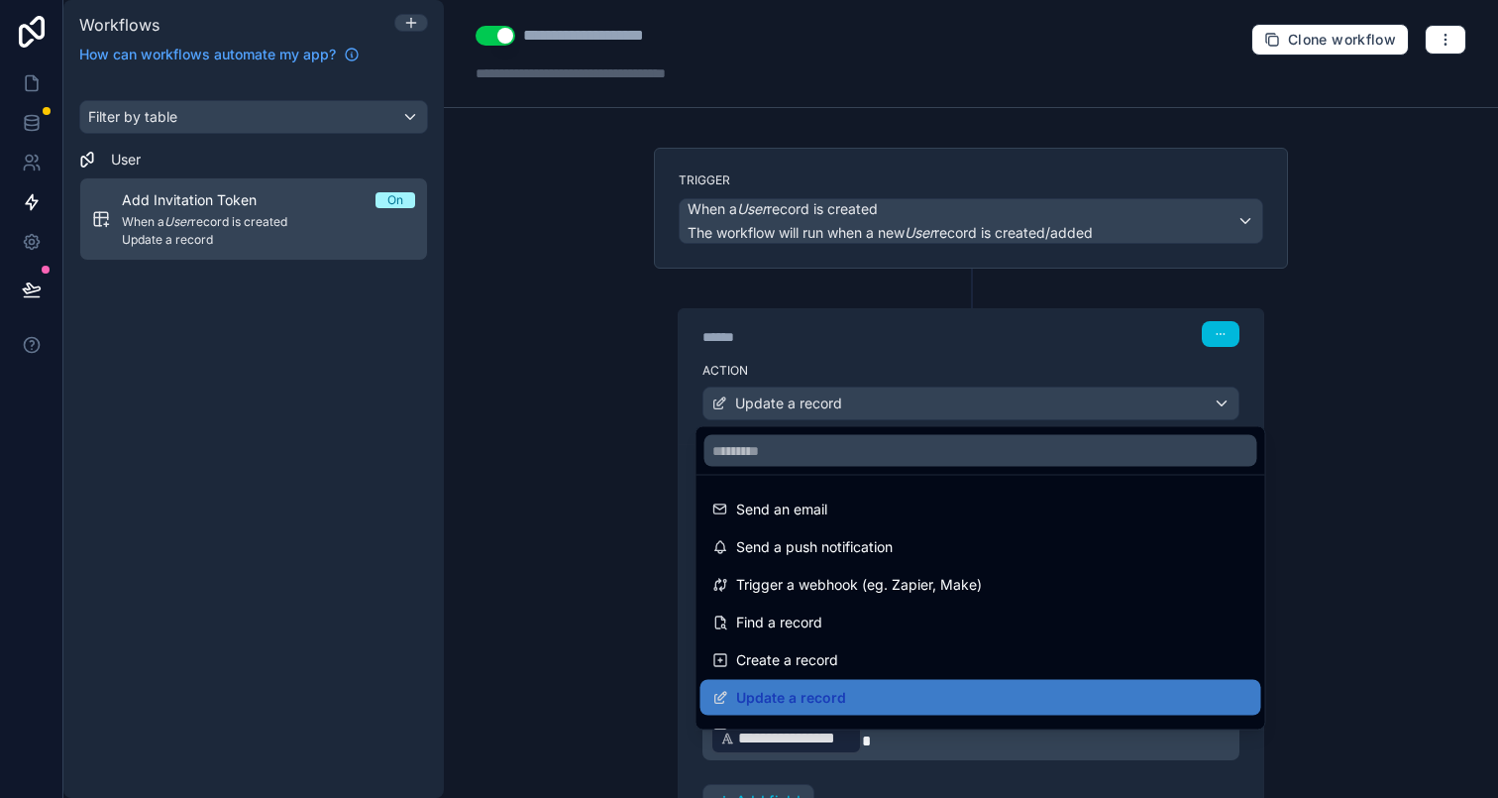
click at [1313, 359] on div at bounding box center [749, 399] width 1498 height 798
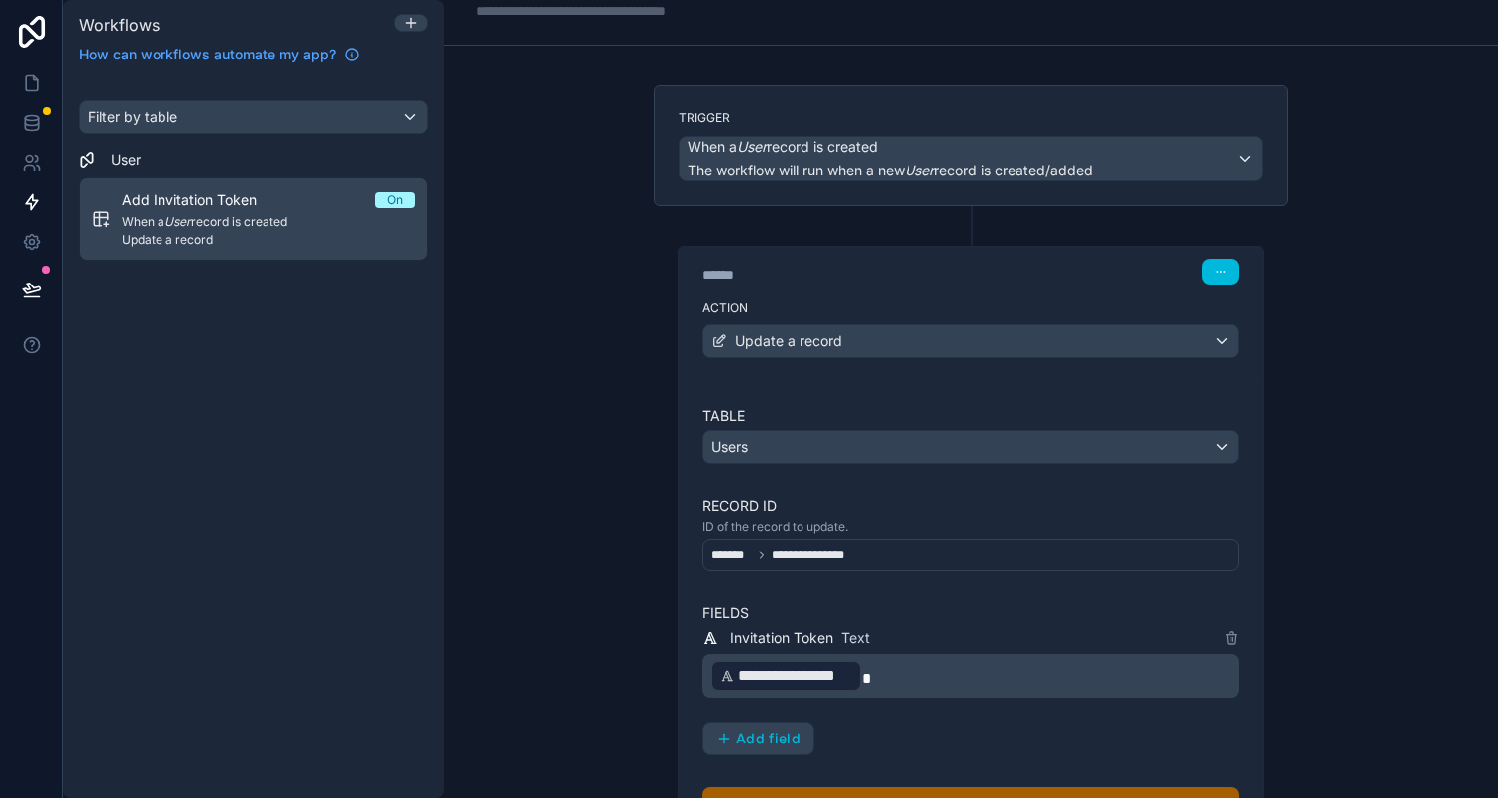
scroll to position [64, 0]
click at [884, 666] on p "**********" at bounding box center [972, 674] width 525 height 36
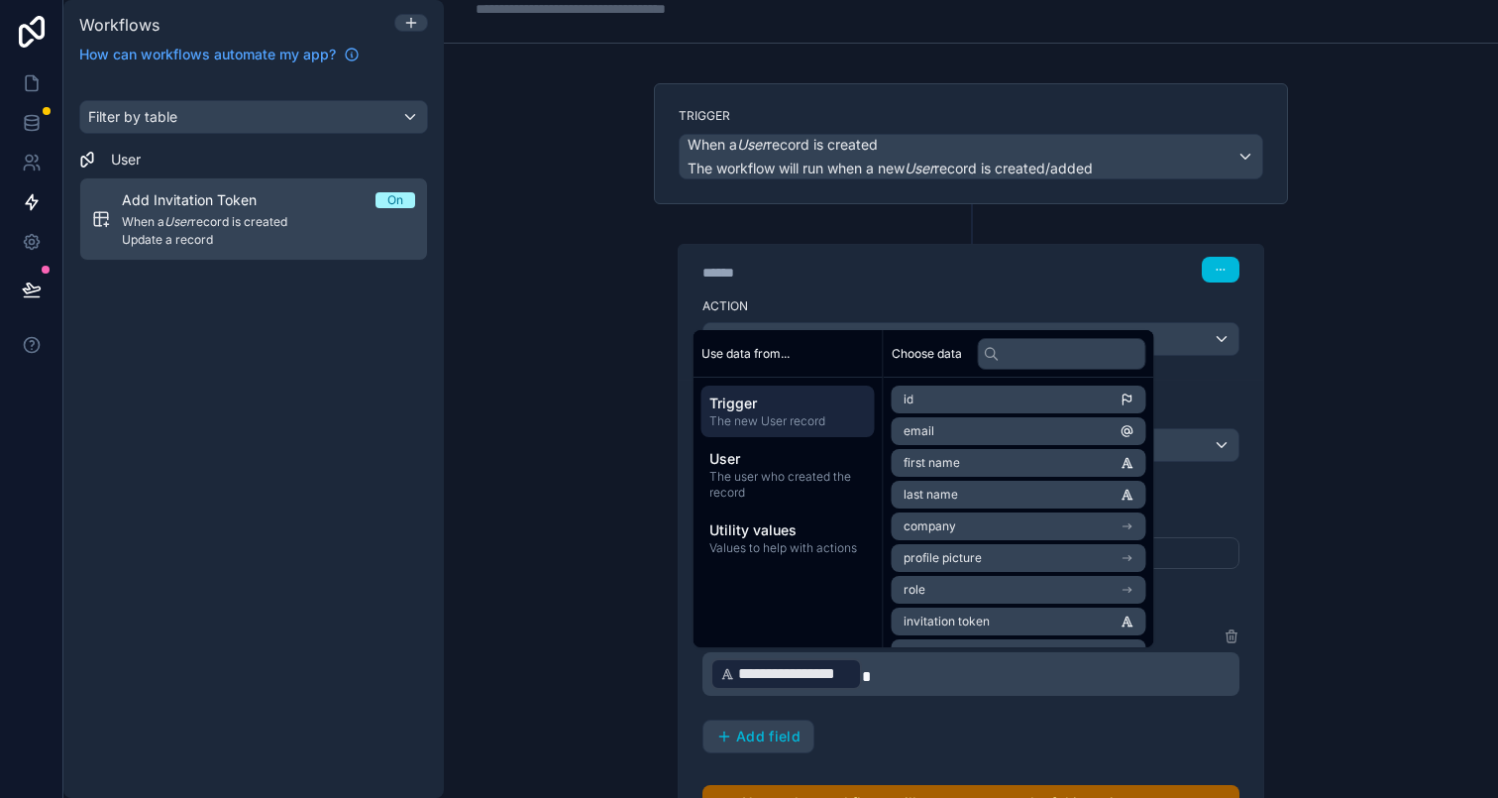
click at [771, 679] on span "**********" at bounding box center [795, 674] width 114 height 24
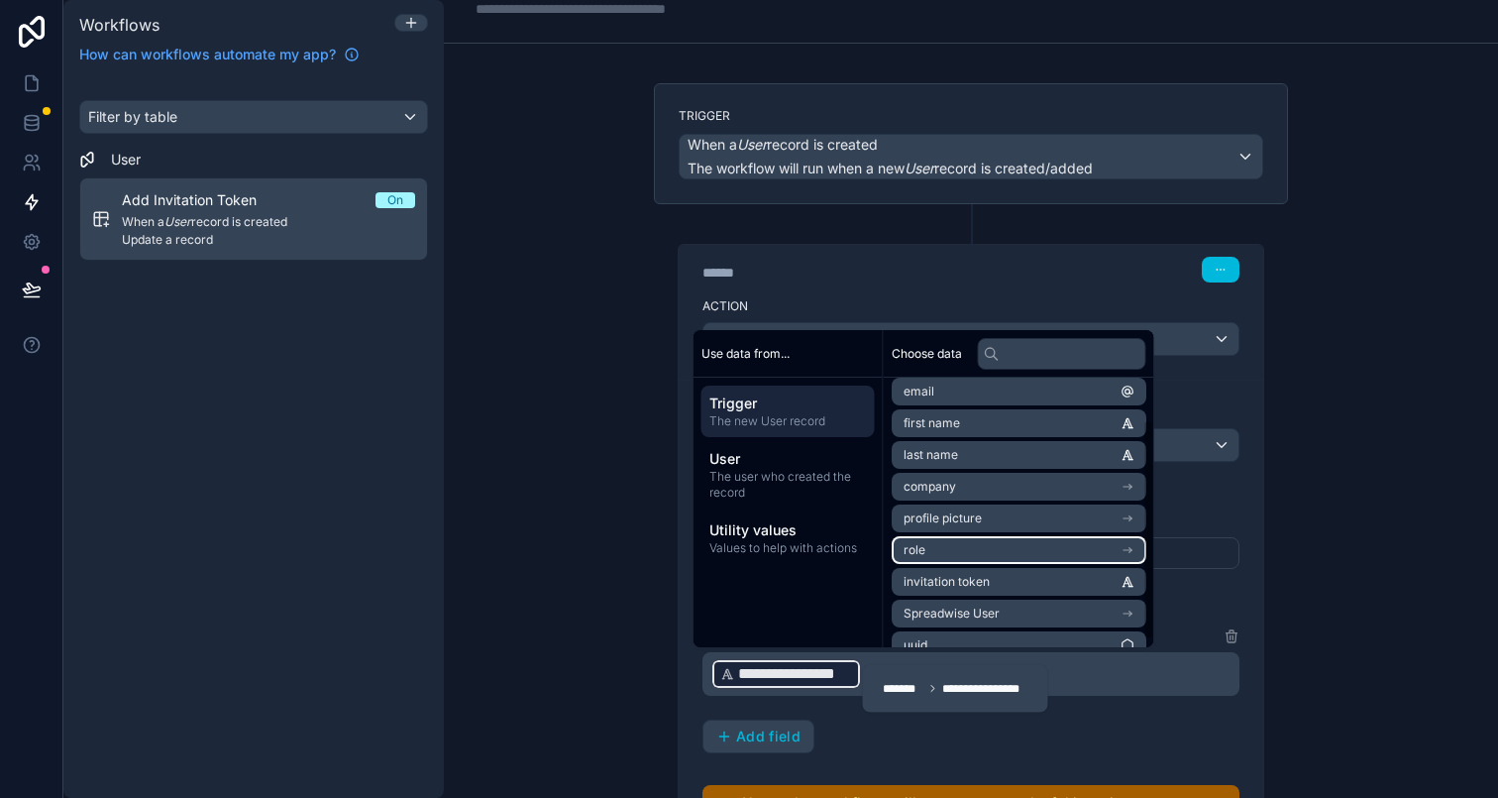
scroll to position [59, 0]
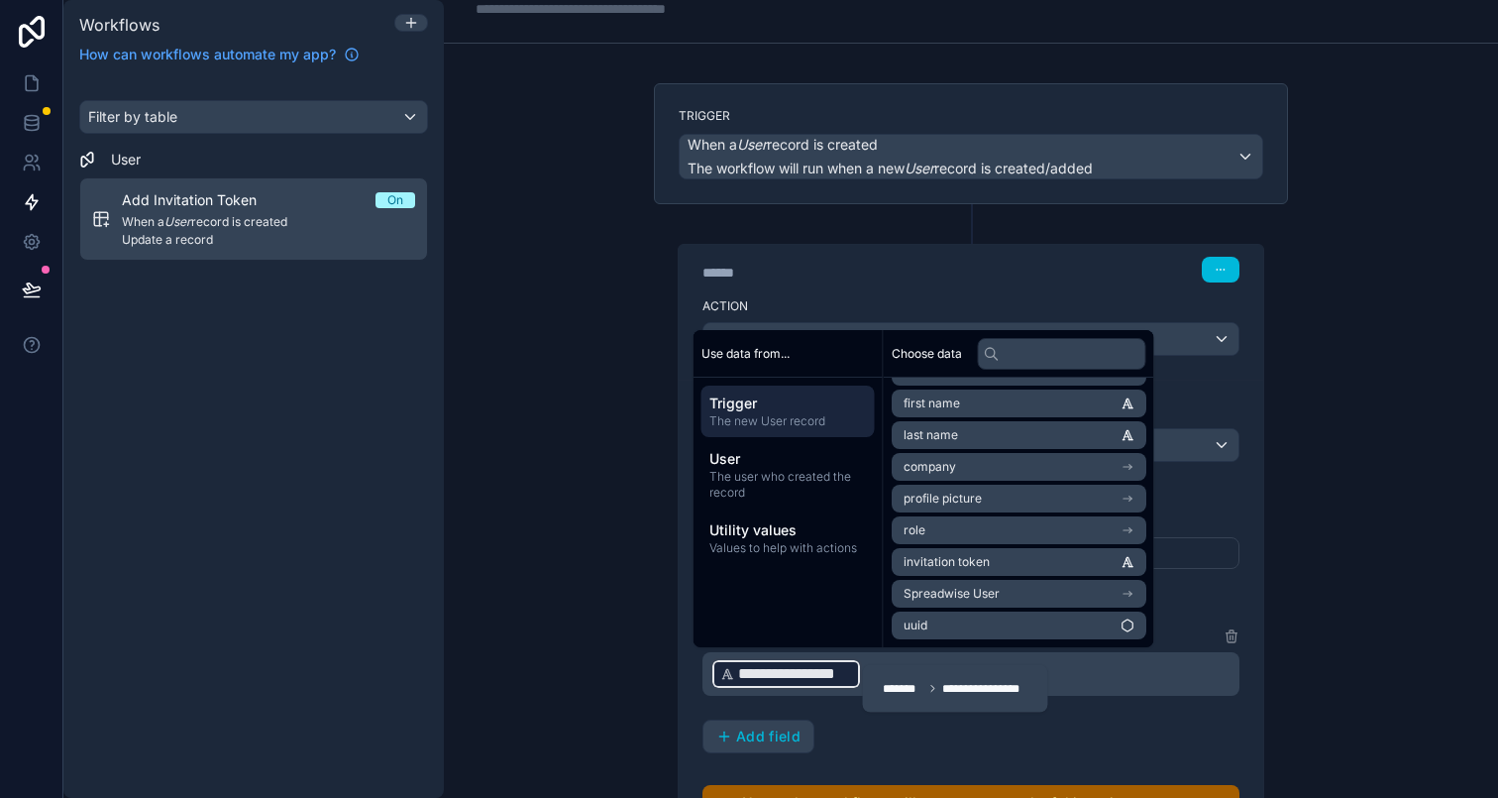
click at [587, 606] on div "**********" at bounding box center [971, 399] width 1054 height 798
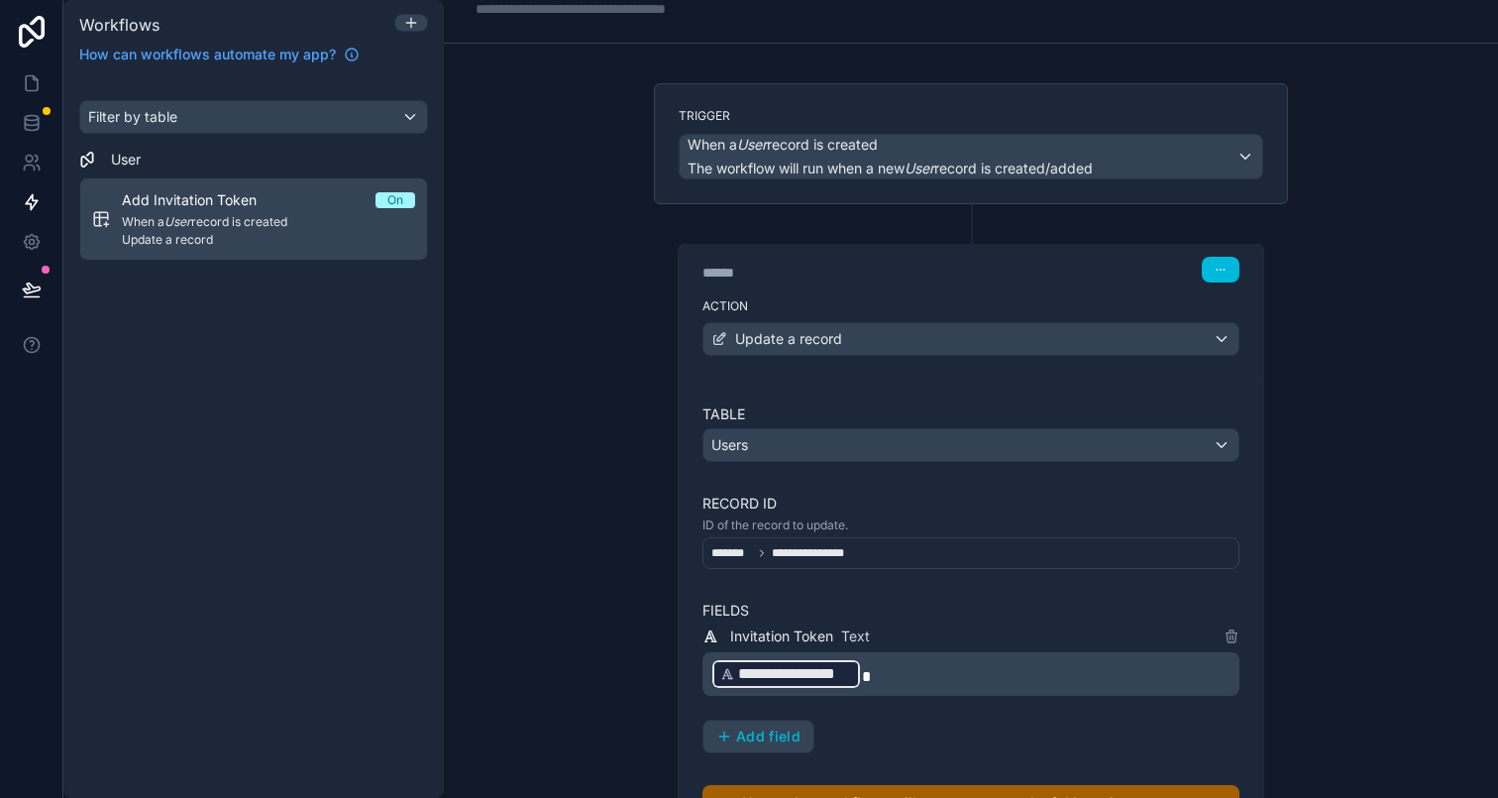
click at [835, 560] on div "**********" at bounding box center [789, 553] width 156 height 24
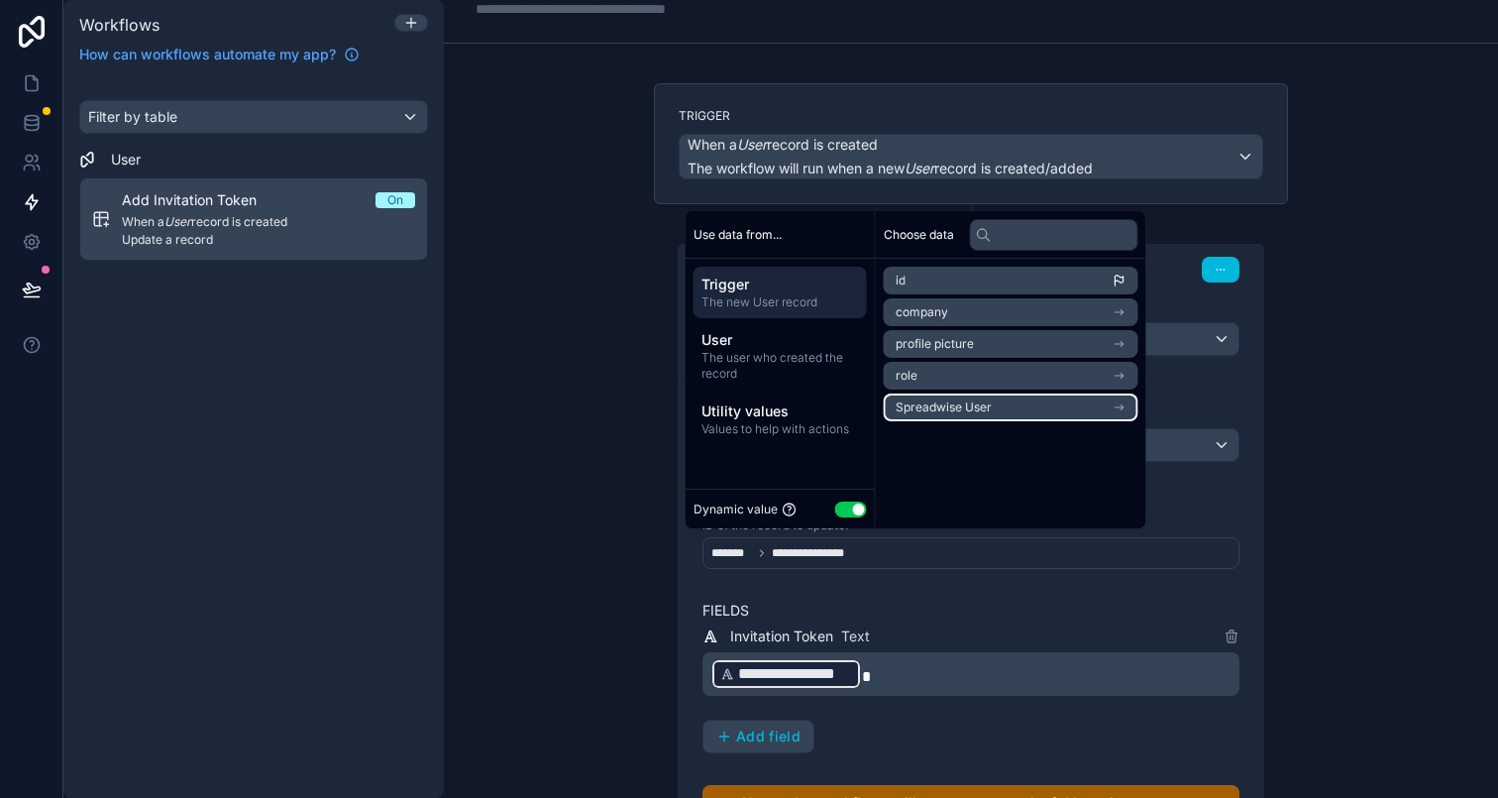
click at [1010, 406] on li "Spreadwise User" at bounding box center [1011, 407] width 255 height 28
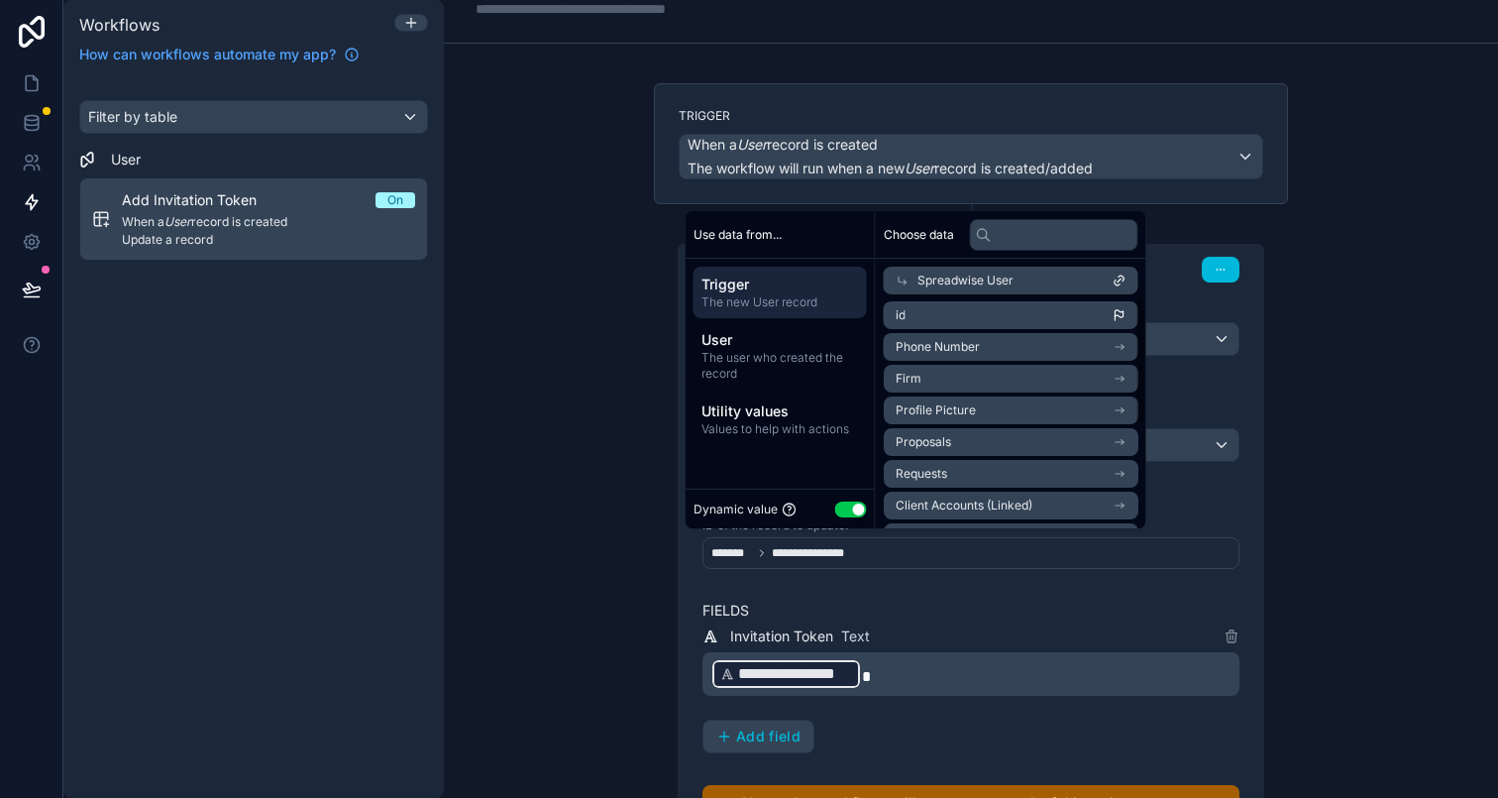
scroll to position [0, 0]
click at [1362, 350] on div "**********" at bounding box center [971, 399] width 1054 height 798
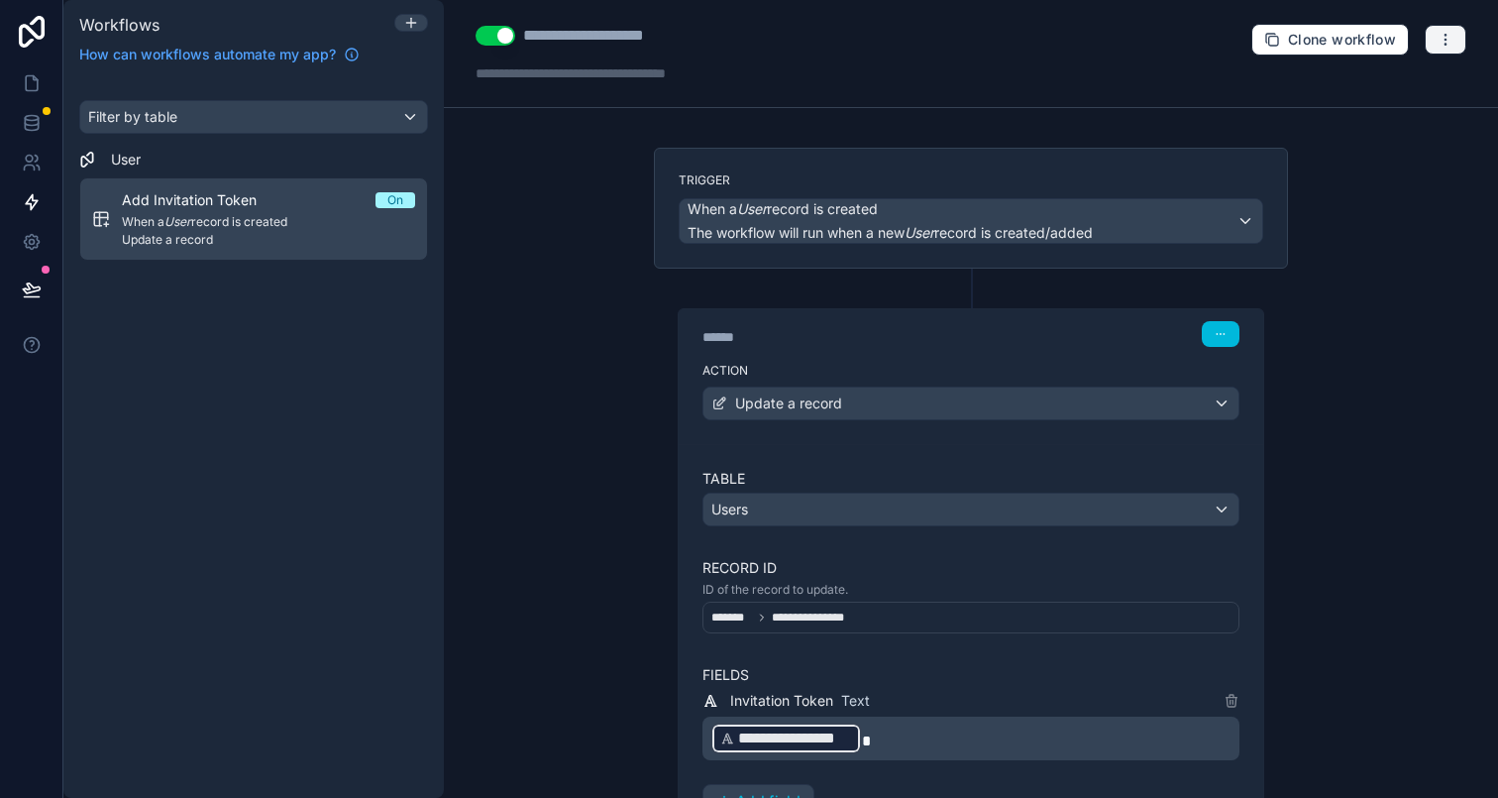
click at [1438, 44] on icon "button" at bounding box center [1446, 40] width 16 height 16
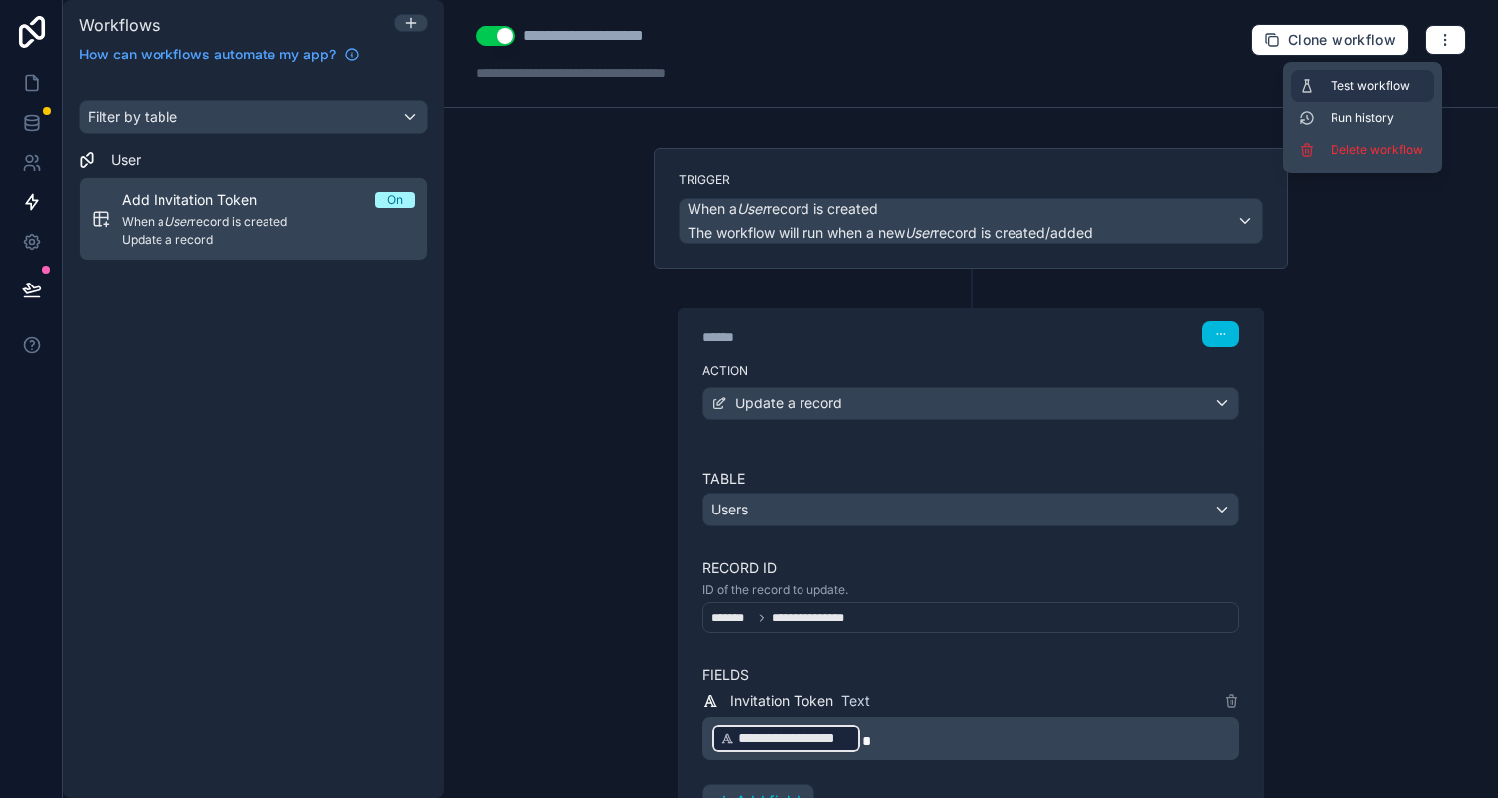
click at [1390, 82] on span "Test workflow" at bounding box center [1378, 86] width 95 height 16
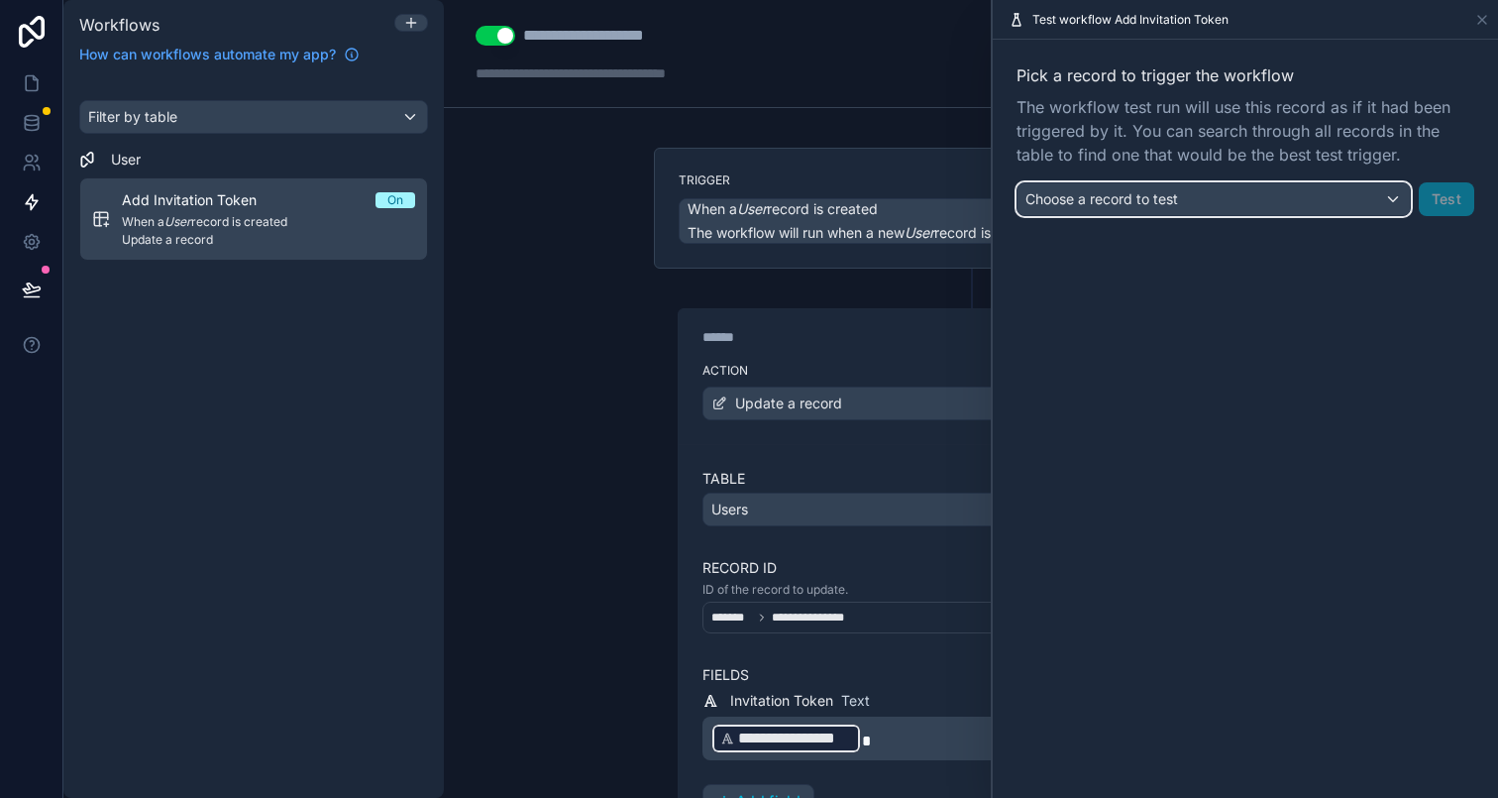
click at [1170, 193] on span "Choose a record to test" at bounding box center [1102, 198] width 153 height 17
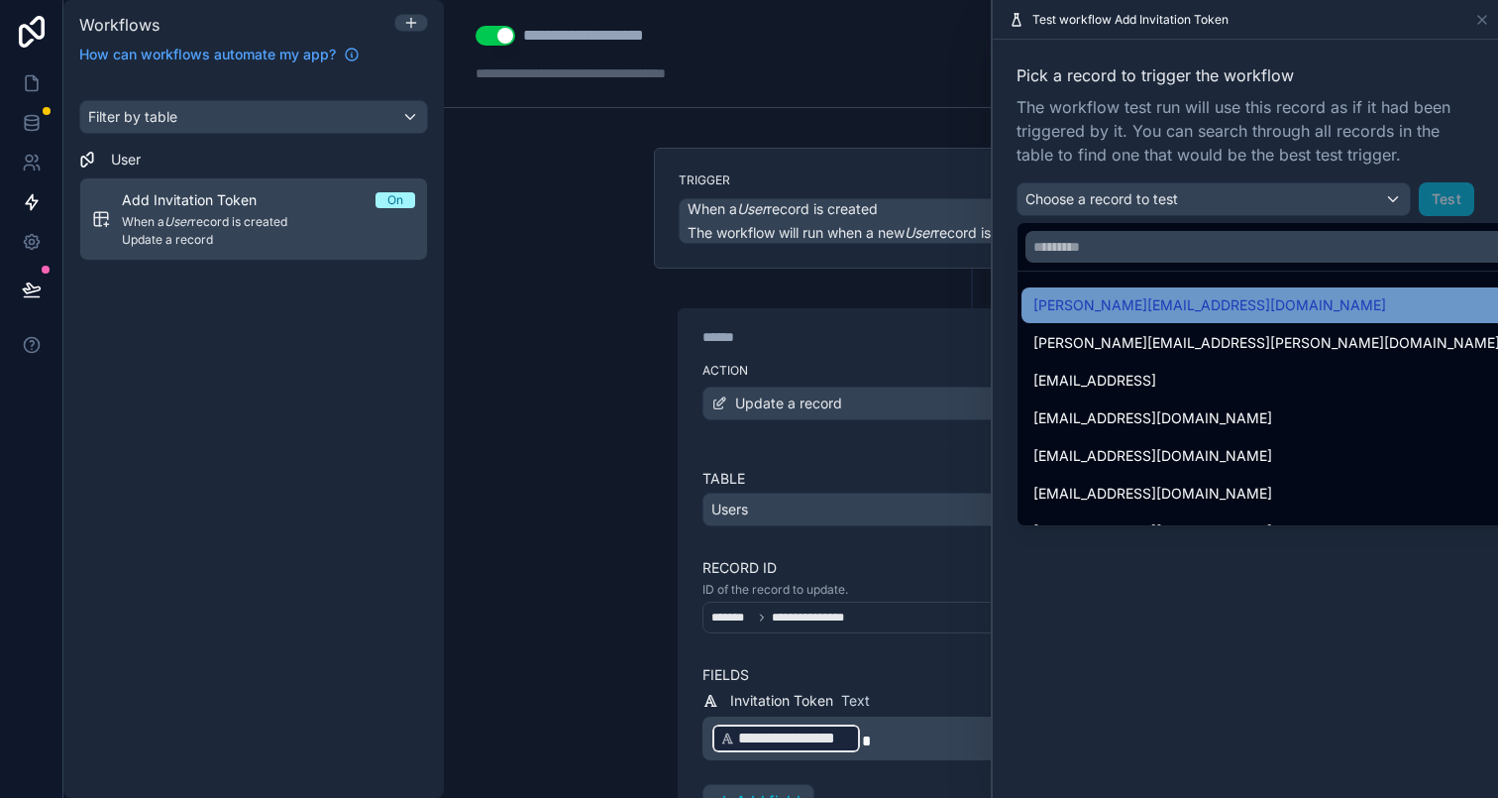
click at [1157, 298] on span "peter+testing@original.ventures" at bounding box center [1209, 305] width 353 height 24
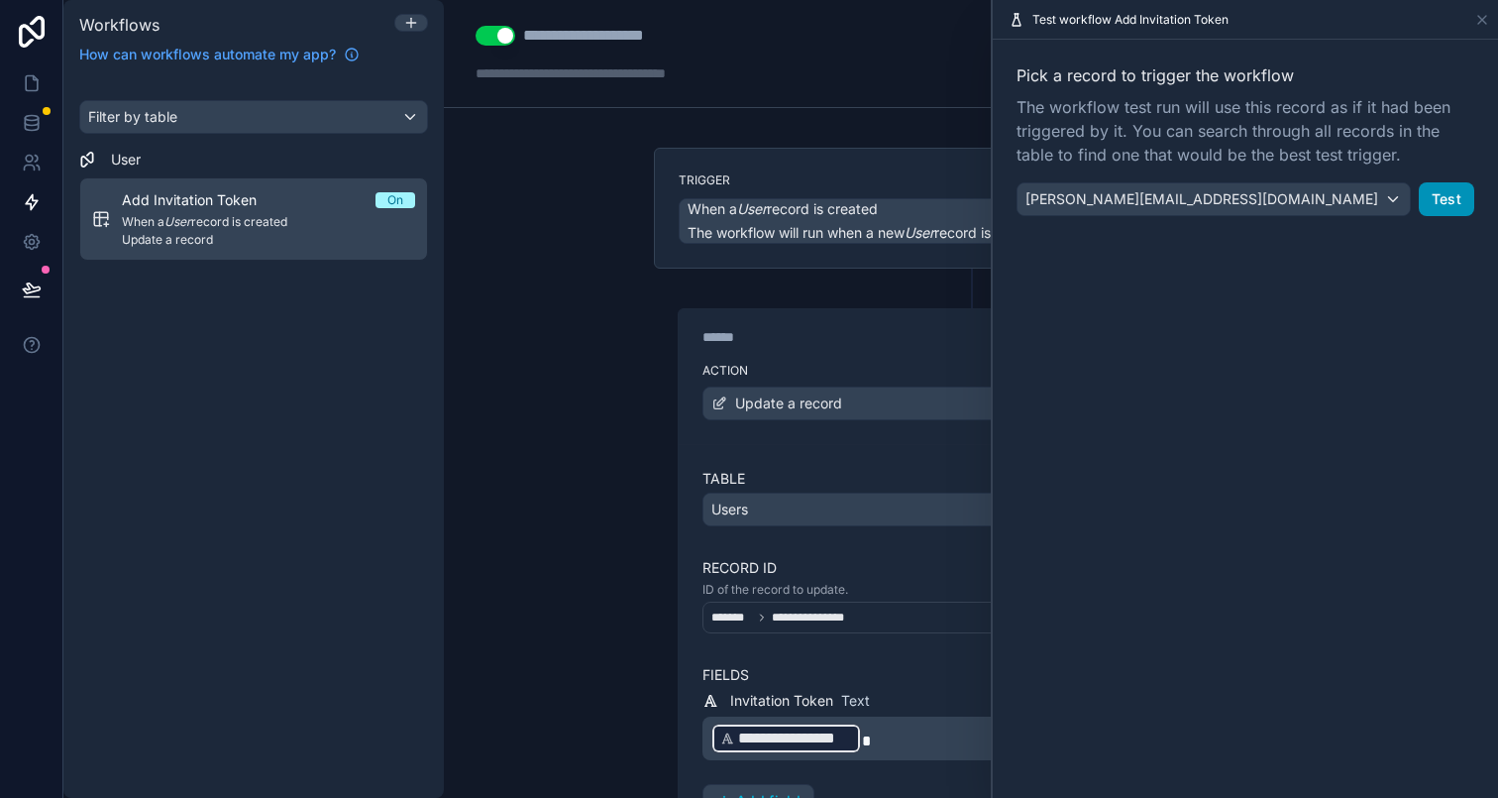
click at [1432, 207] on button "Test" at bounding box center [1446, 199] width 55 height 34
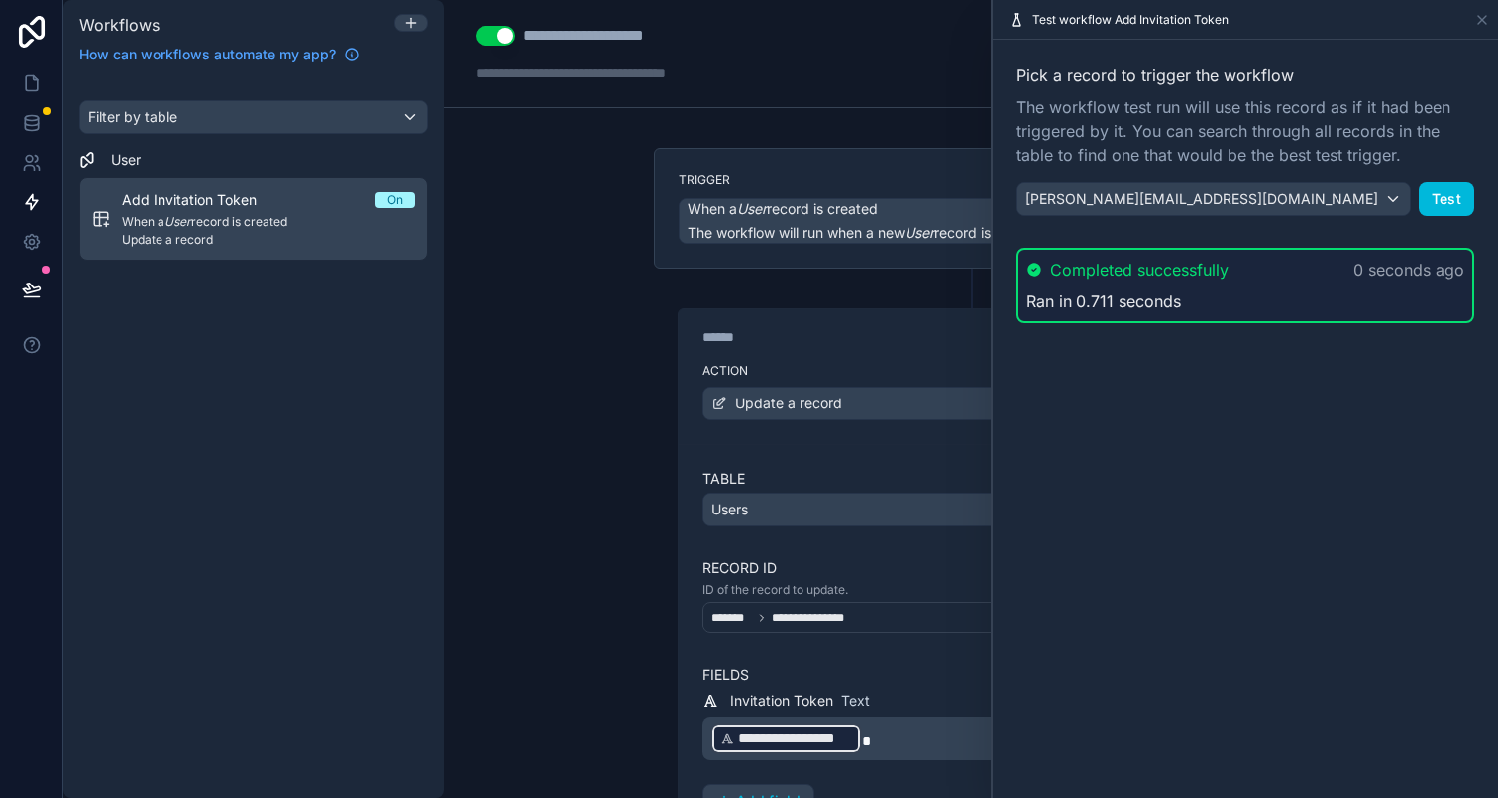
click at [501, 183] on div "**********" at bounding box center [971, 399] width 1054 height 798
